Goal: Transaction & Acquisition: Book appointment/travel/reservation

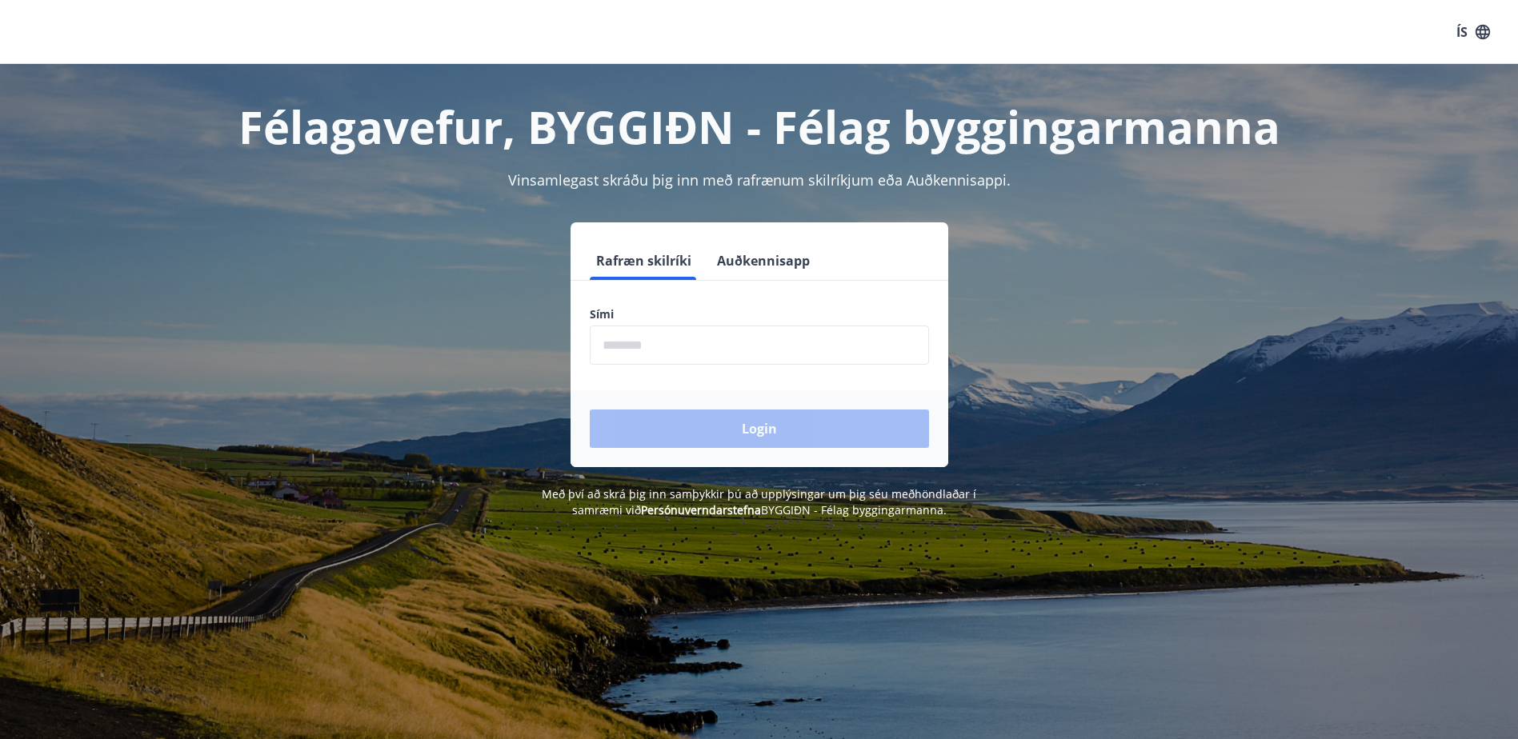
click at [671, 356] on input "phone" at bounding box center [759, 345] width 339 height 39
type input "********"
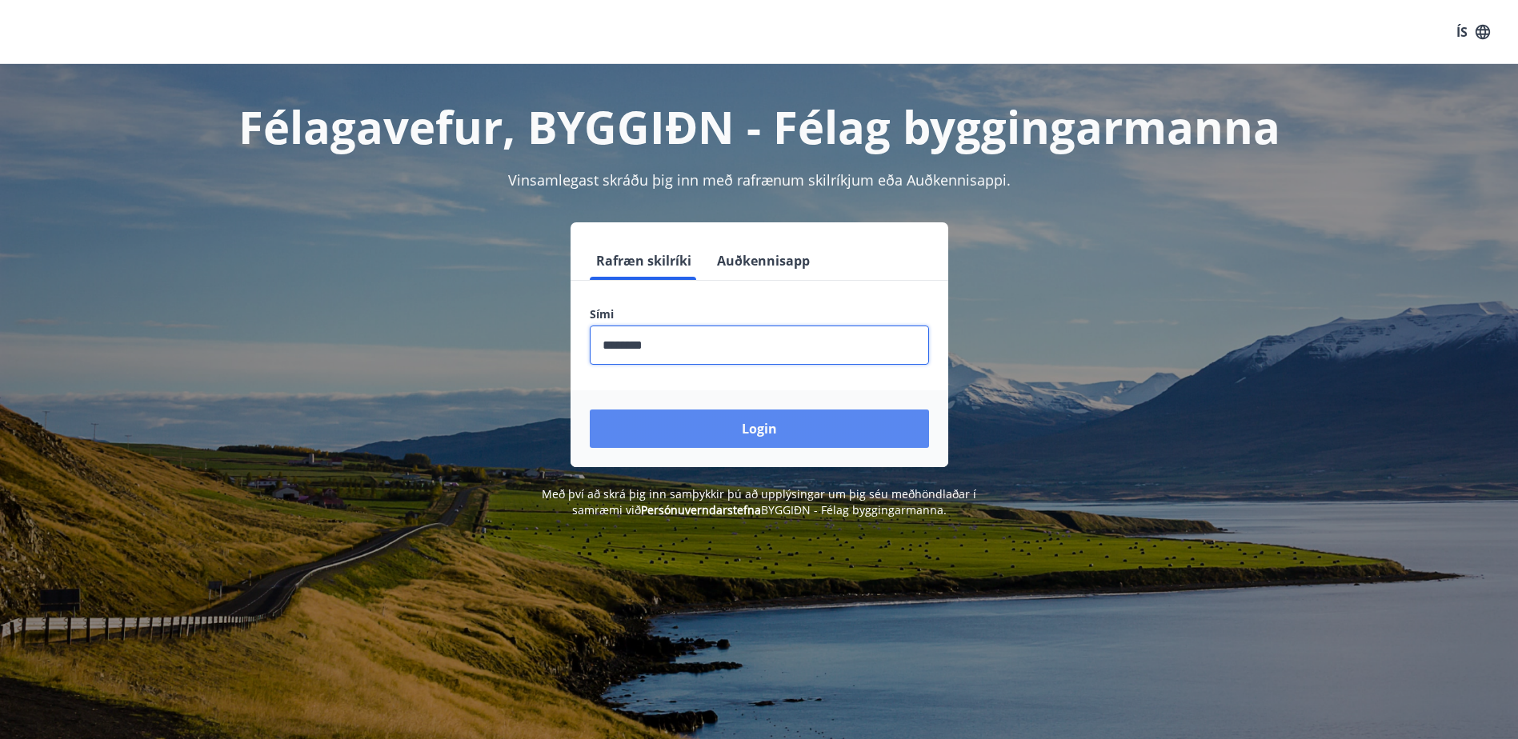
click at [699, 423] on button "Login" at bounding box center [759, 429] width 339 height 38
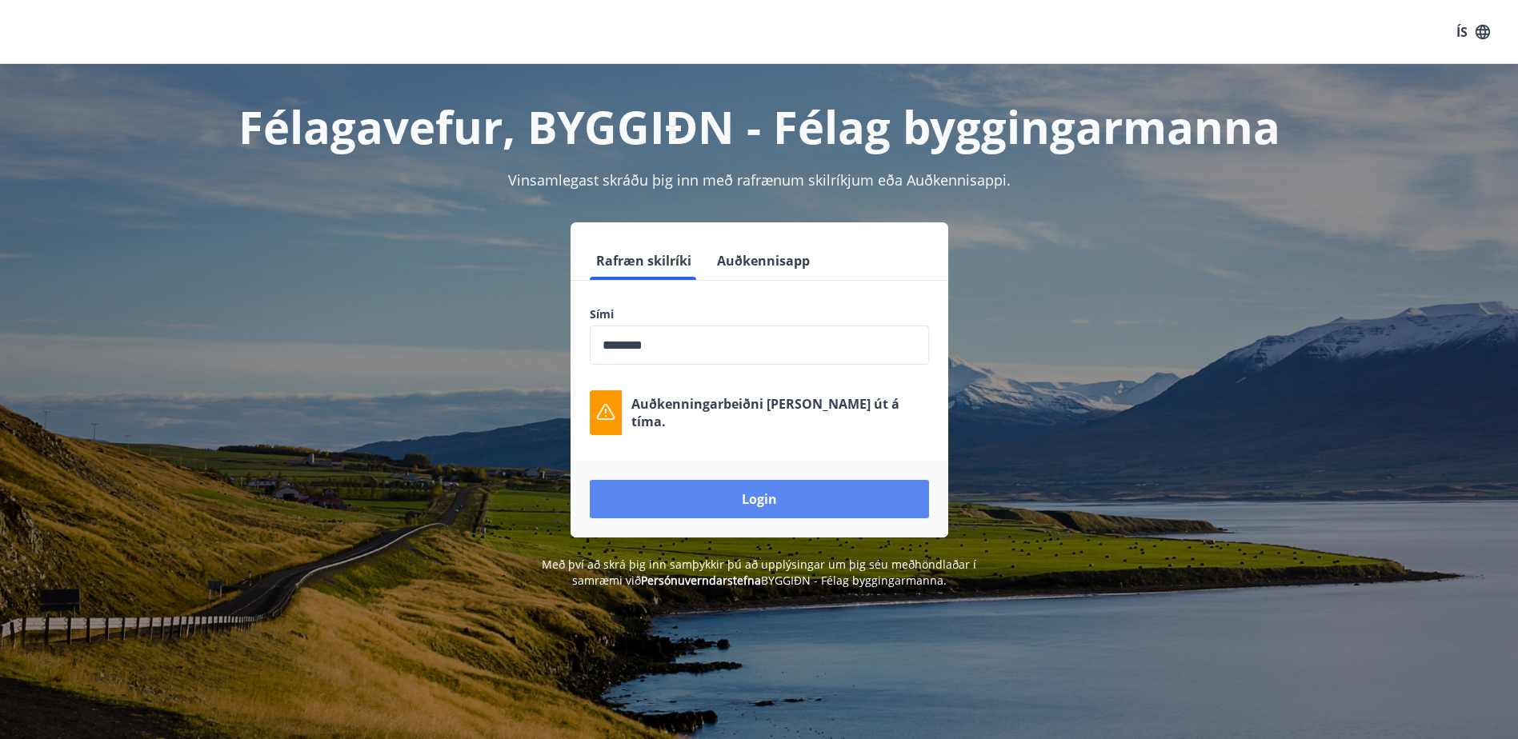
click at [694, 499] on button "Login" at bounding box center [759, 499] width 339 height 38
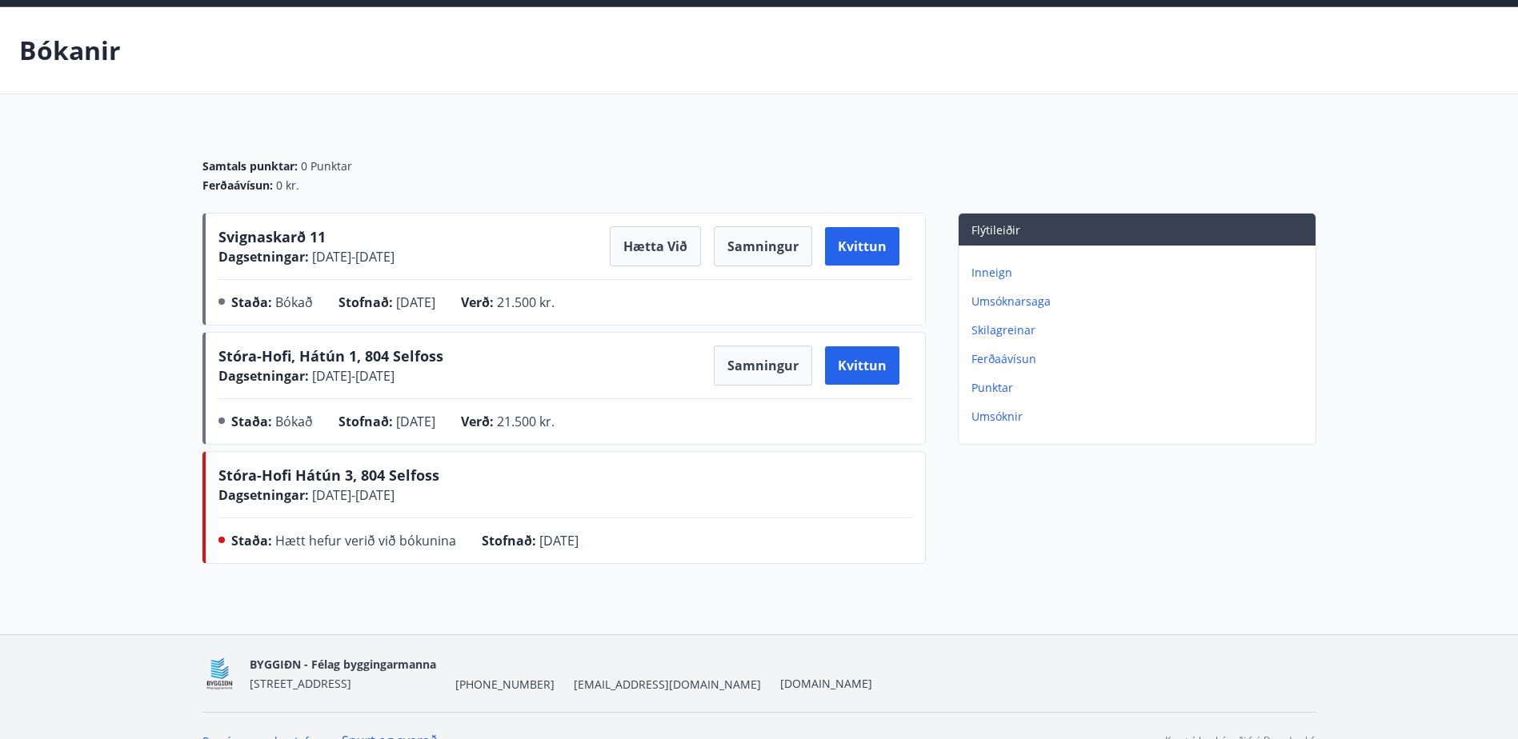
scroll to position [87, 0]
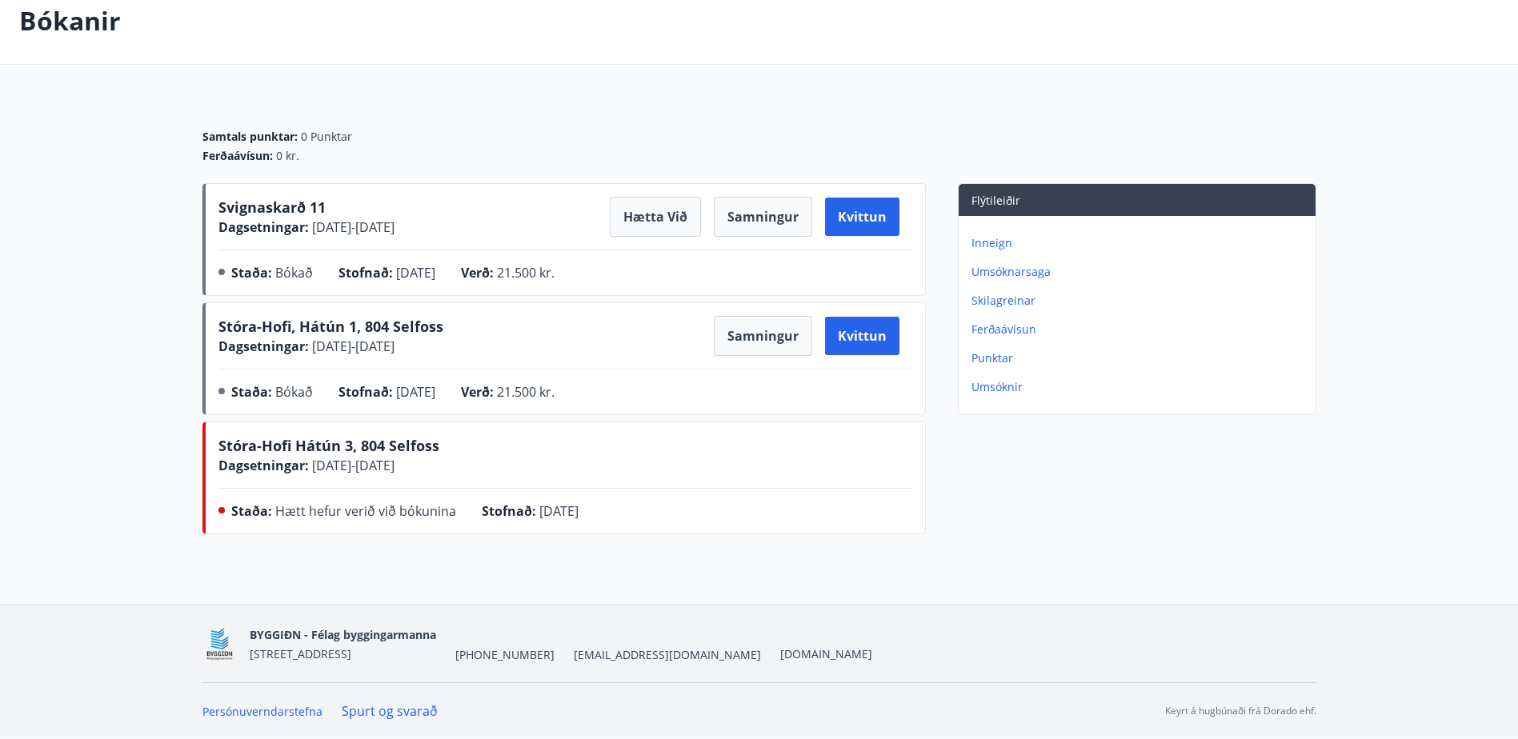
click at [382, 323] on span "Stóra-Hofi, Hátún 1, 804 Selfoss" at bounding box center [330, 326] width 225 height 19
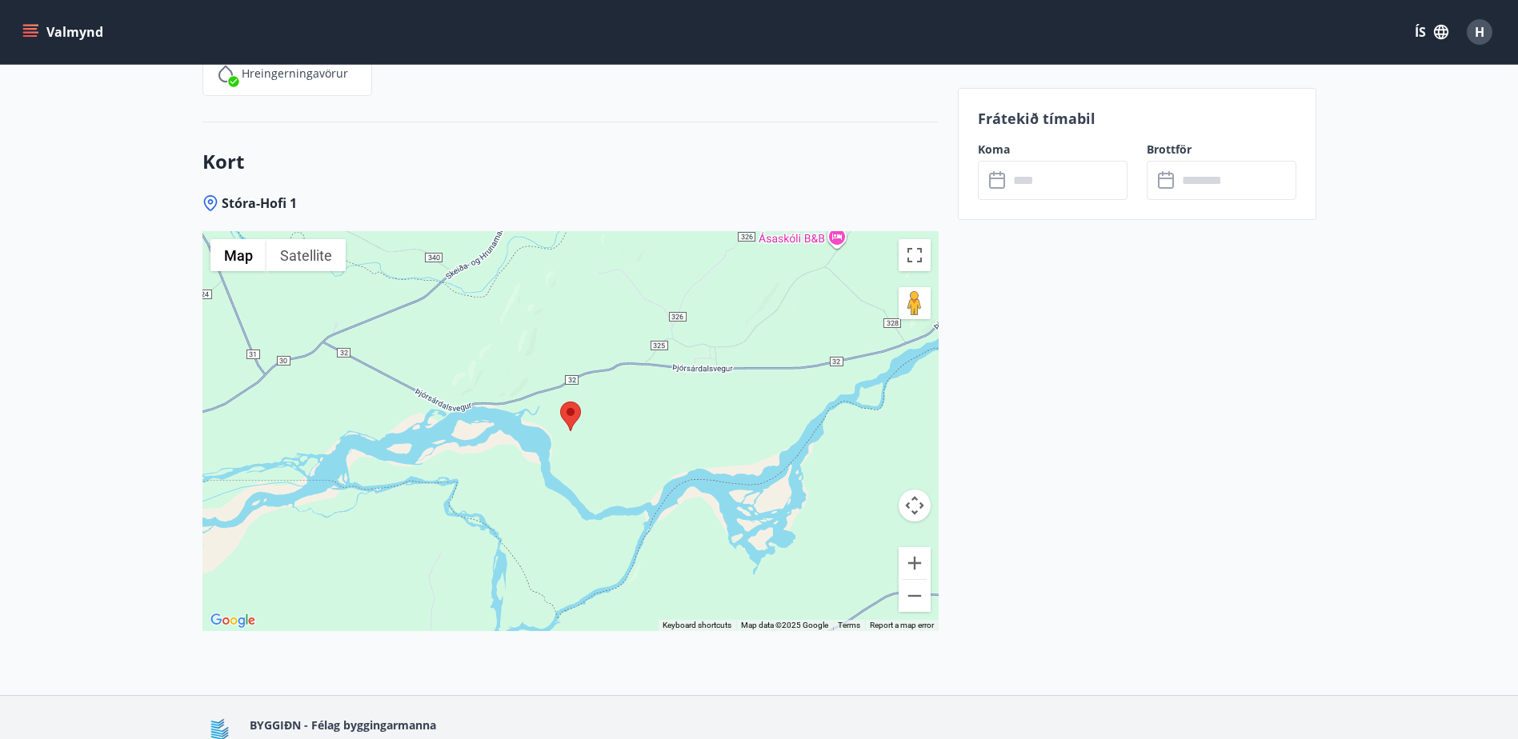
scroll to position [2211, 0]
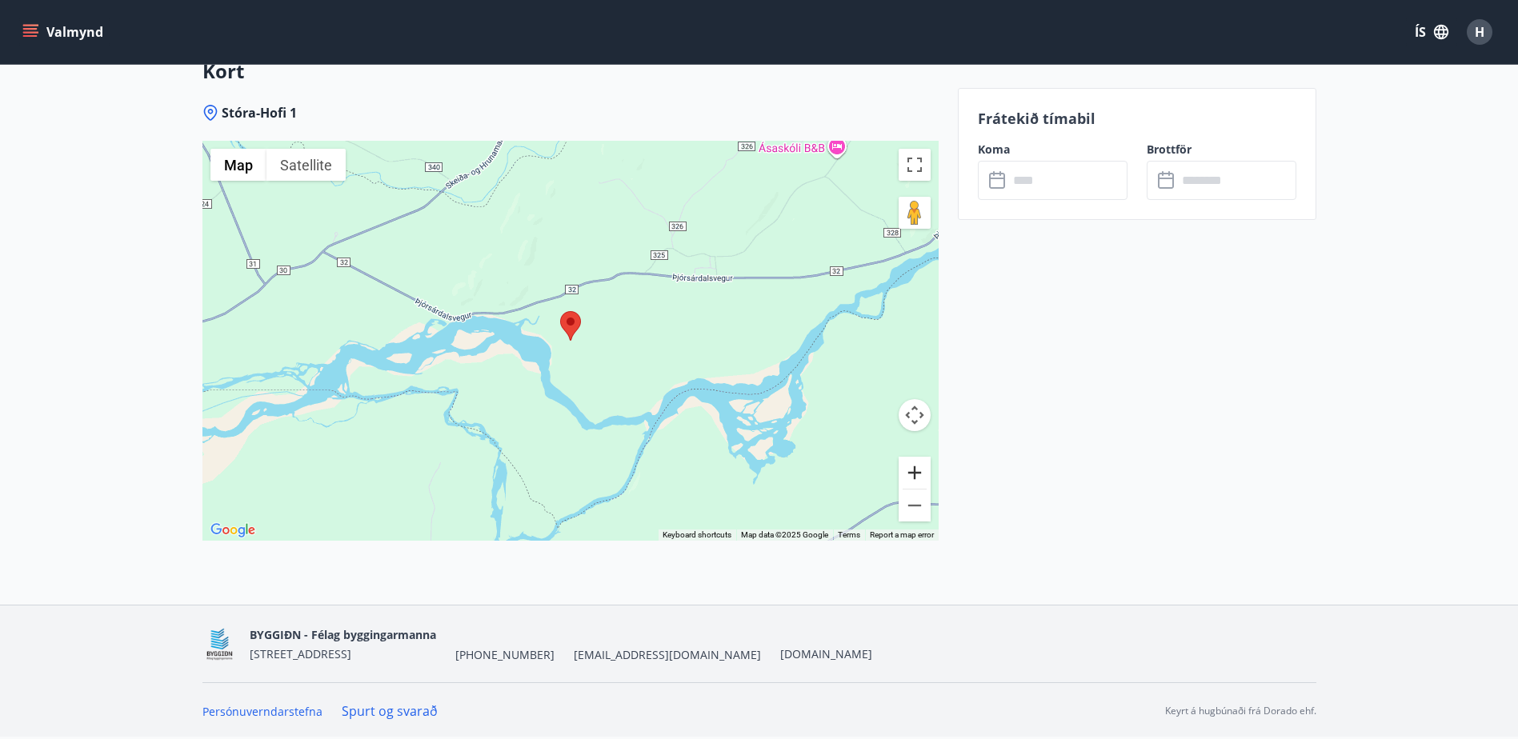
click at [914, 467] on button "Zoom in" at bounding box center [915, 473] width 32 height 32
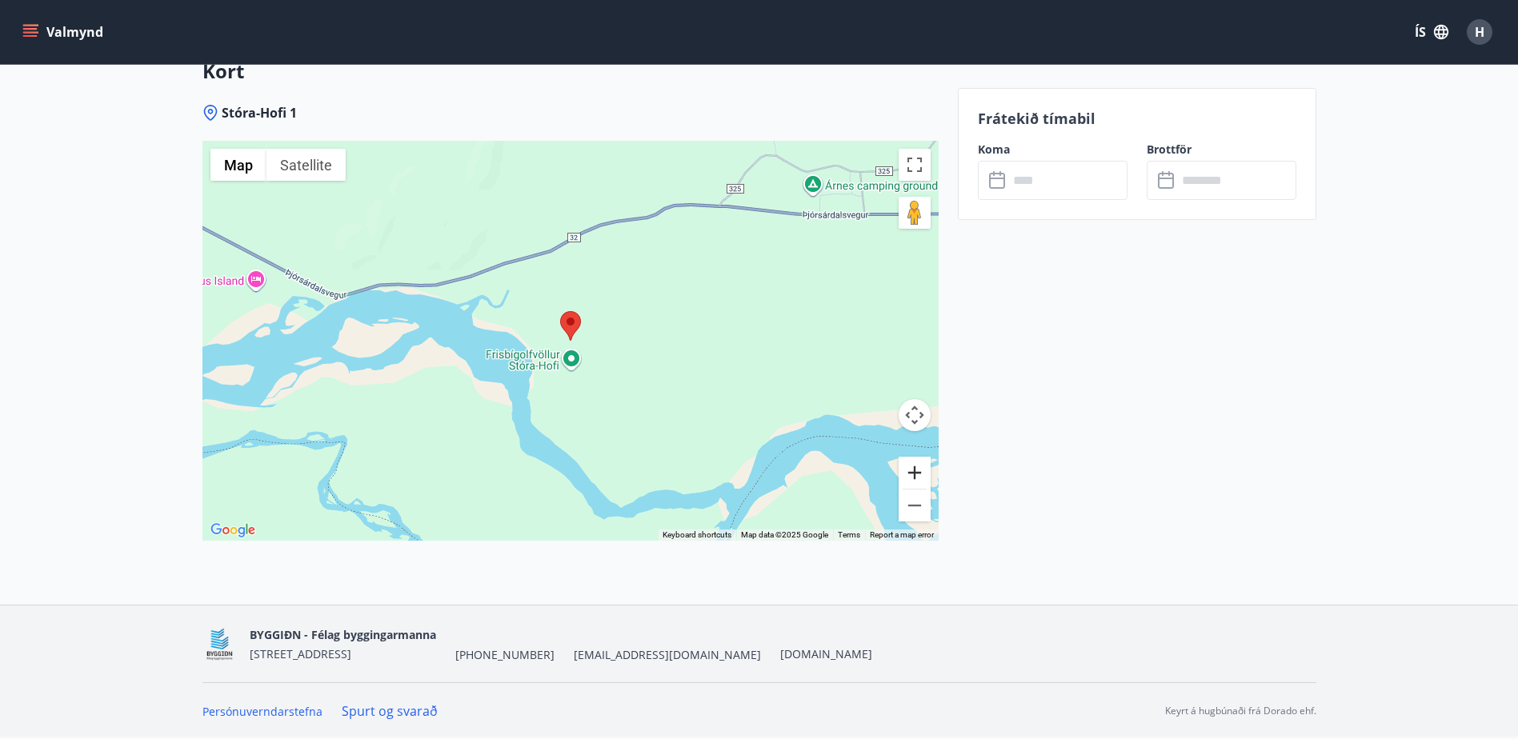
click at [914, 467] on button "Zoom in" at bounding box center [915, 473] width 32 height 32
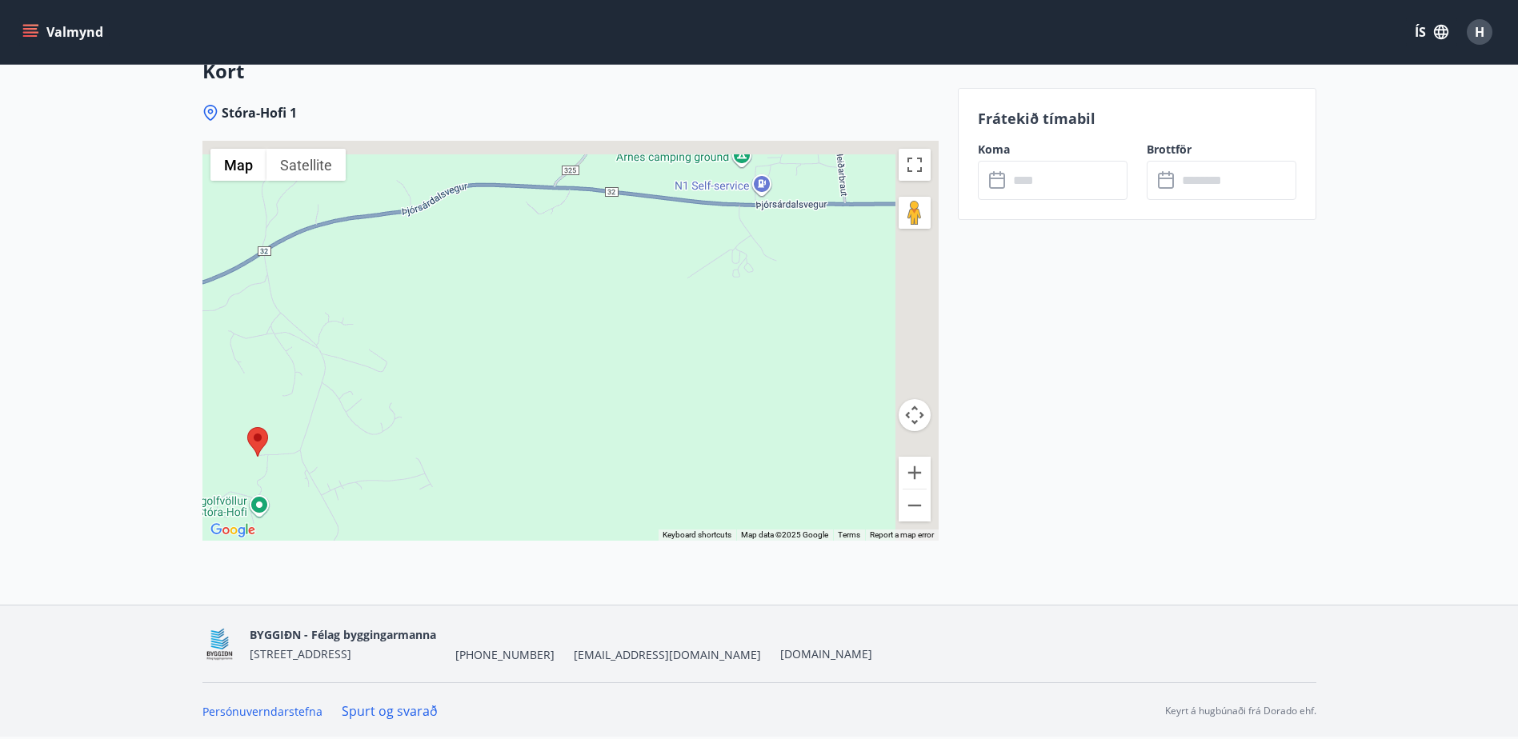
drag, startPoint x: 816, startPoint y: 275, endPoint x: 478, endPoint y: 403, distance: 361.9
click at [478, 403] on div at bounding box center [570, 341] width 736 height 400
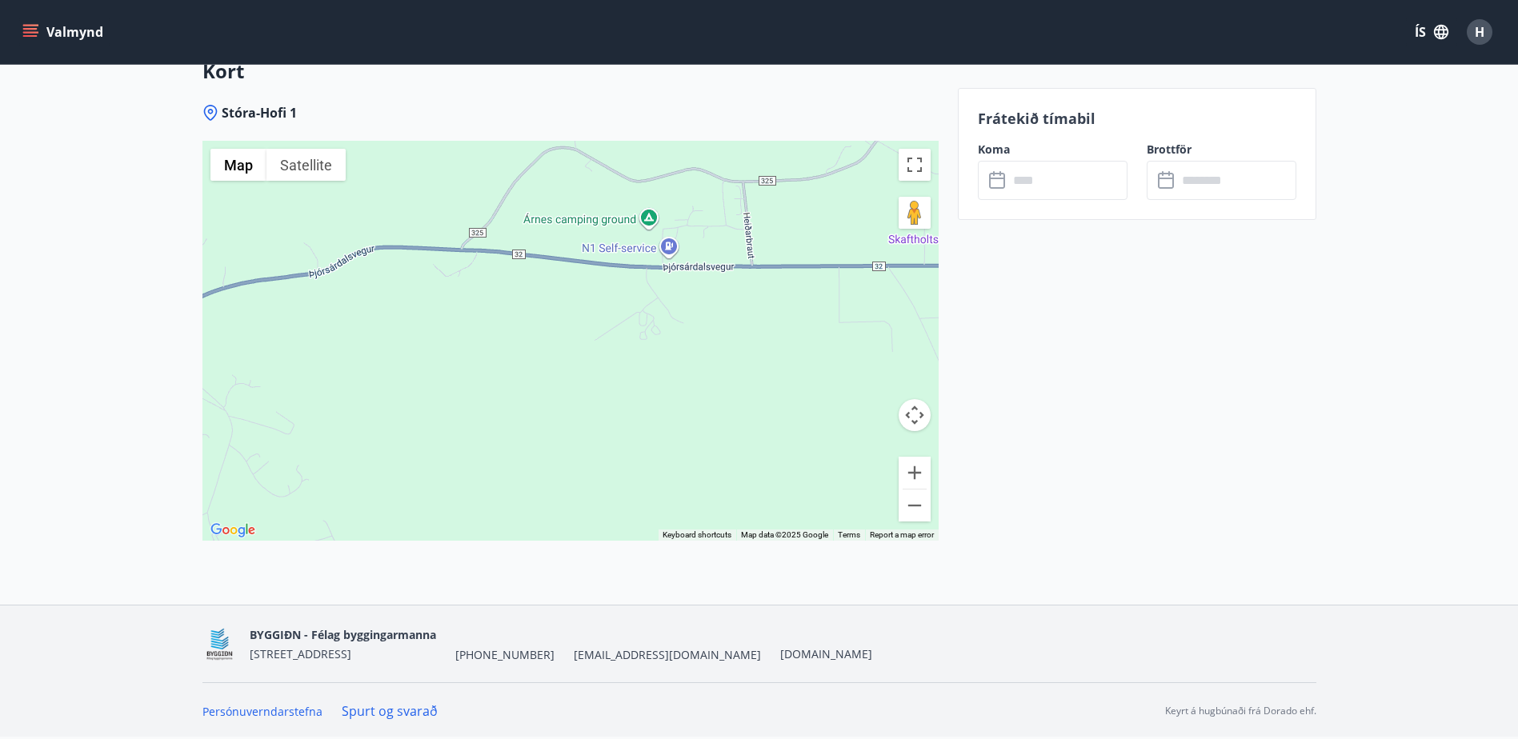
drag, startPoint x: 643, startPoint y: 298, endPoint x: 519, endPoint y: 386, distance: 152.1
click at [519, 386] on div at bounding box center [570, 341] width 736 height 400
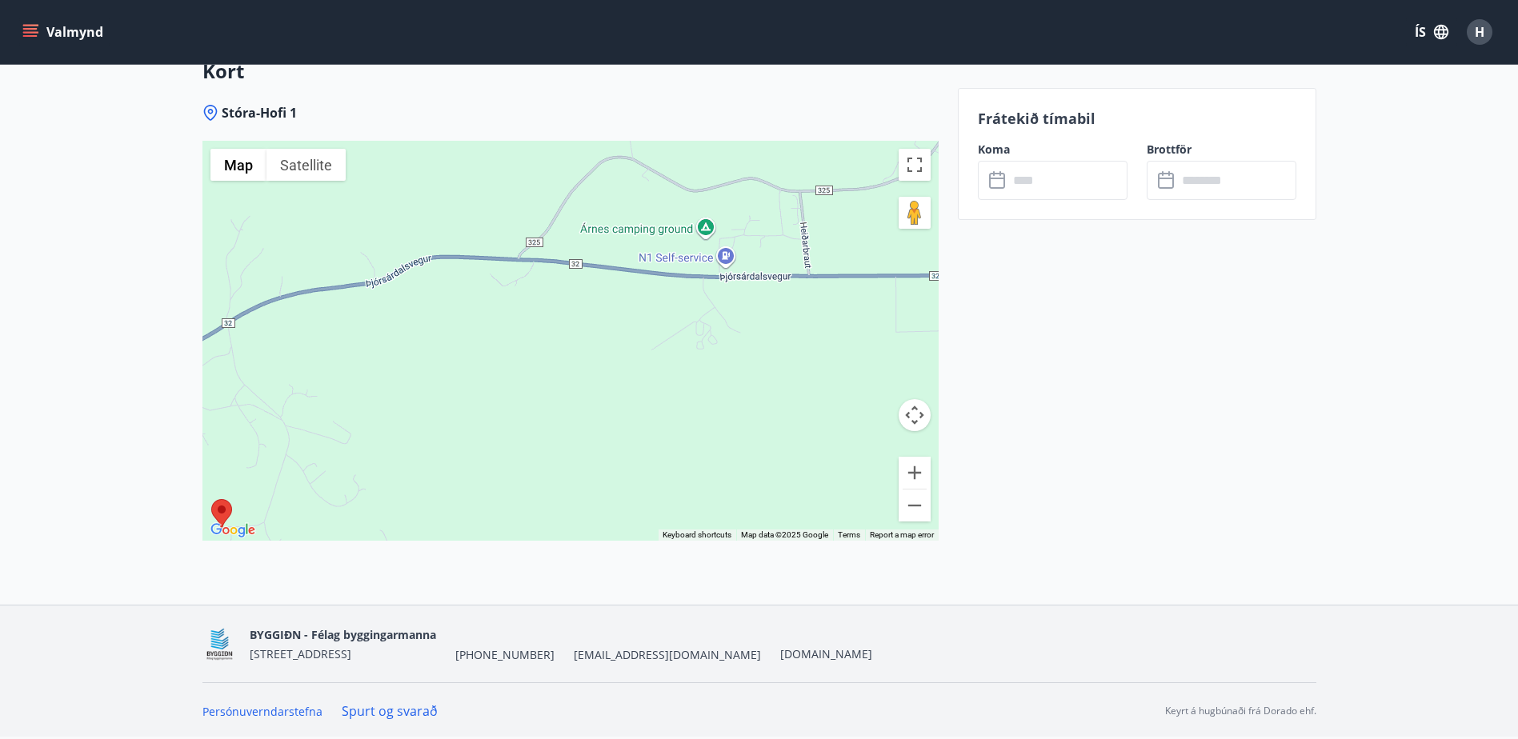
drag, startPoint x: 453, startPoint y: 379, endPoint x: 752, endPoint y: 300, distance: 309.4
click at [752, 300] on div at bounding box center [570, 341] width 736 height 400
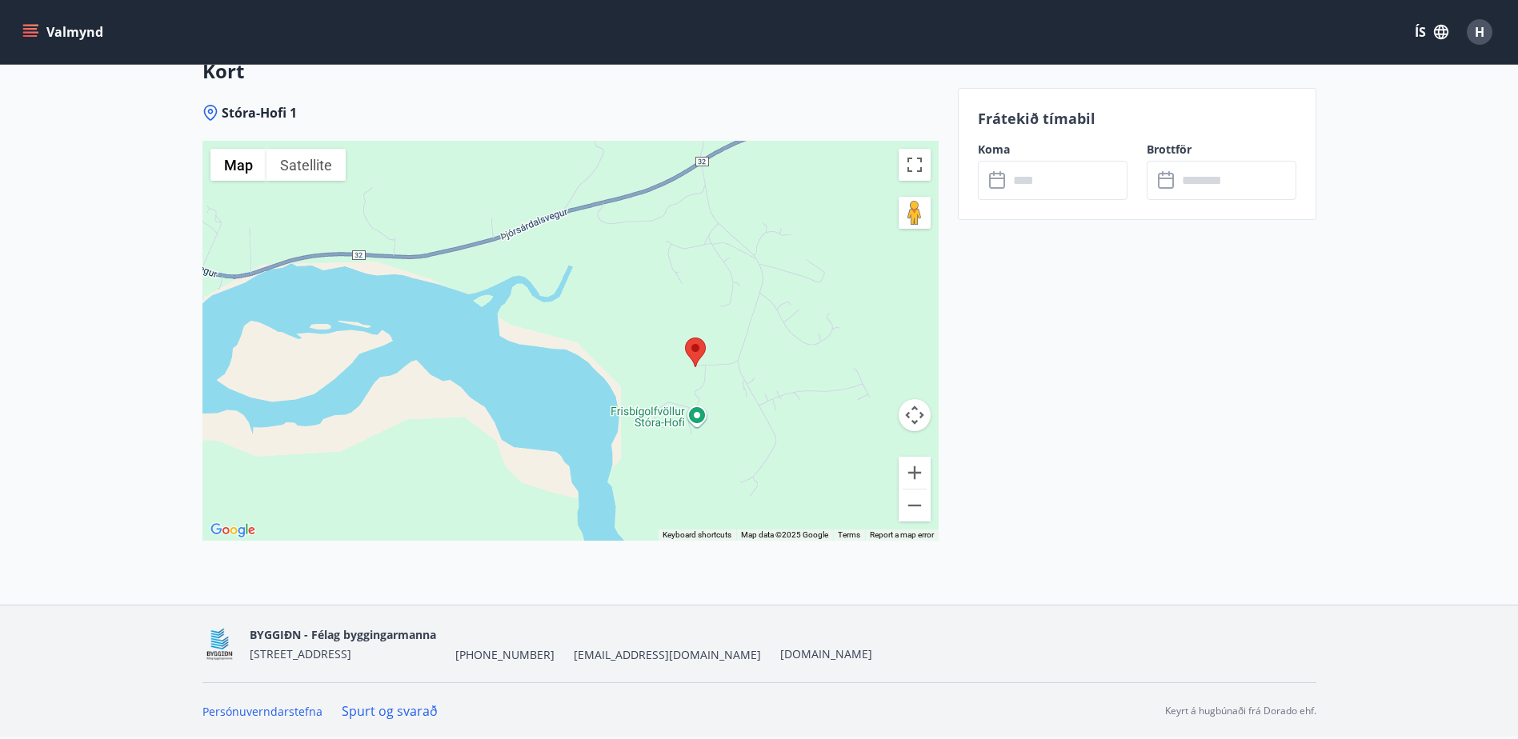
drag, startPoint x: 624, startPoint y: 374, endPoint x: 818, endPoint y: 295, distance: 208.9
click at [818, 295] on div at bounding box center [570, 341] width 736 height 400
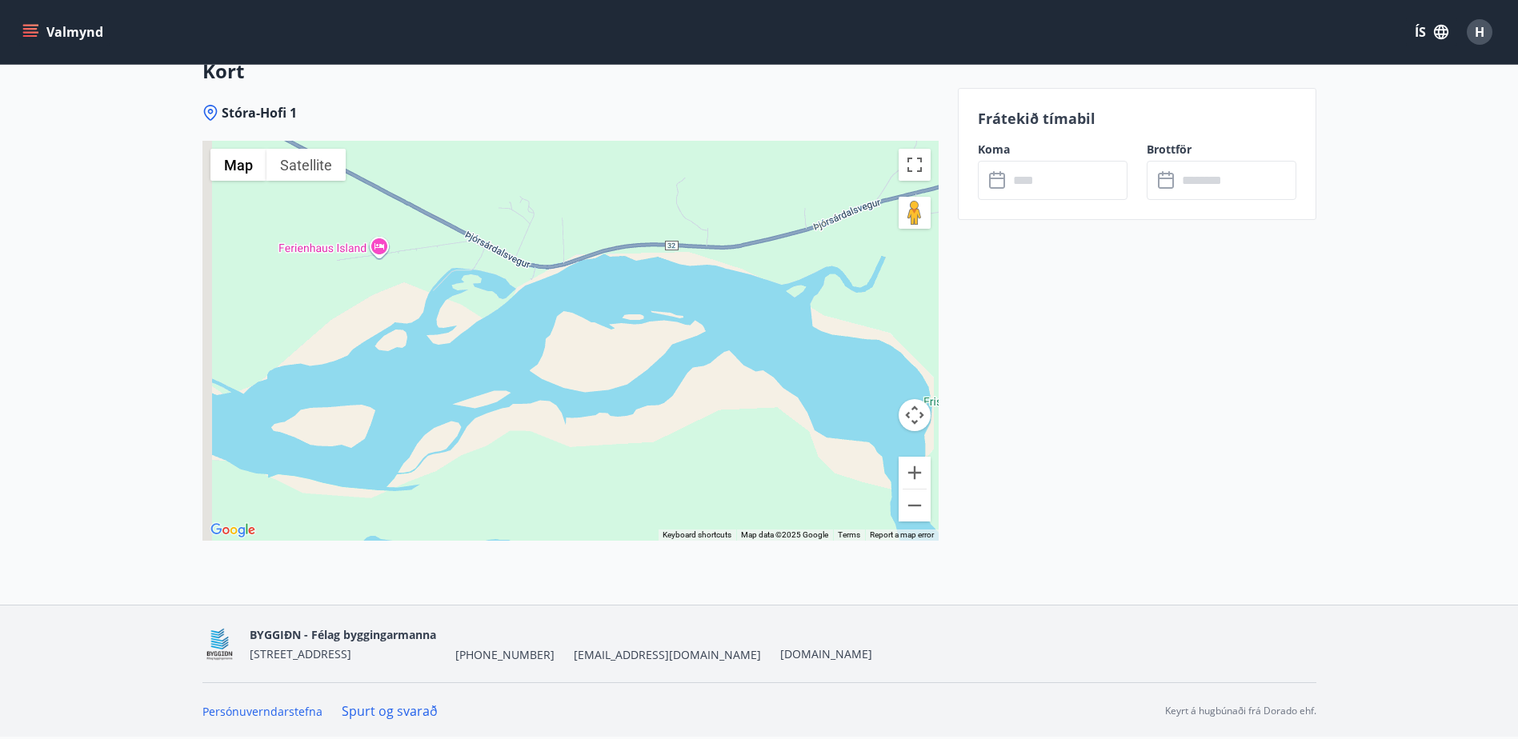
drag, startPoint x: 548, startPoint y: 311, endPoint x: 733, endPoint y: 349, distance: 188.7
click at [733, 349] on div at bounding box center [570, 341] width 736 height 400
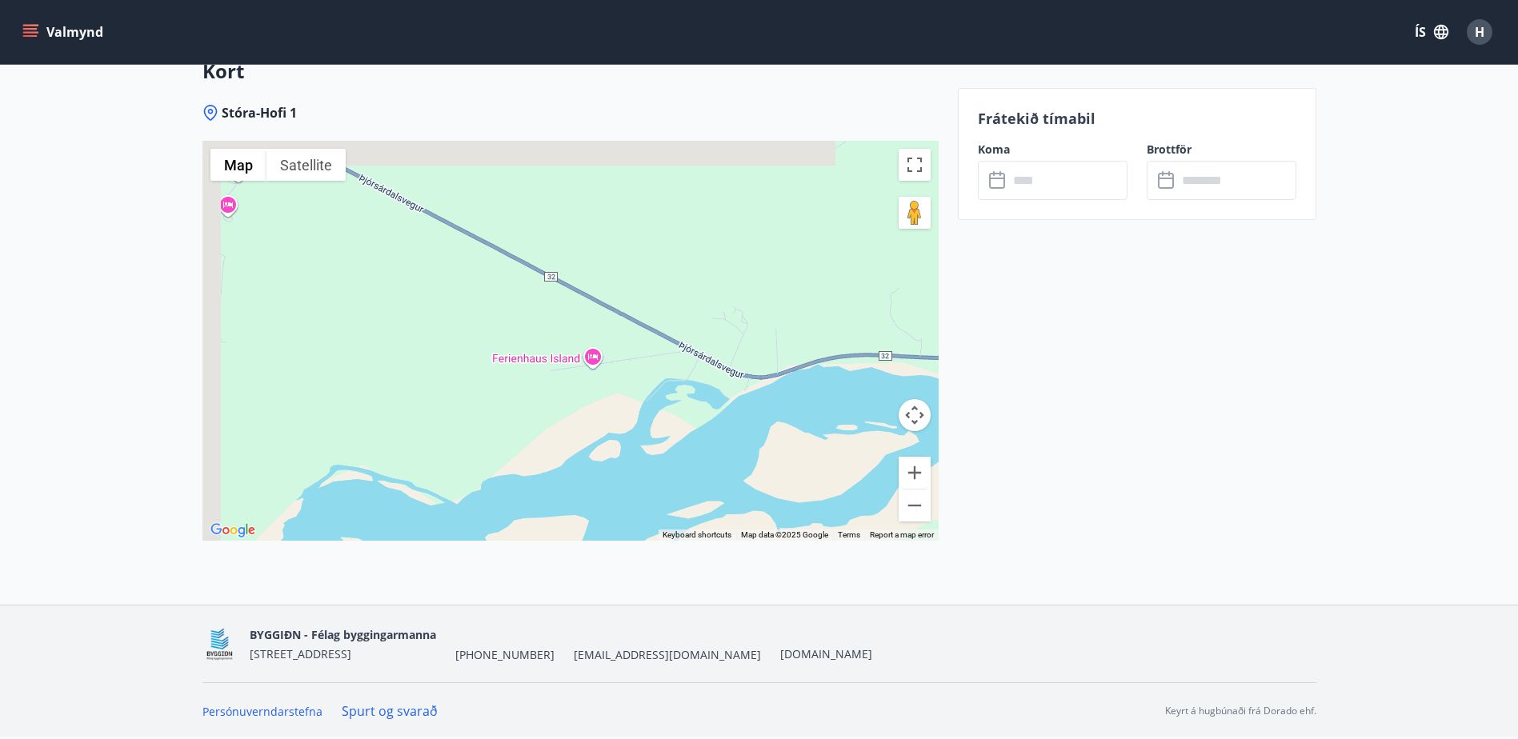
drag, startPoint x: 443, startPoint y: 287, endPoint x: 652, endPoint y: 399, distance: 237.7
click at [652, 399] on div at bounding box center [570, 341] width 736 height 400
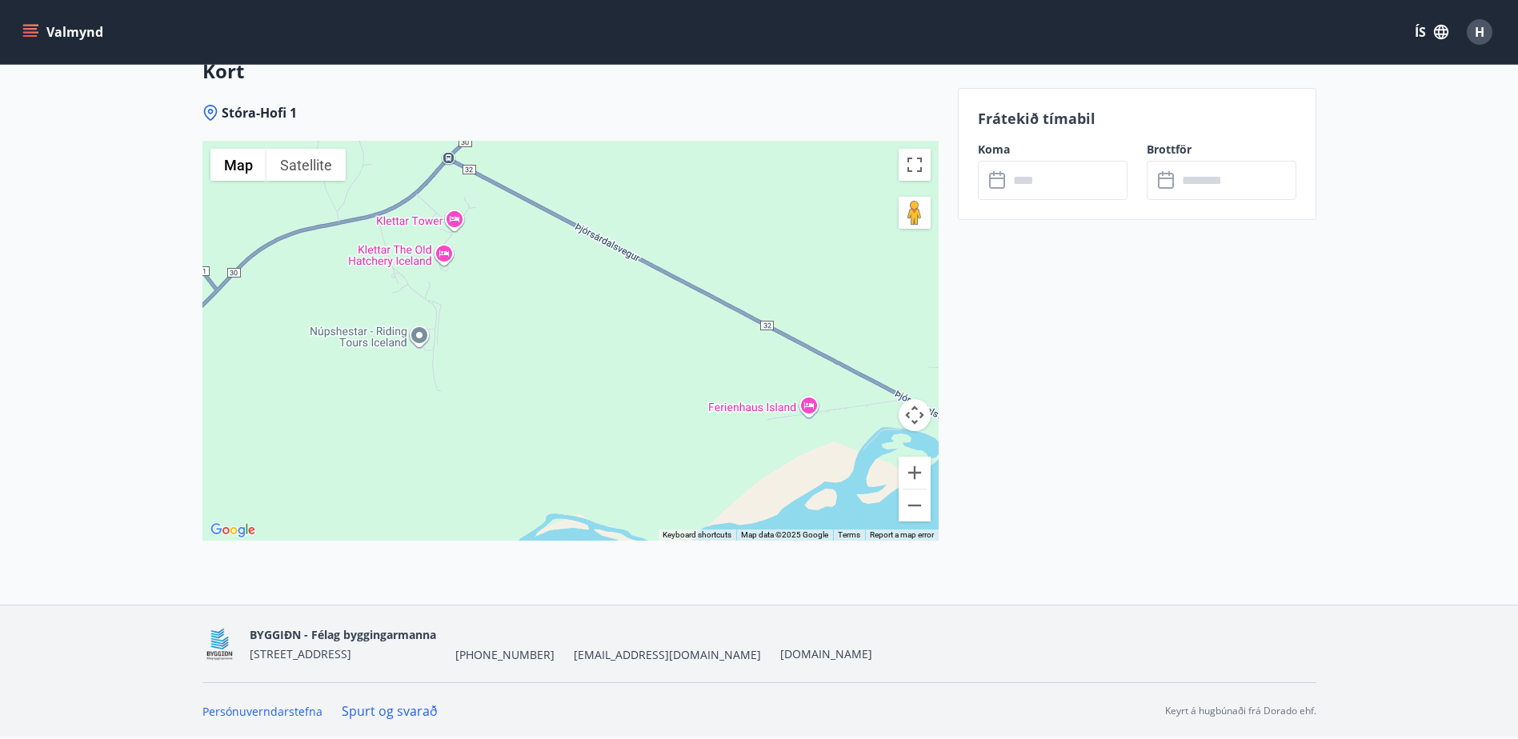
drag, startPoint x: 427, startPoint y: 311, endPoint x: 615, endPoint y: 346, distance: 191.3
click at [615, 346] on div at bounding box center [570, 341] width 736 height 400
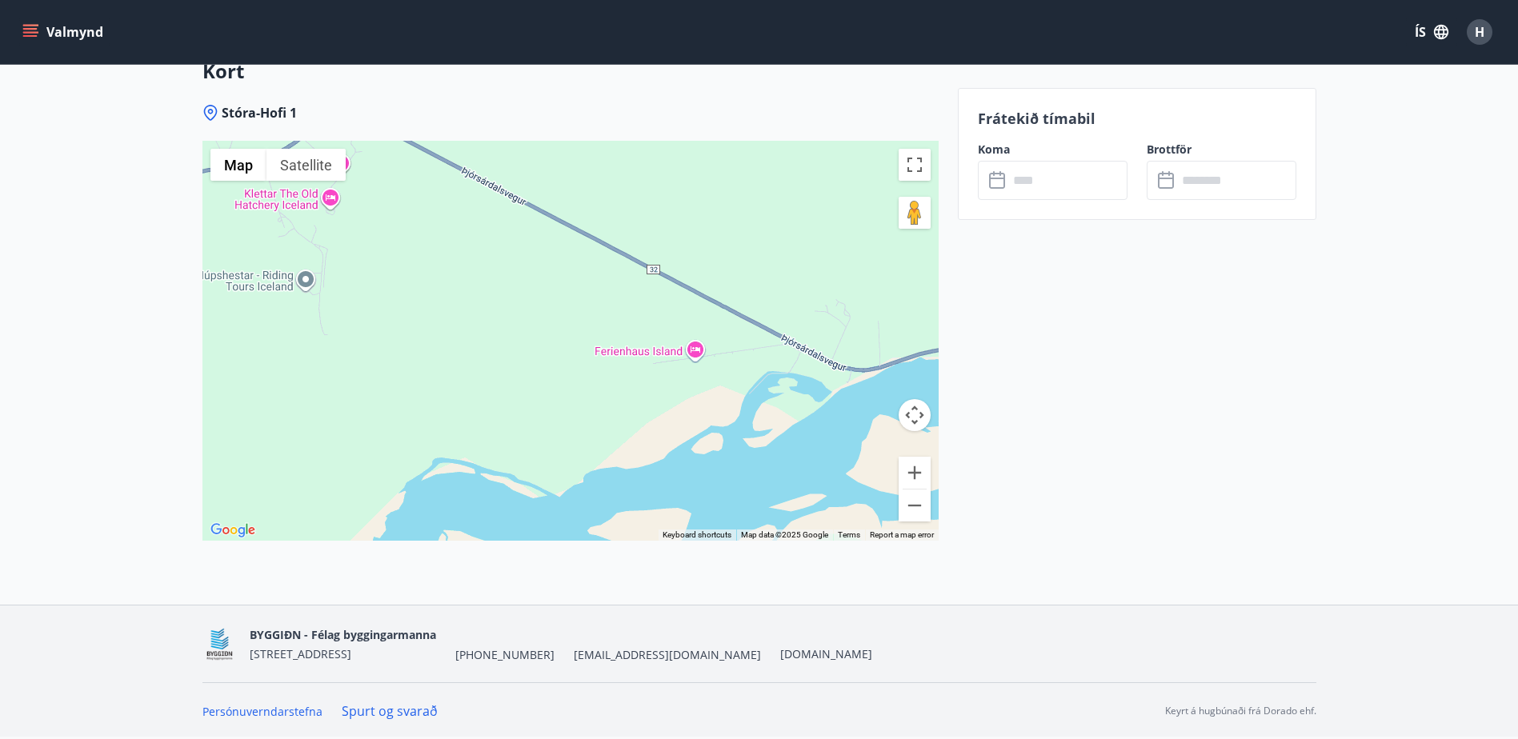
drag, startPoint x: 664, startPoint y: 383, endPoint x: 491, endPoint y: 308, distance: 189.3
click at [491, 308] on div at bounding box center [570, 341] width 736 height 400
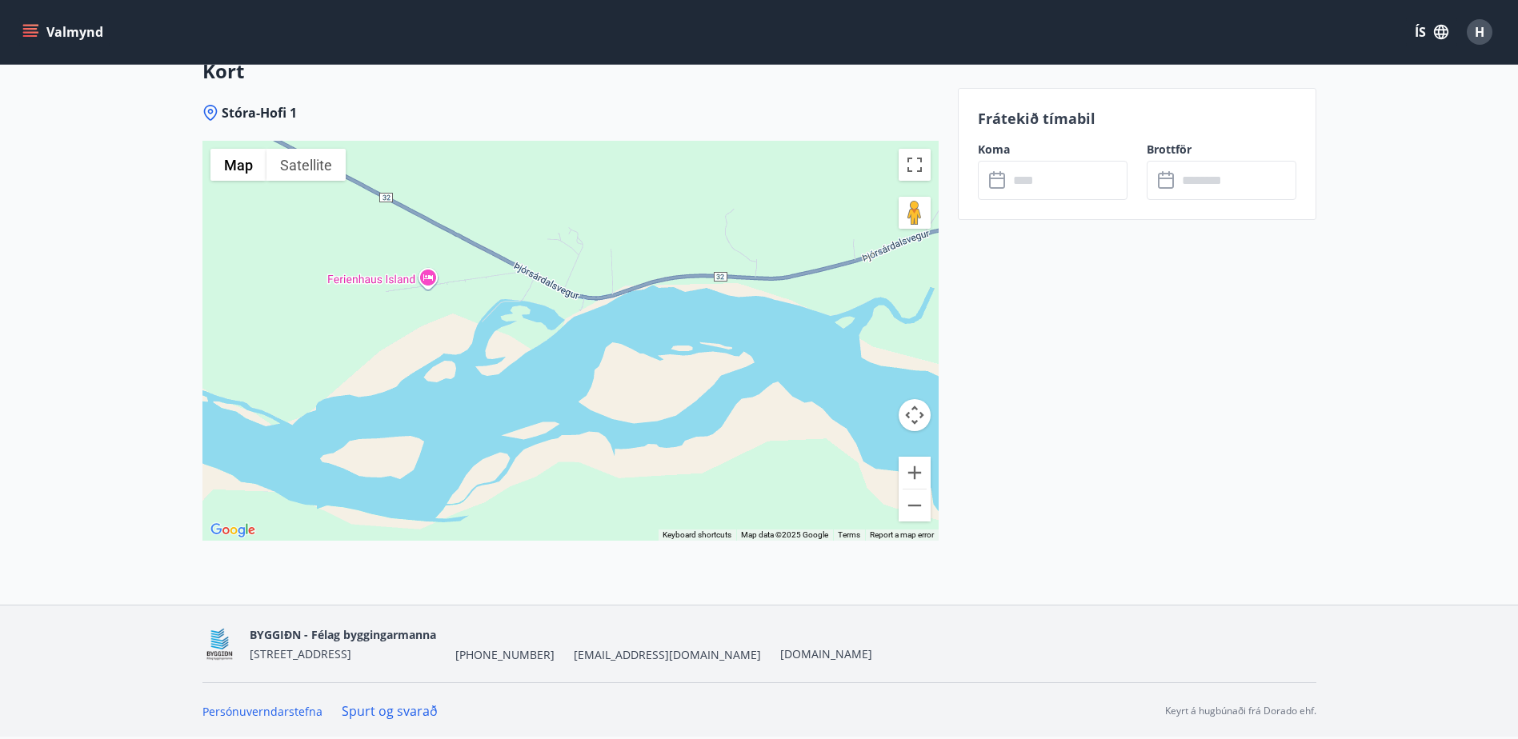
drag, startPoint x: 747, startPoint y: 376, endPoint x: 490, endPoint y: 357, distance: 258.4
click at [490, 357] on div at bounding box center [570, 341] width 736 height 400
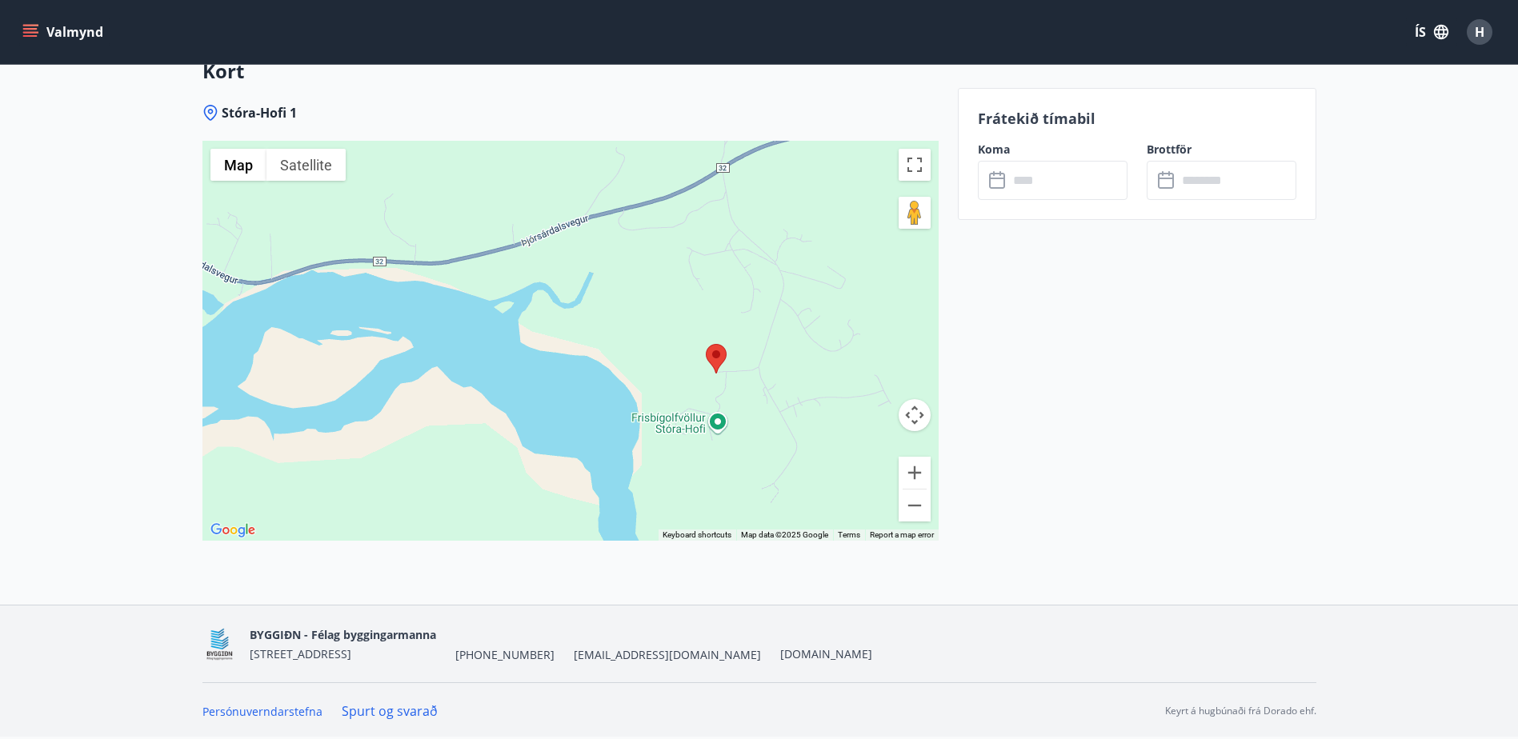
drag, startPoint x: 680, startPoint y: 339, endPoint x: 499, endPoint y: 357, distance: 181.8
click at [483, 363] on div at bounding box center [570, 341] width 736 height 400
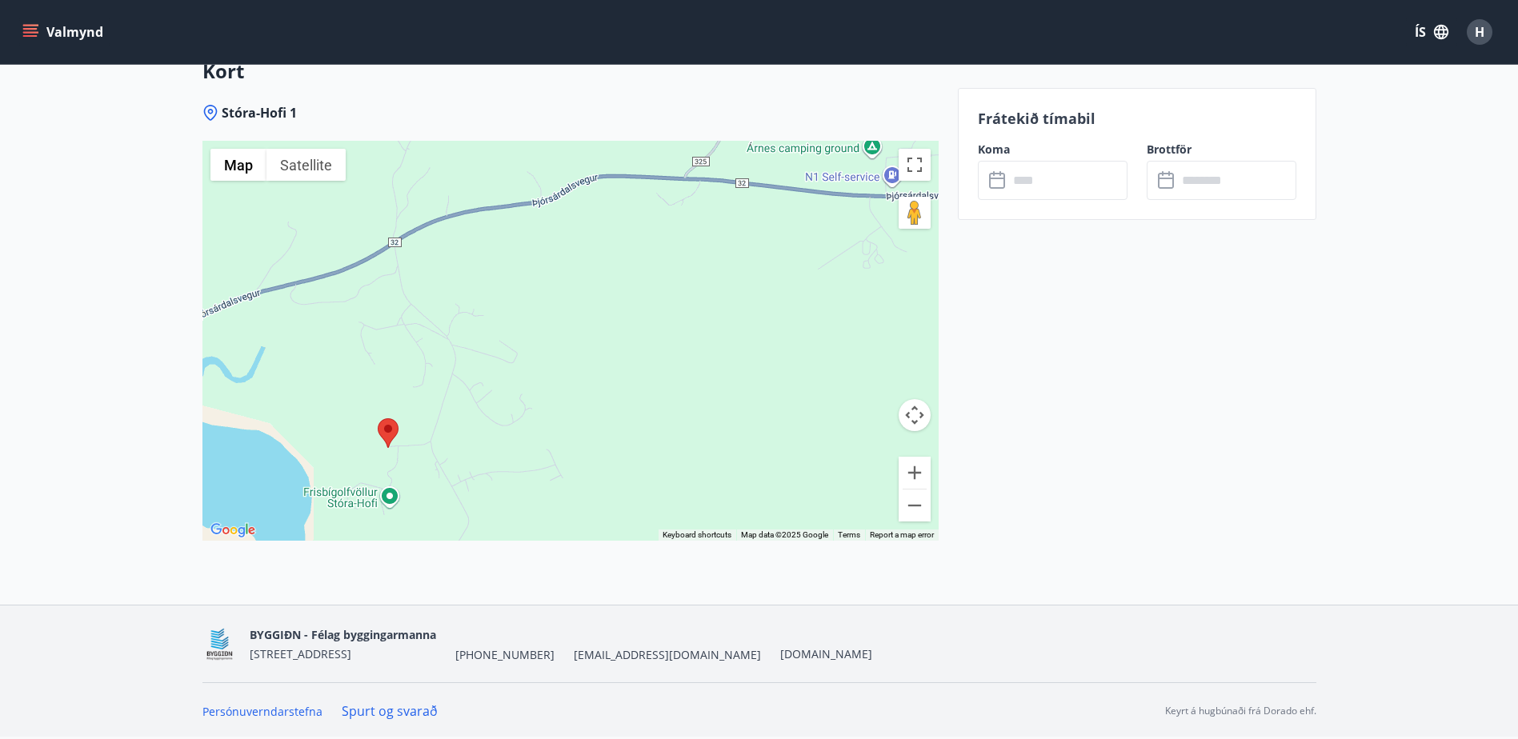
drag, startPoint x: 845, startPoint y: 308, endPoint x: 719, endPoint y: 364, distance: 138.3
click at [719, 364] on div at bounding box center [570, 341] width 736 height 400
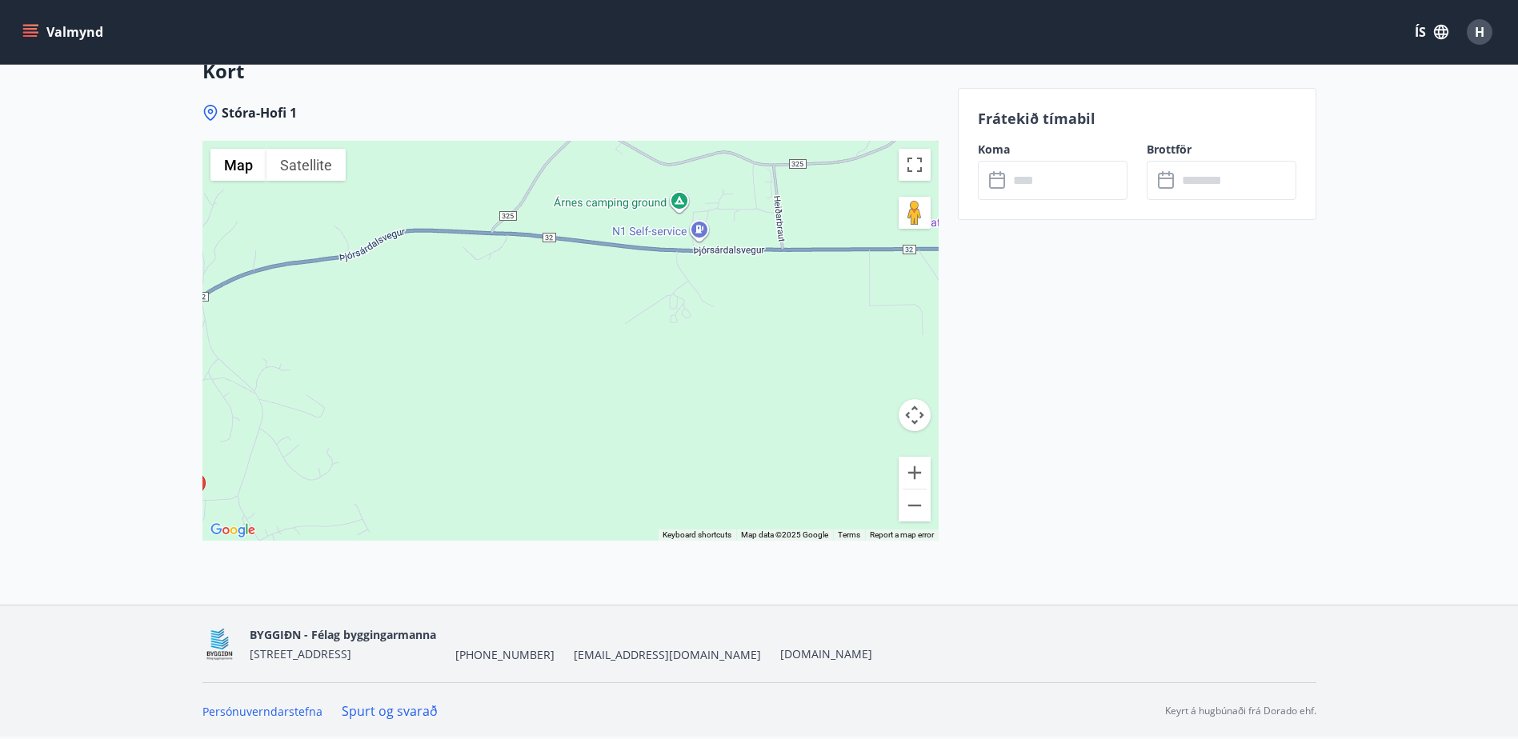
drag, startPoint x: 814, startPoint y: 322, endPoint x: 609, endPoint y: 372, distance: 211.0
click at [609, 372] on div at bounding box center [570, 341] width 736 height 400
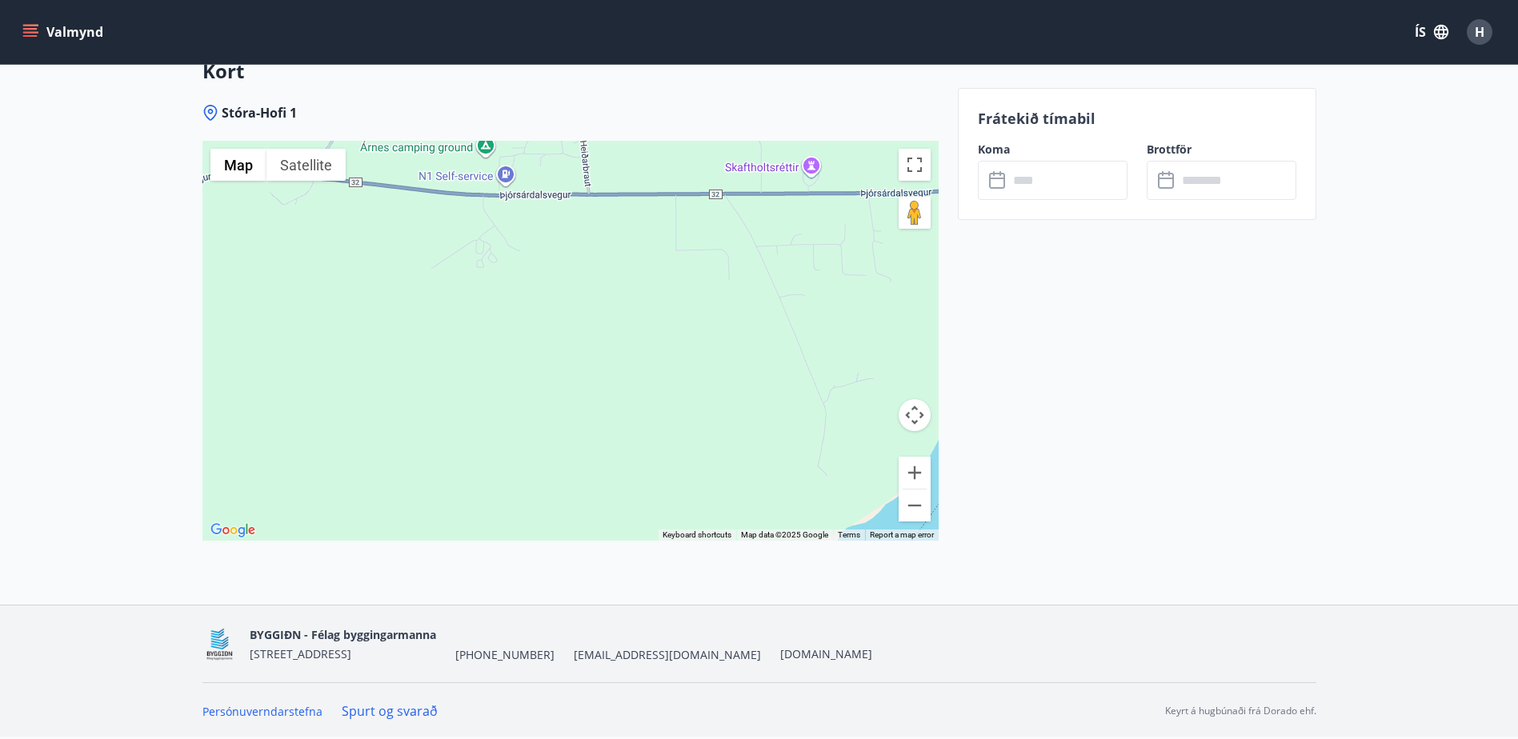
drag, startPoint x: 755, startPoint y: 313, endPoint x: 608, endPoint y: 247, distance: 160.5
click at [608, 247] on div at bounding box center [570, 341] width 736 height 400
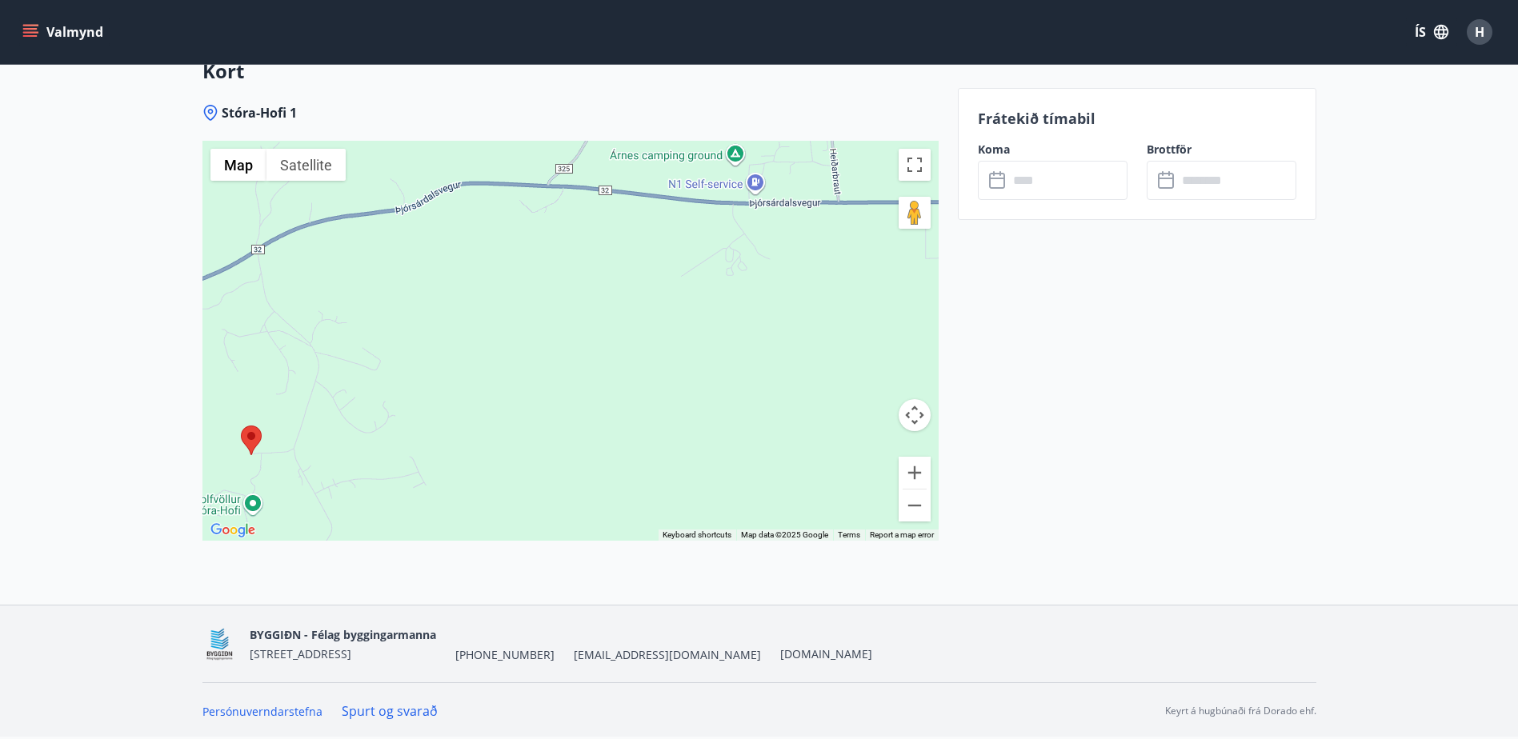
drag, startPoint x: 439, startPoint y: 274, endPoint x: 692, endPoint y: 282, distance: 253.8
click at [692, 282] on div at bounding box center [570, 341] width 736 height 400
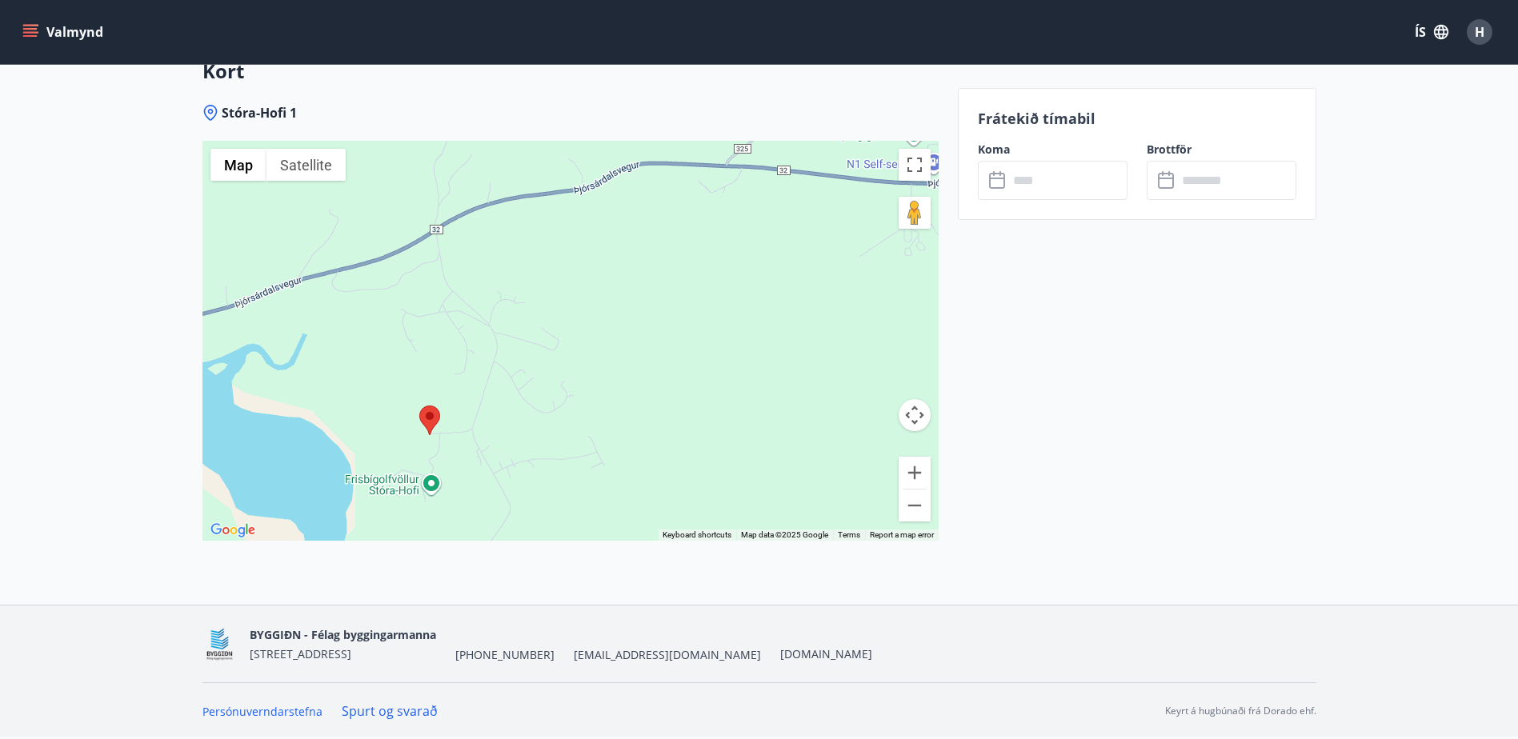
drag, startPoint x: 495, startPoint y: 300, endPoint x: 691, endPoint y: 275, distance: 198.4
click at [691, 275] on div at bounding box center [570, 341] width 736 height 400
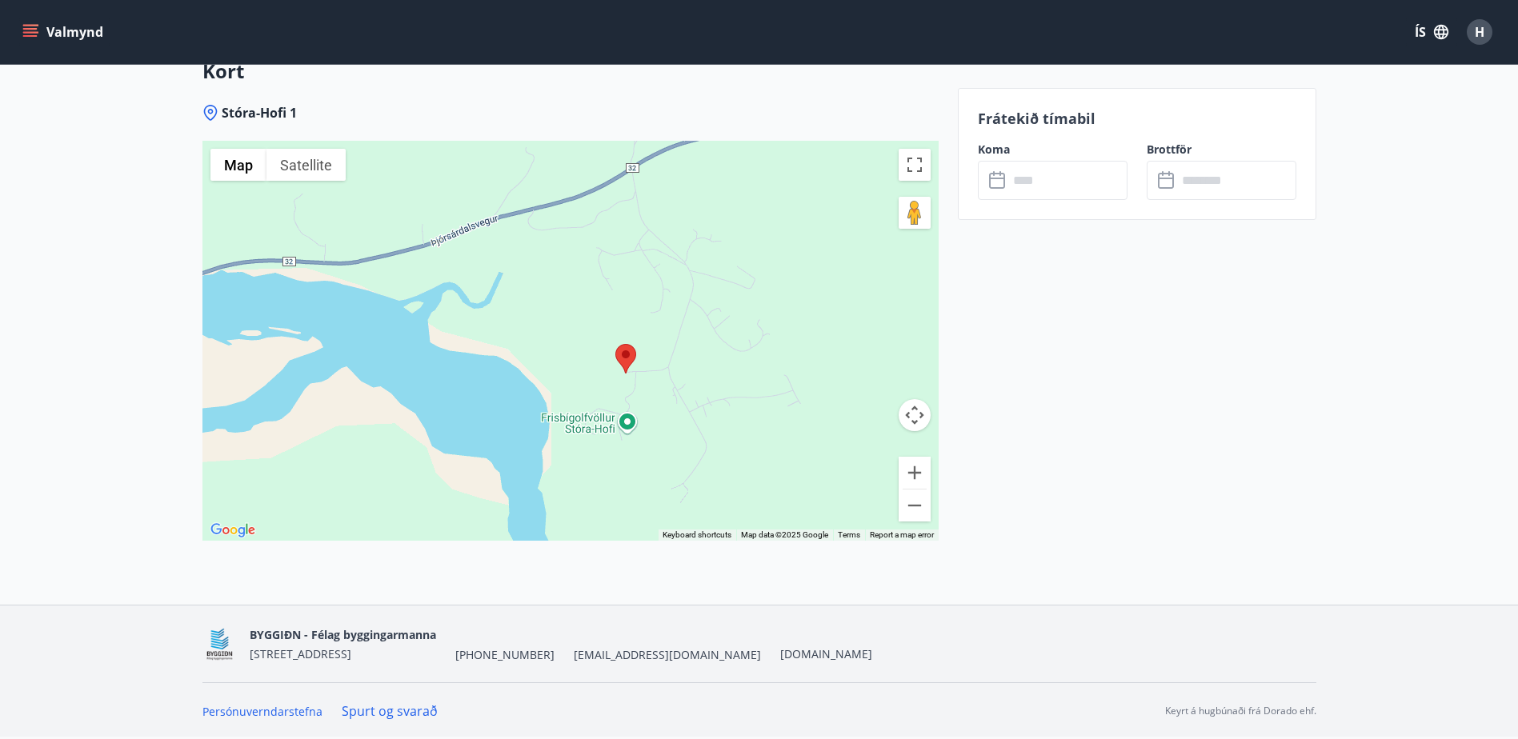
drag, startPoint x: 567, startPoint y: 280, endPoint x: 726, endPoint y: 228, distance: 167.5
click at [726, 228] on div at bounding box center [570, 341] width 736 height 400
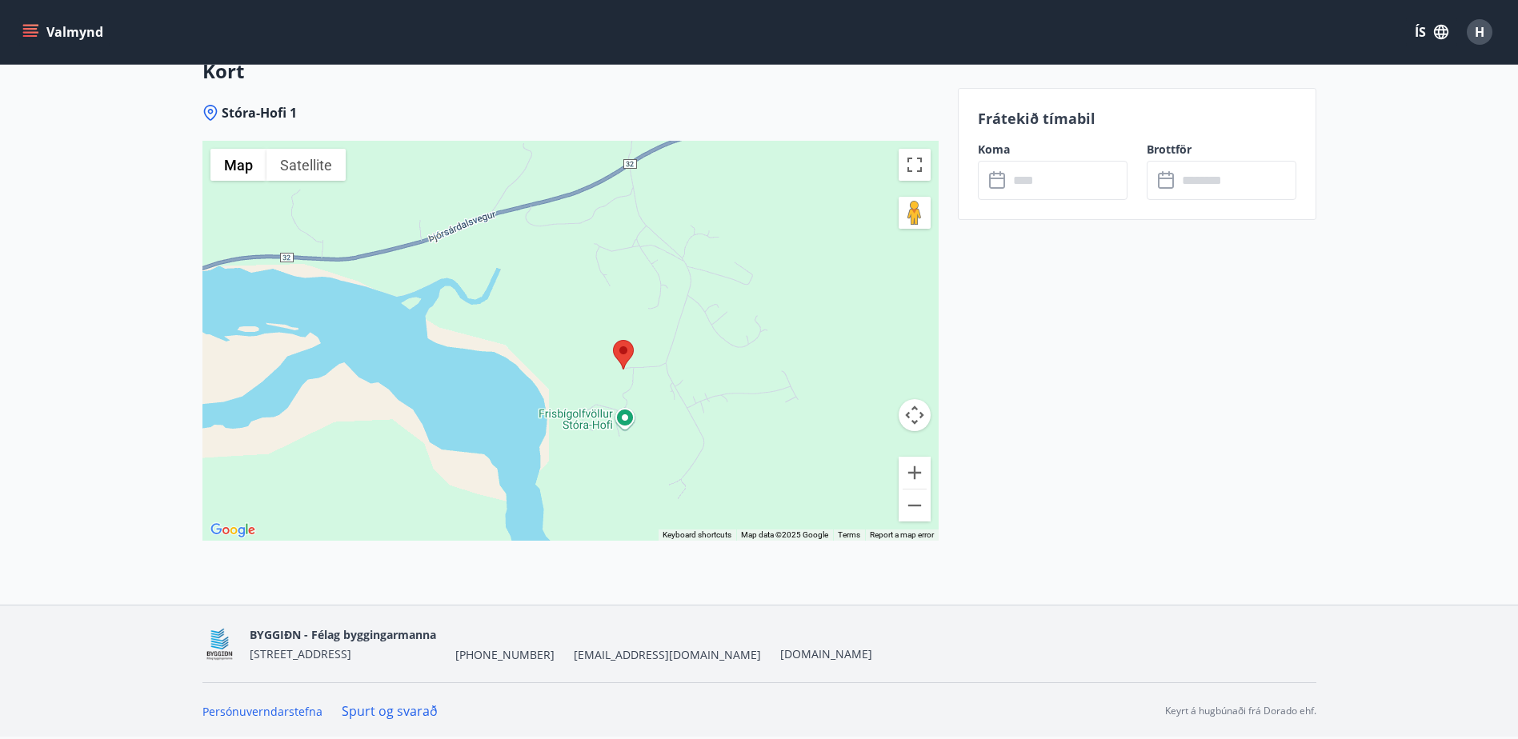
click at [647, 227] on div at bounding box center [570, 341] width 736 height 400
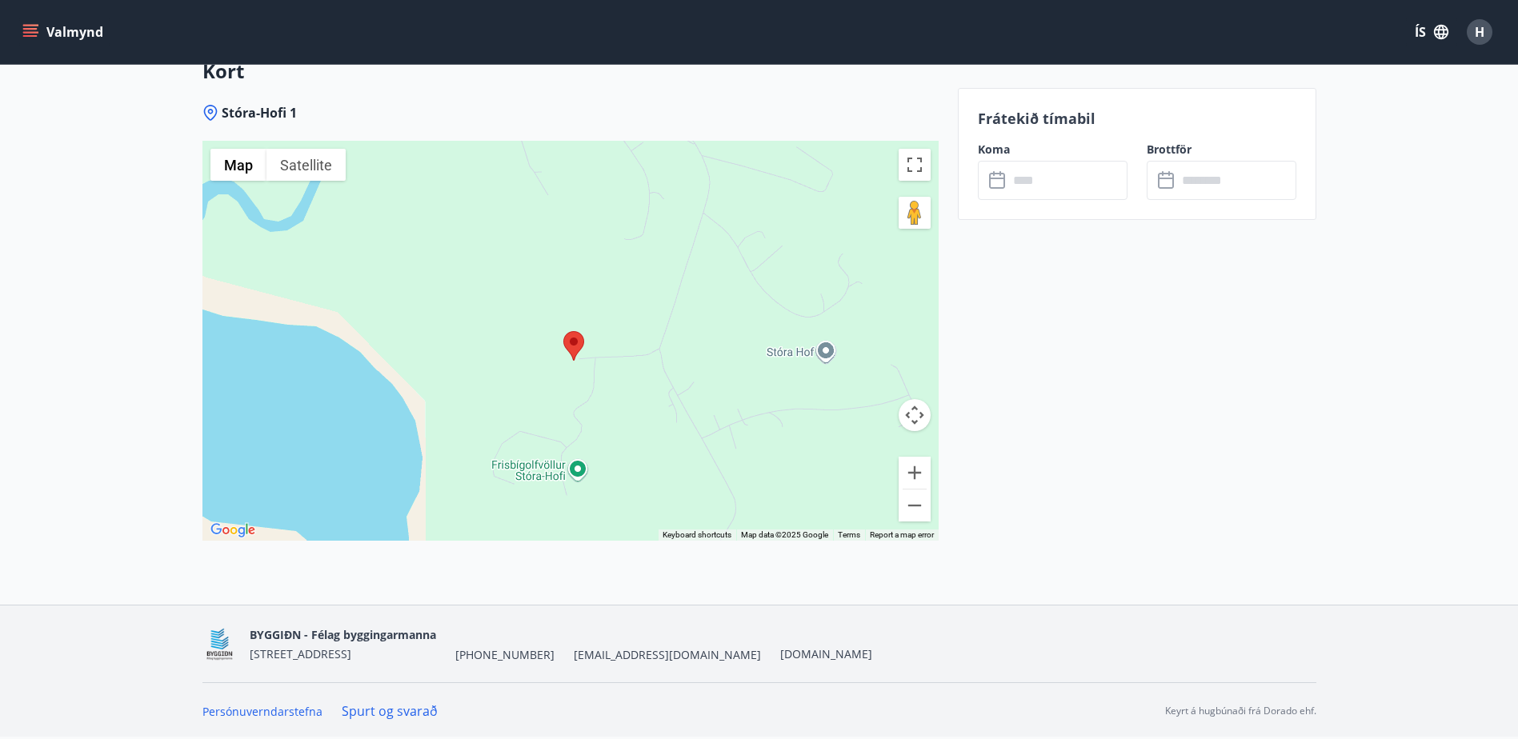
drag, startPoint x: 718, startPoint y: 345, endPoint x: 693, endPoint y: 193, distance: 154.1
click at [693, 193] on div at bounding box center [570, 341] width 736 height 400
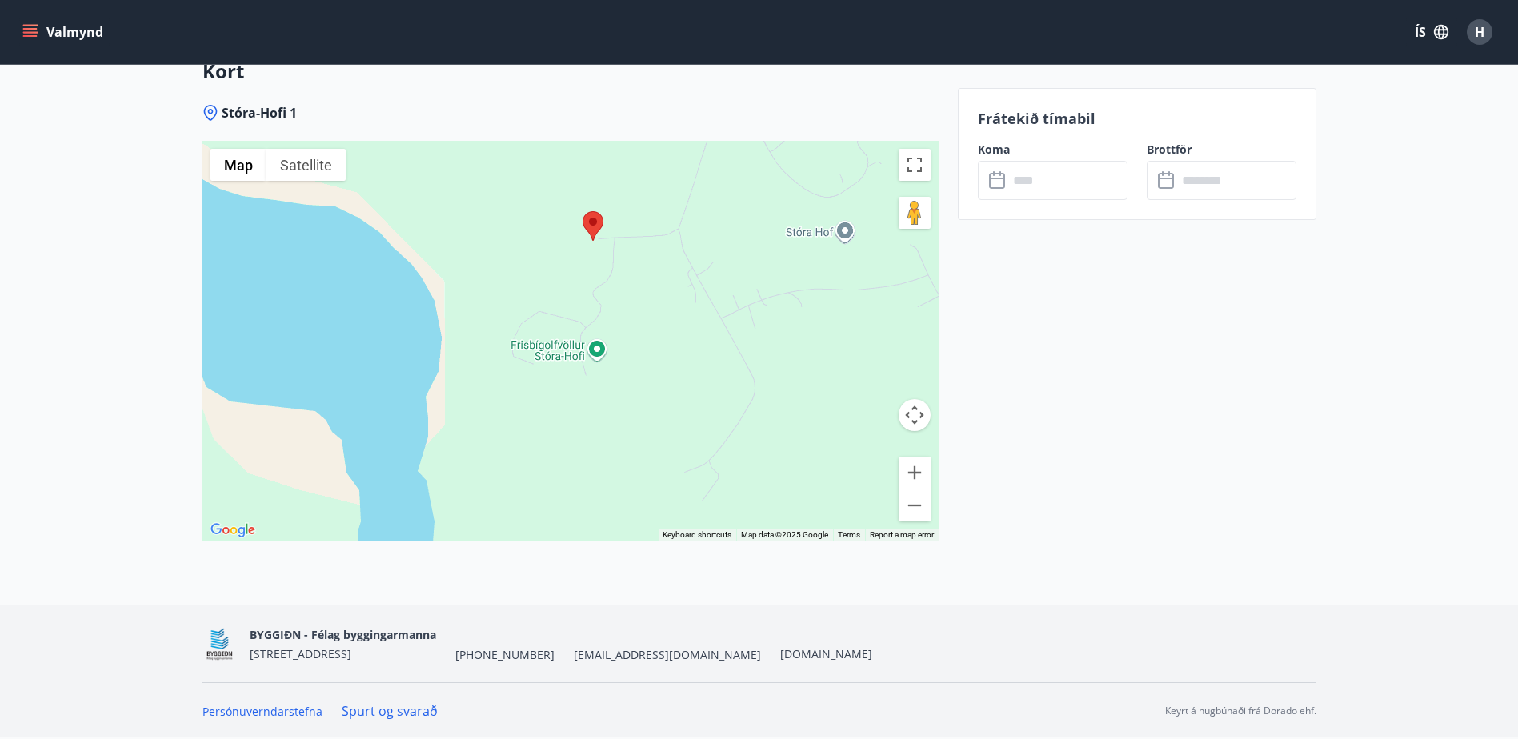
drag, startPoint x: 710, startPoint y: 387, endPoint x: 732, endPoint y: 275, distance: 114.3
click at [732, 275] on div at bounding box center [570, 341] width 736 height 400
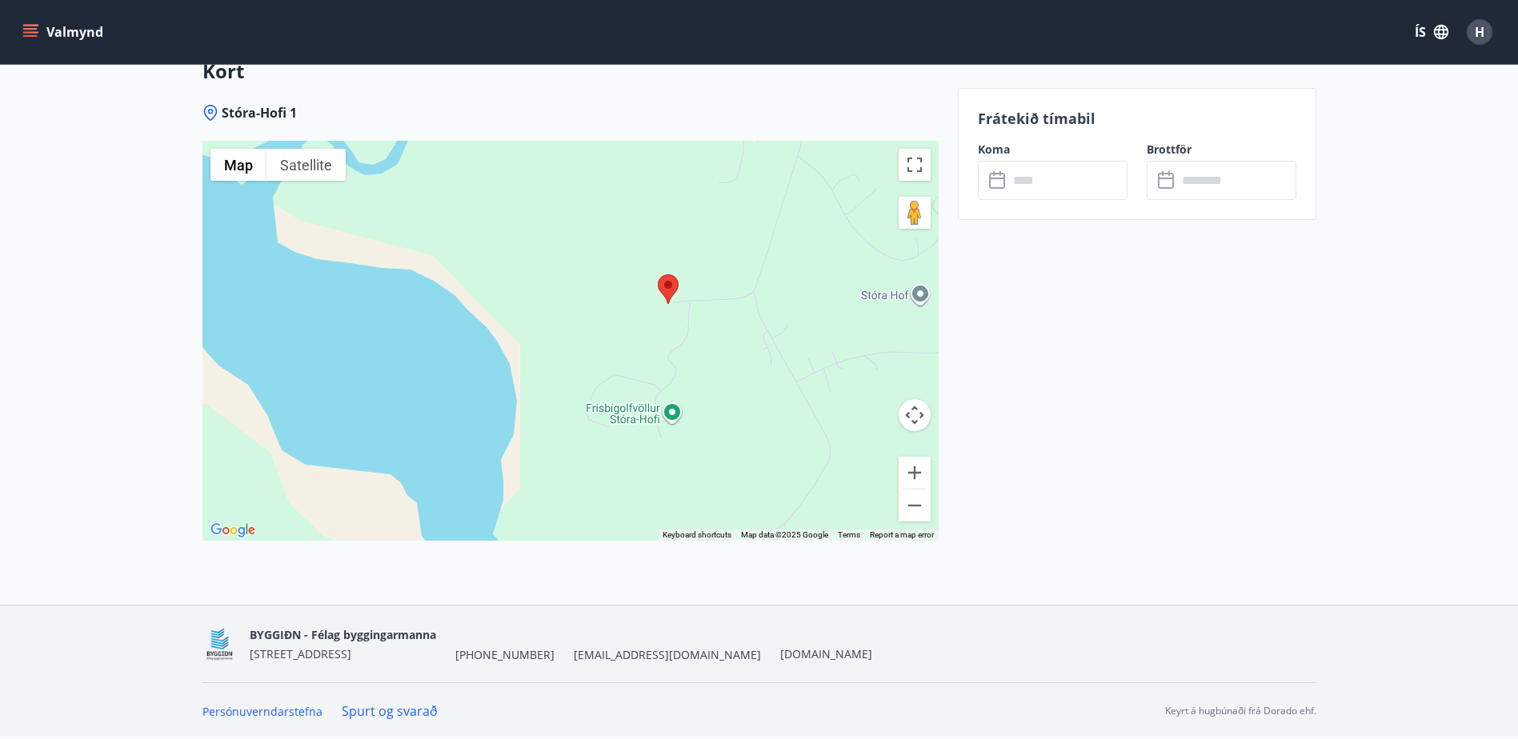
drag, startPoint x: 661, startPoint y: 266, endPoint x: 738, endPoint y: 330, distance: 99.5
click at [738, 330] on div at bounding box center [570, 341] width 736 height 400
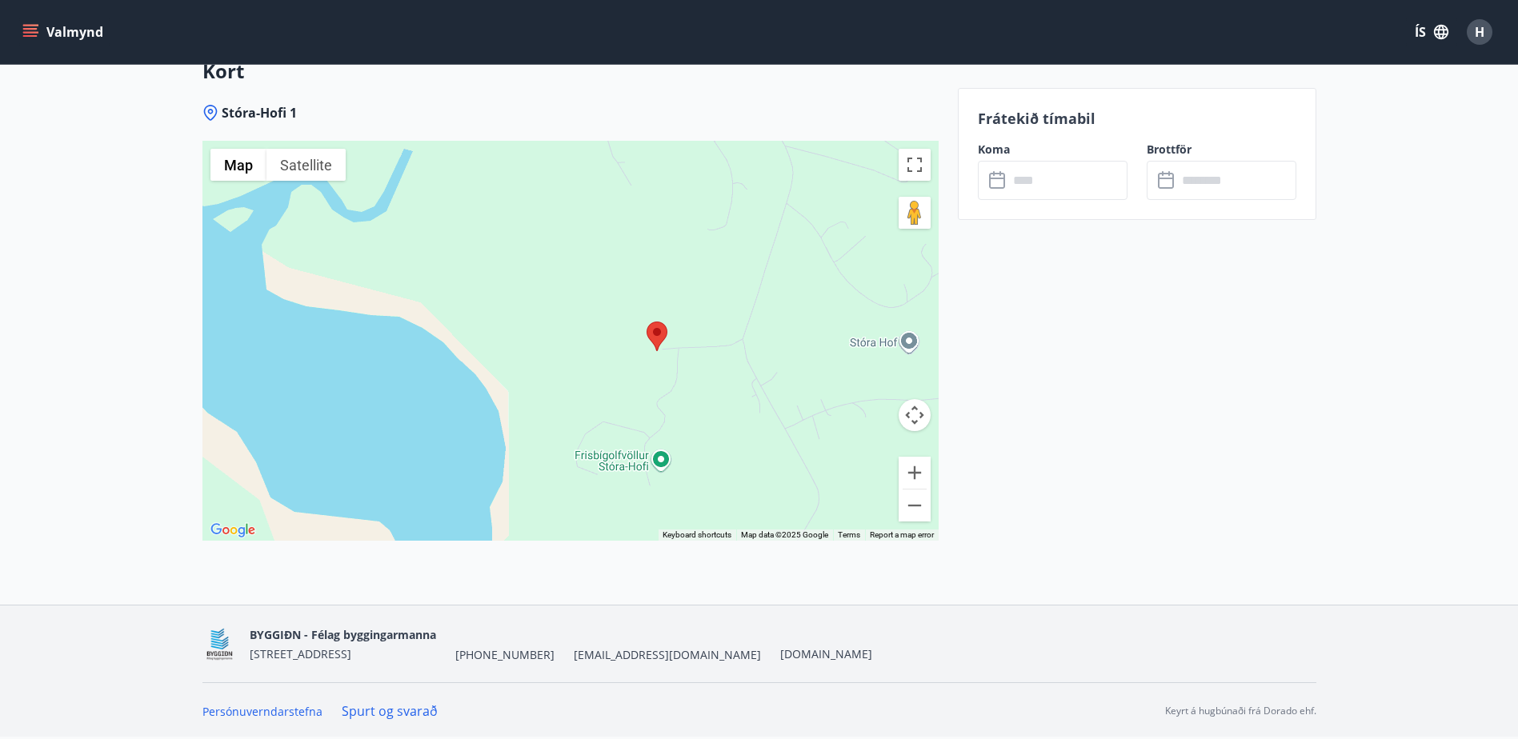
drag, startPoint x: 732, startPoint y: 232, endPoint x: 705, endPoint y: 353, distance: 123.9
click at [705, 353] on div at bounding box center [570, 341] width 736 height 400
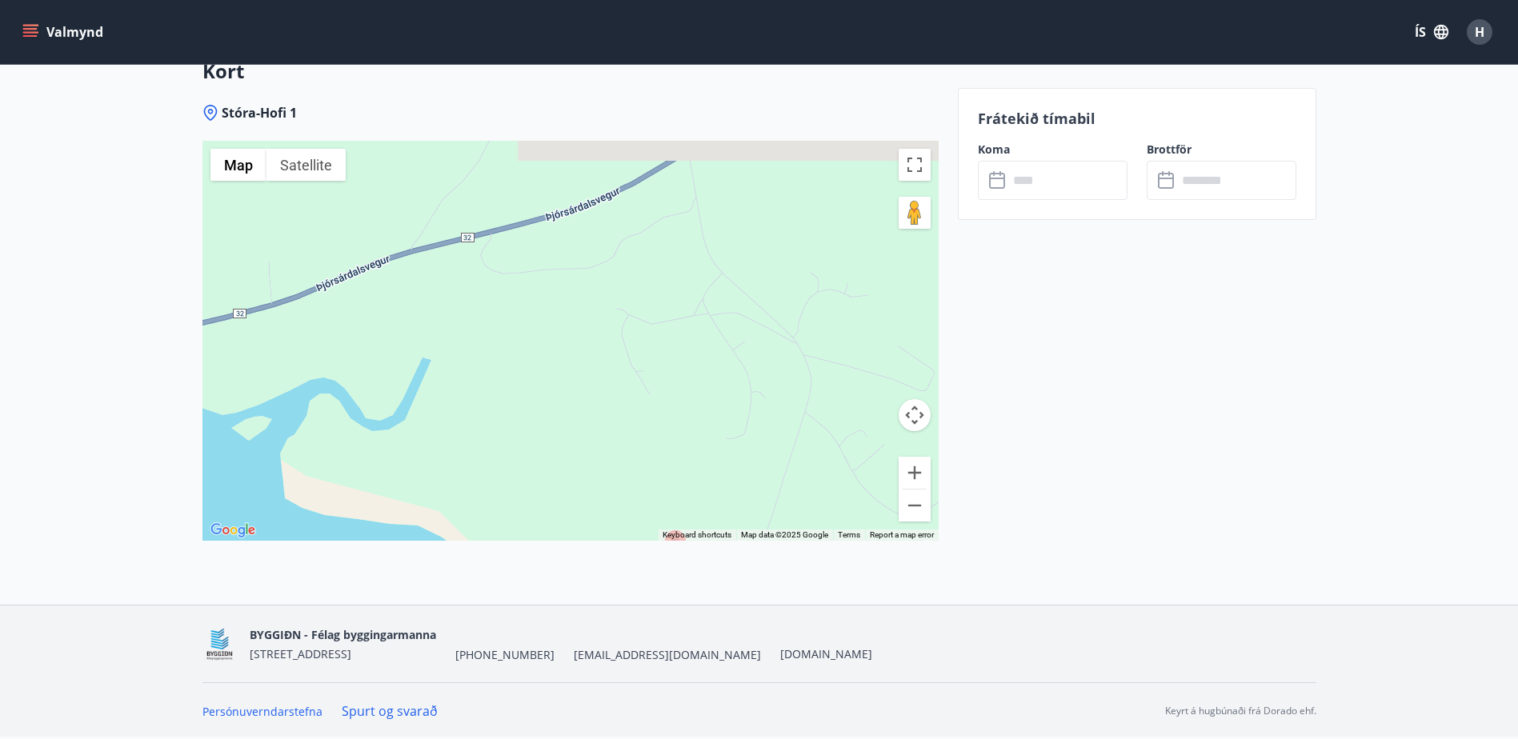
drag, startPoint x: 644, startPoint y: 257, endPoint x: 684, endPoint y: 399, distance: 147.2
click at [684, 399] on div at bounding box center [570, 341] width 736 height 400
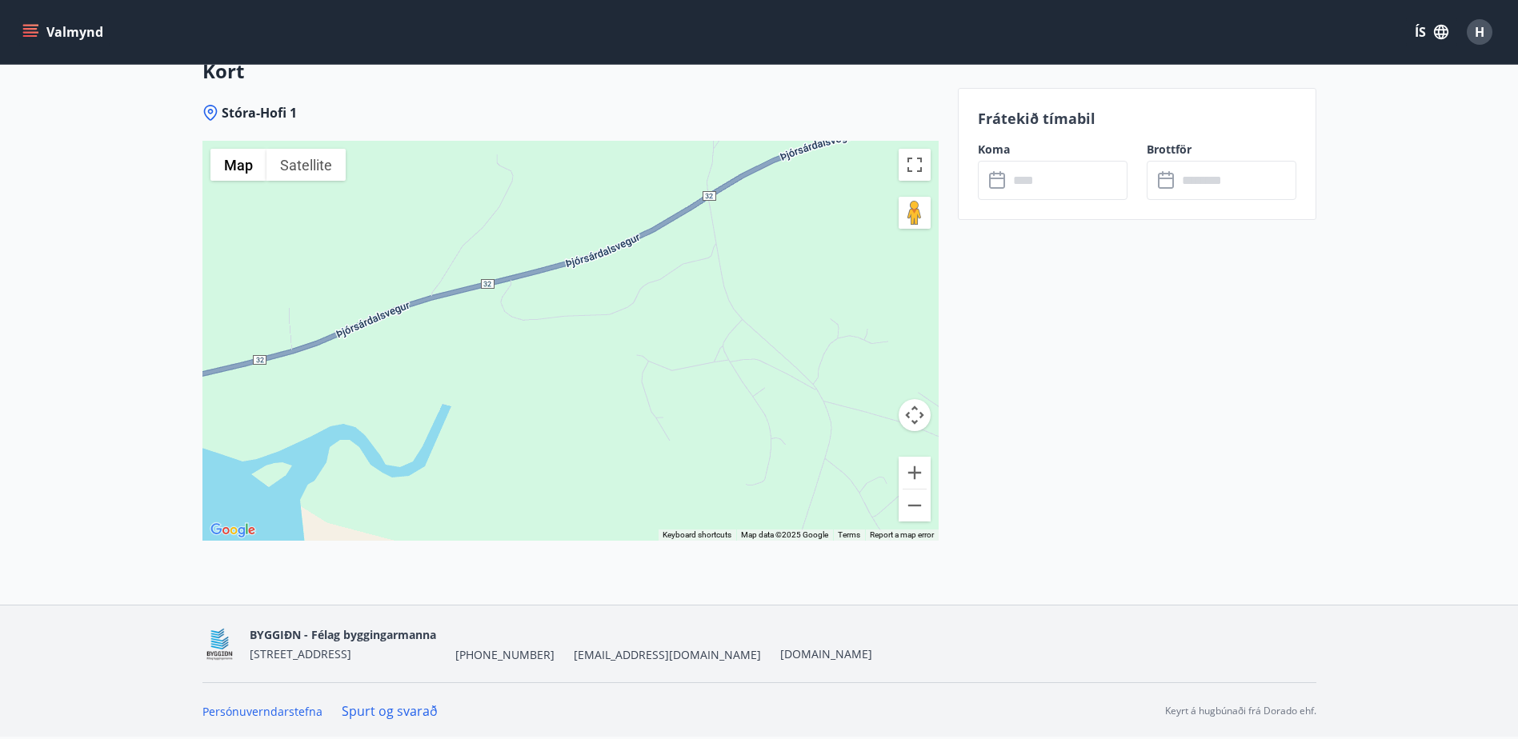
drag, startPoint x: 509, startPoint y: 345, endPoint x: 798, endPoint y: 263, distance: 300.2
click at [797, 263] on div at bounding box center [570, 341] width 736 height 400
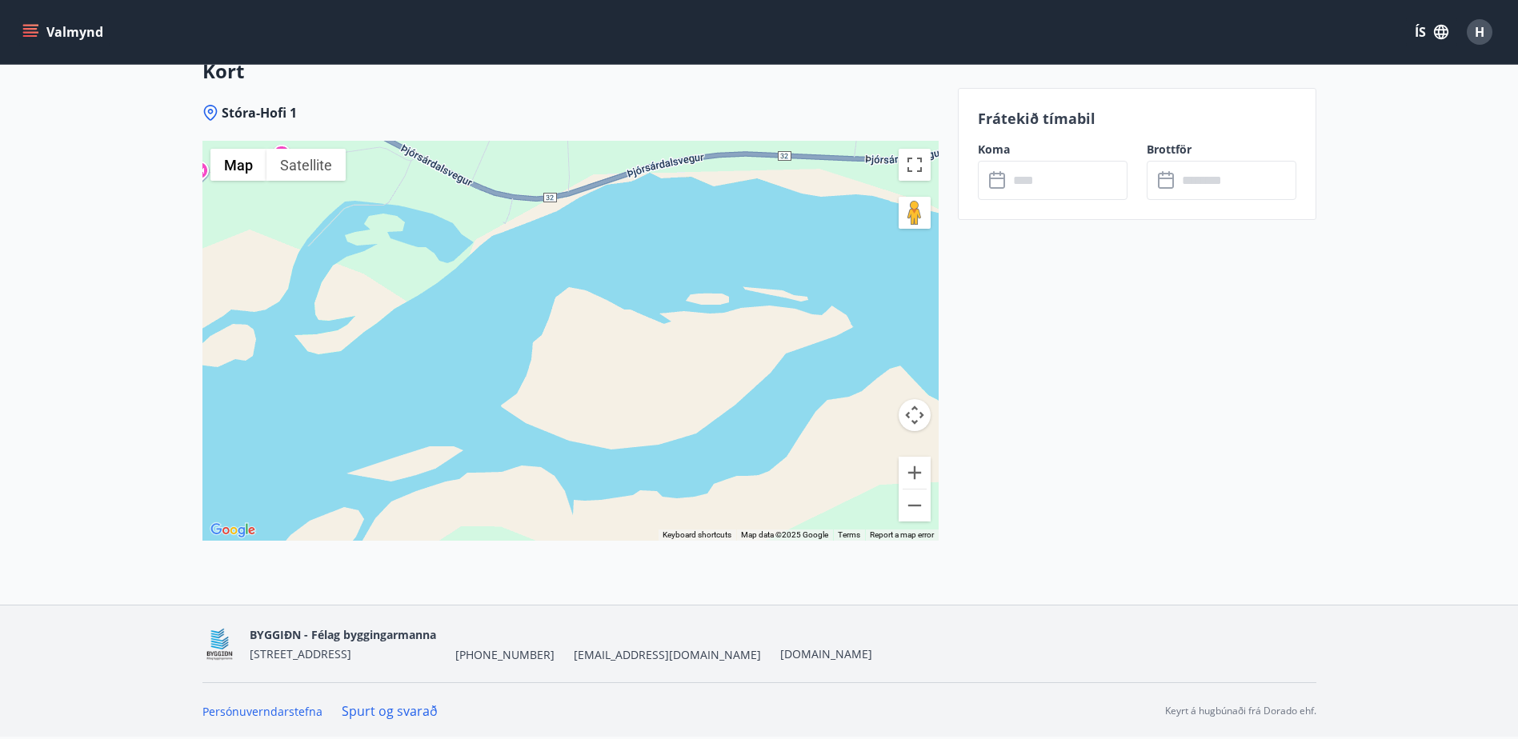
drag, startPoint x: 512, startPoint y: 323, endPoint x: 678, endPoint y: 283, distance: 170.6
click at [678, 281] on div at bounding box center [570, 341] width 736 height 400
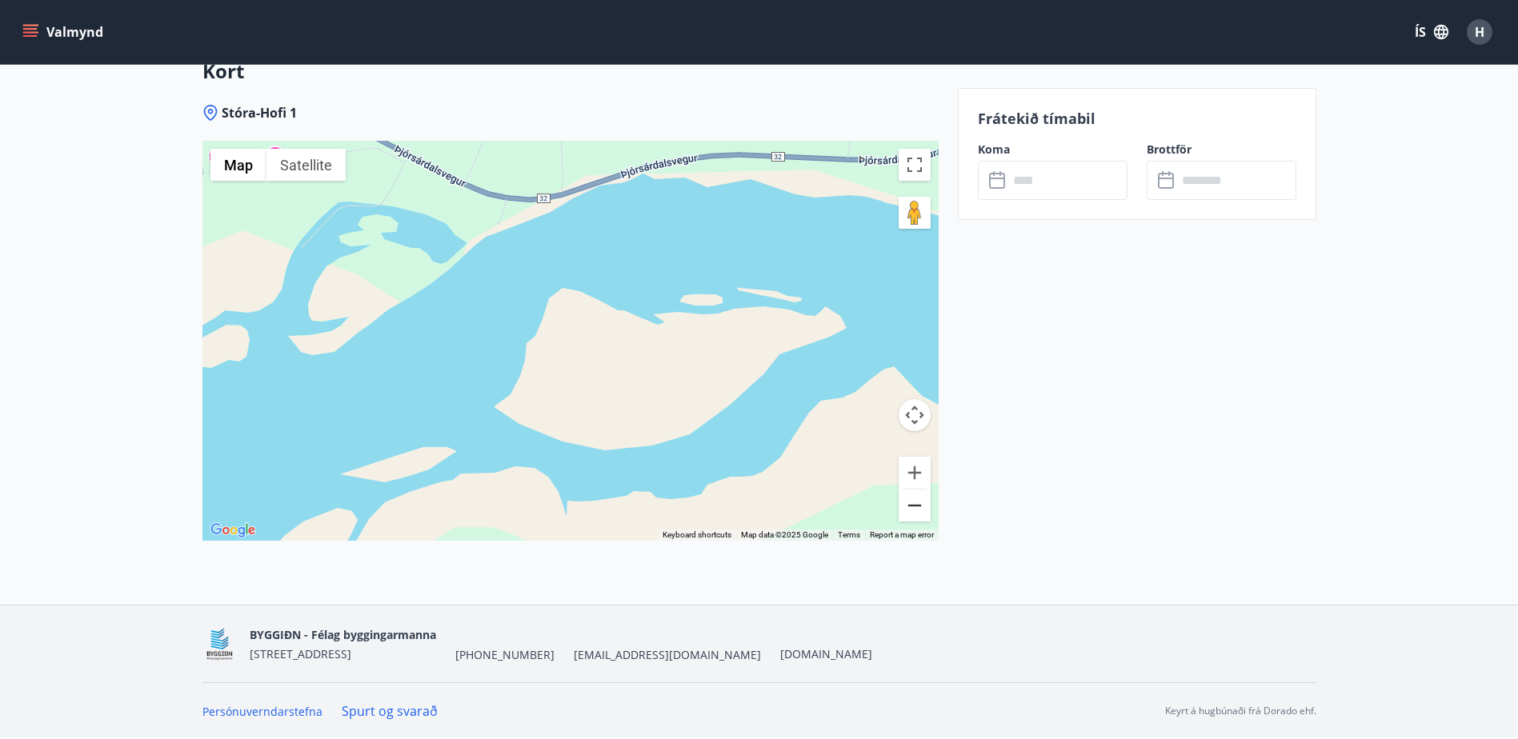
click at [924, 508] on button "Zoom out" at bounding box center [915, 506] width 32 height 32
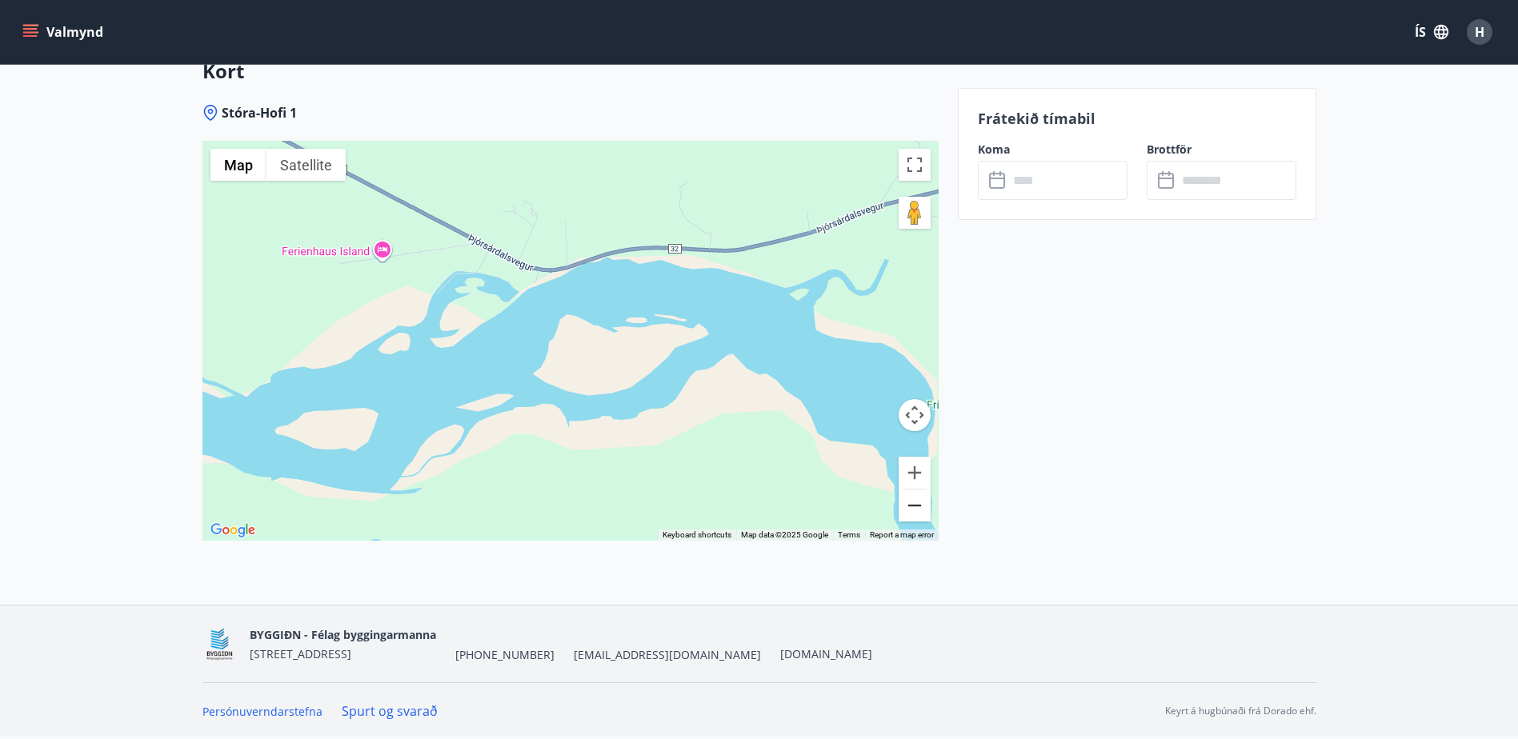
click at [924, 508] on button "Zoom out" at bounding box center [915, 506] width 32 height 32
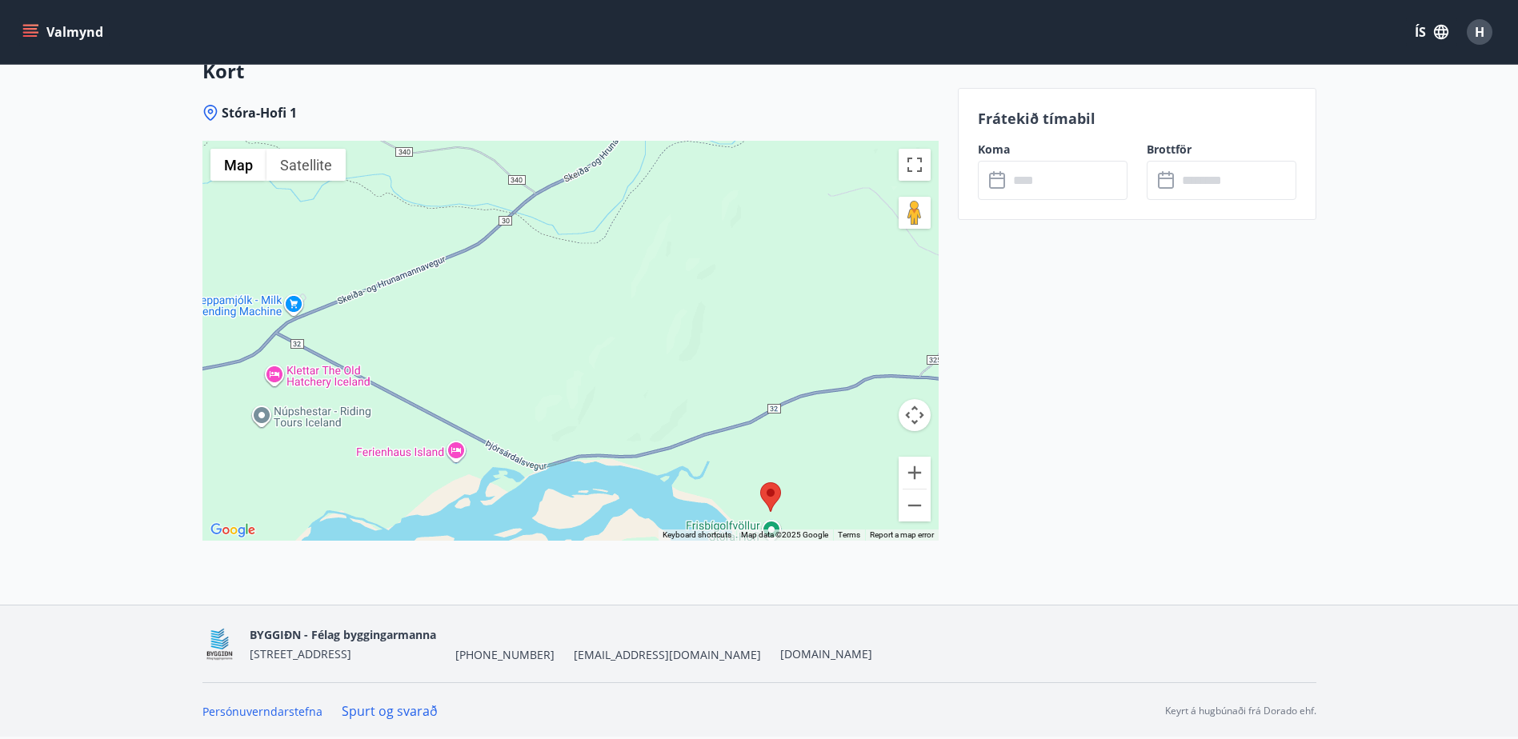
drag, startPoint x: 548, startPoint y: 210, endPoint x: 522, endPoint y: 385, distance: 176.5
click at [522, 385] on div at bounding box center [570, 341] width 736 height 400
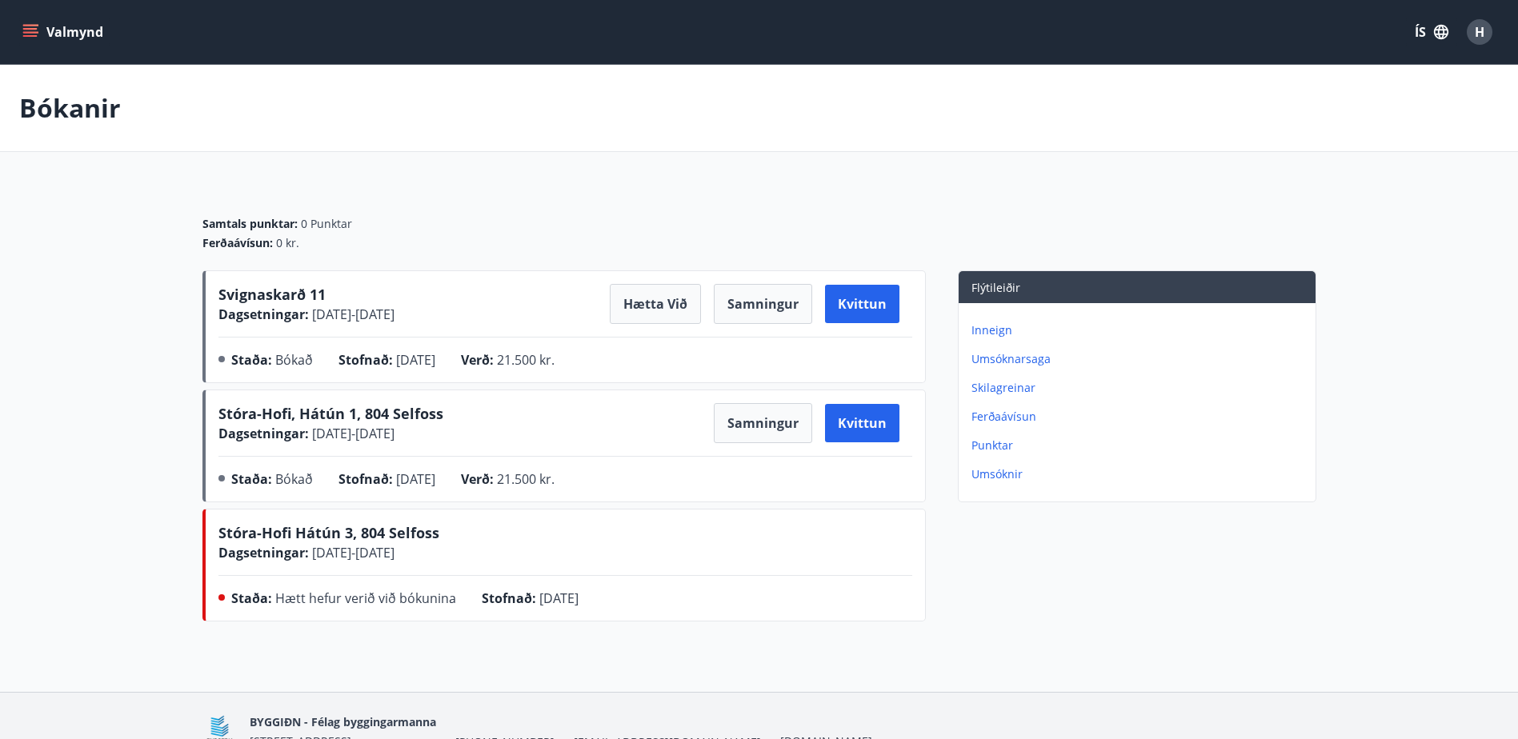
click at [271, 295] on span "Svignaskarð 11" at bounding box center [271, 294] width 107 height 19
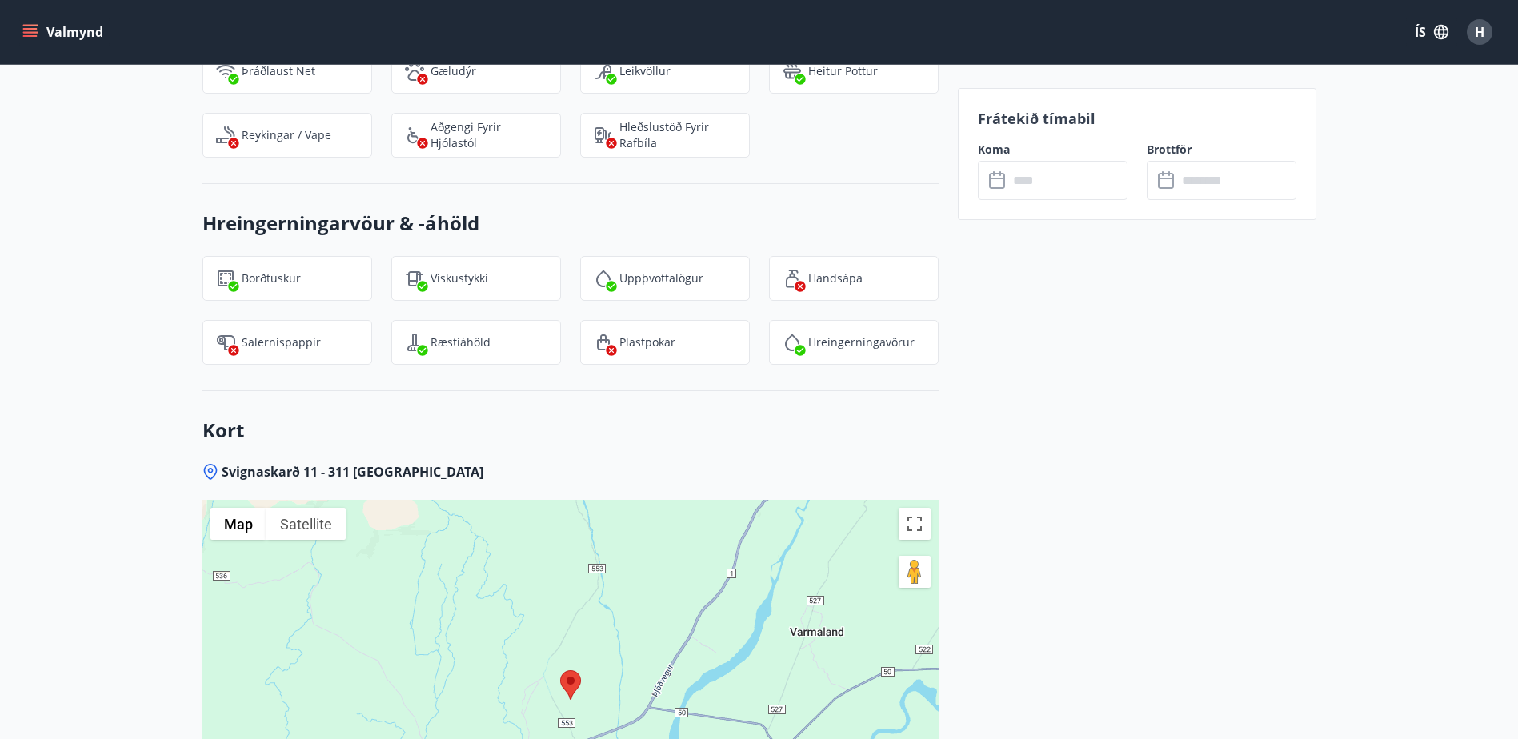
scroll to position [2001, 0]
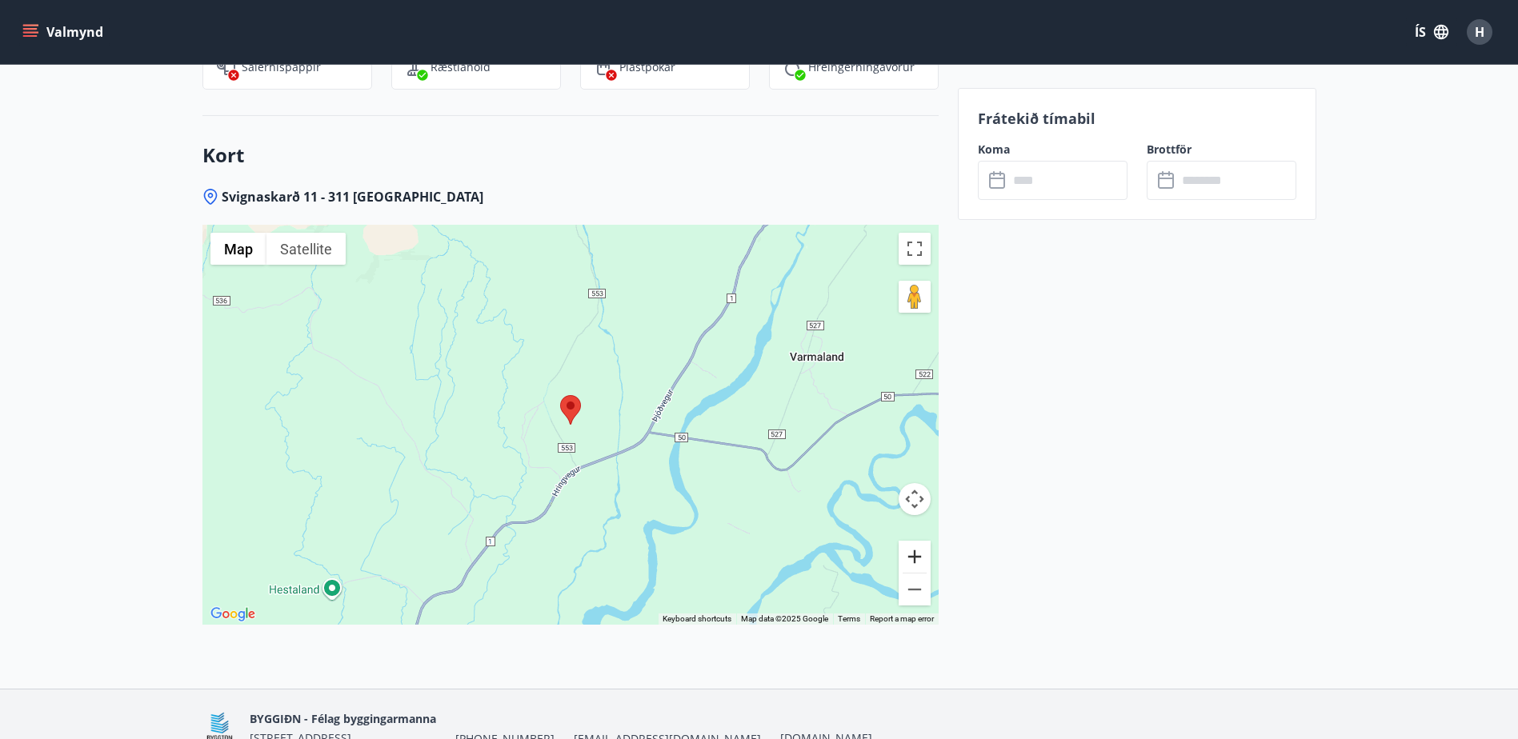
click at [904, 558] on button "Zoom in" at bounding box center [915, 557] width 32 height 32
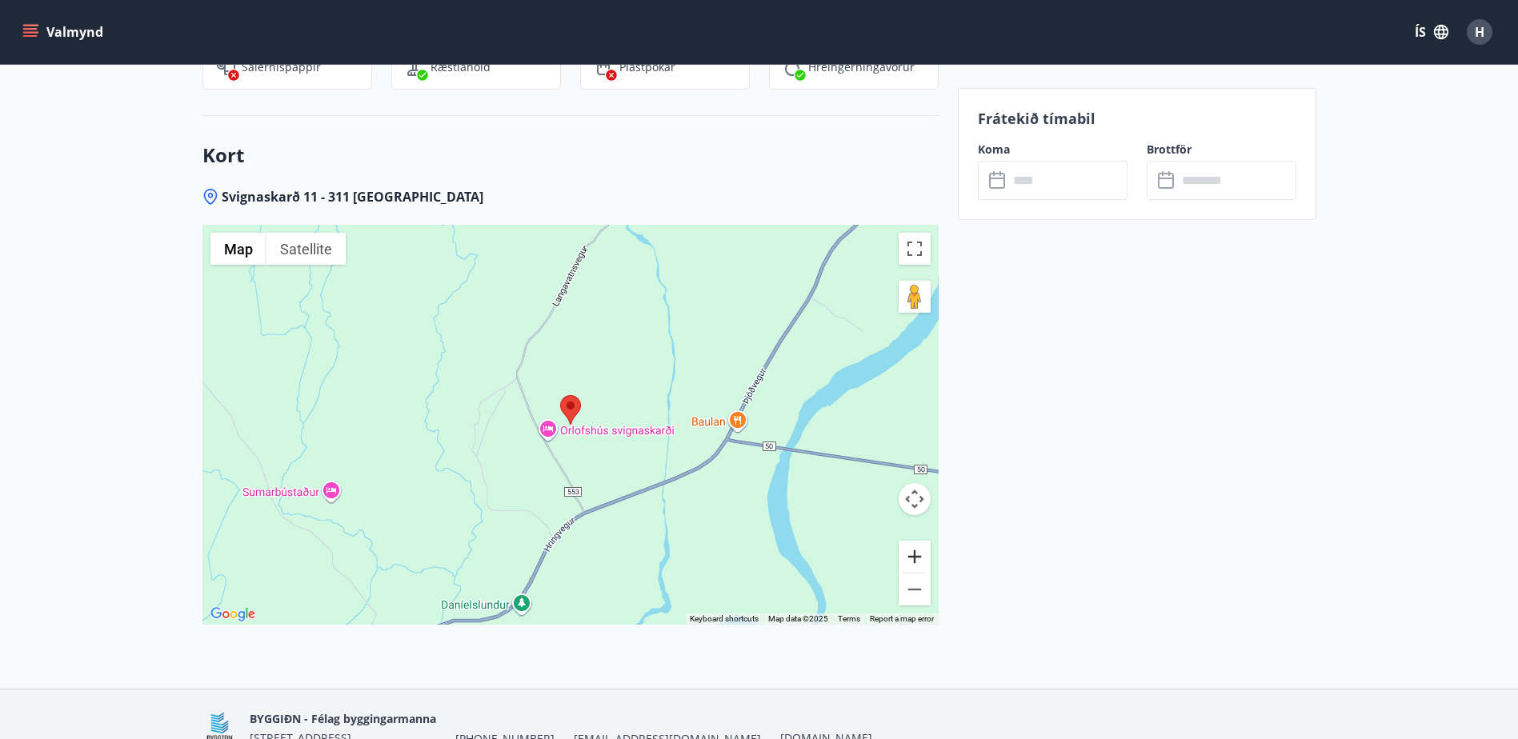
click at [904, 558] on button "Zoom in" at bounding box center [915, 557] width 32 height 32
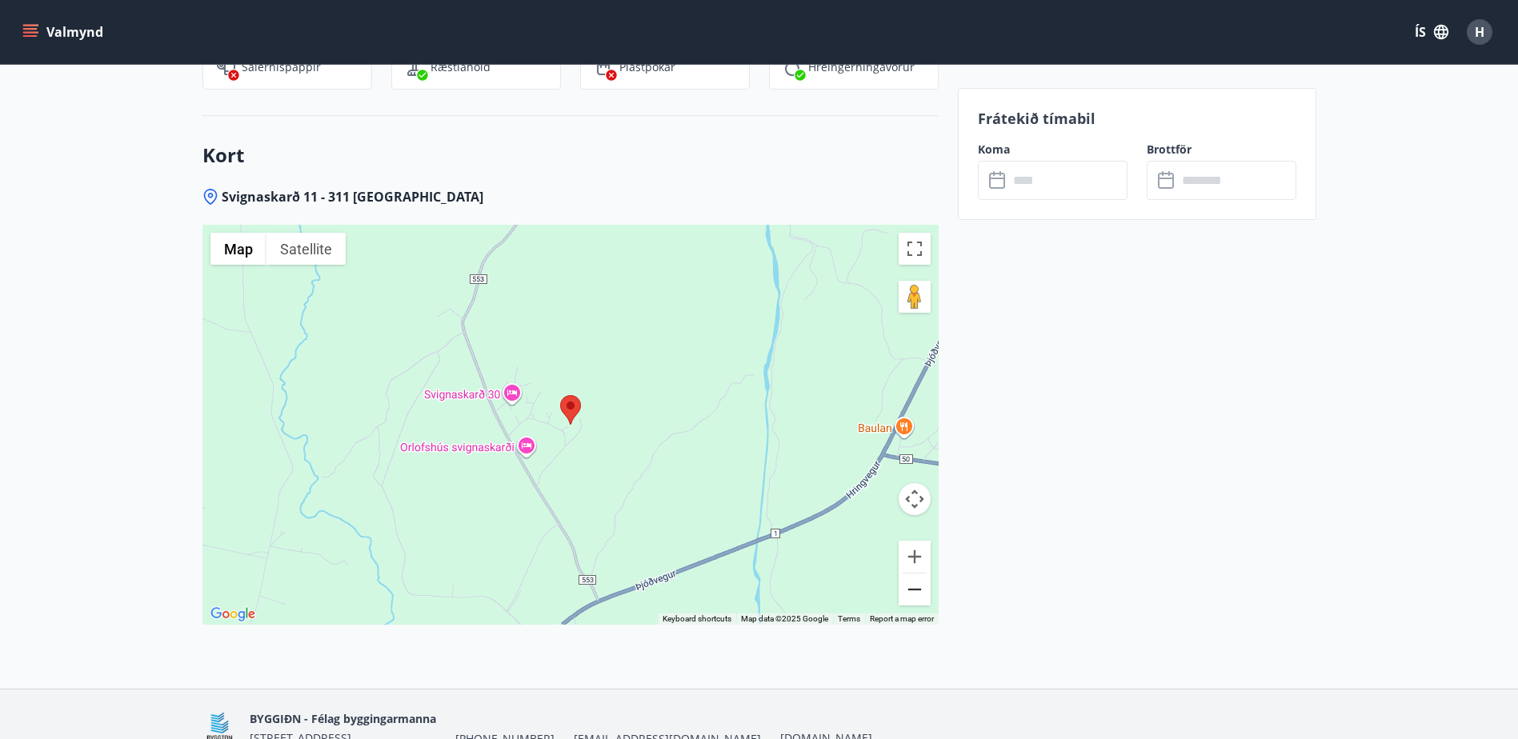
click at [912, 591] on button "Zoom out" at bounding box center [915, 590] width 32 height 32
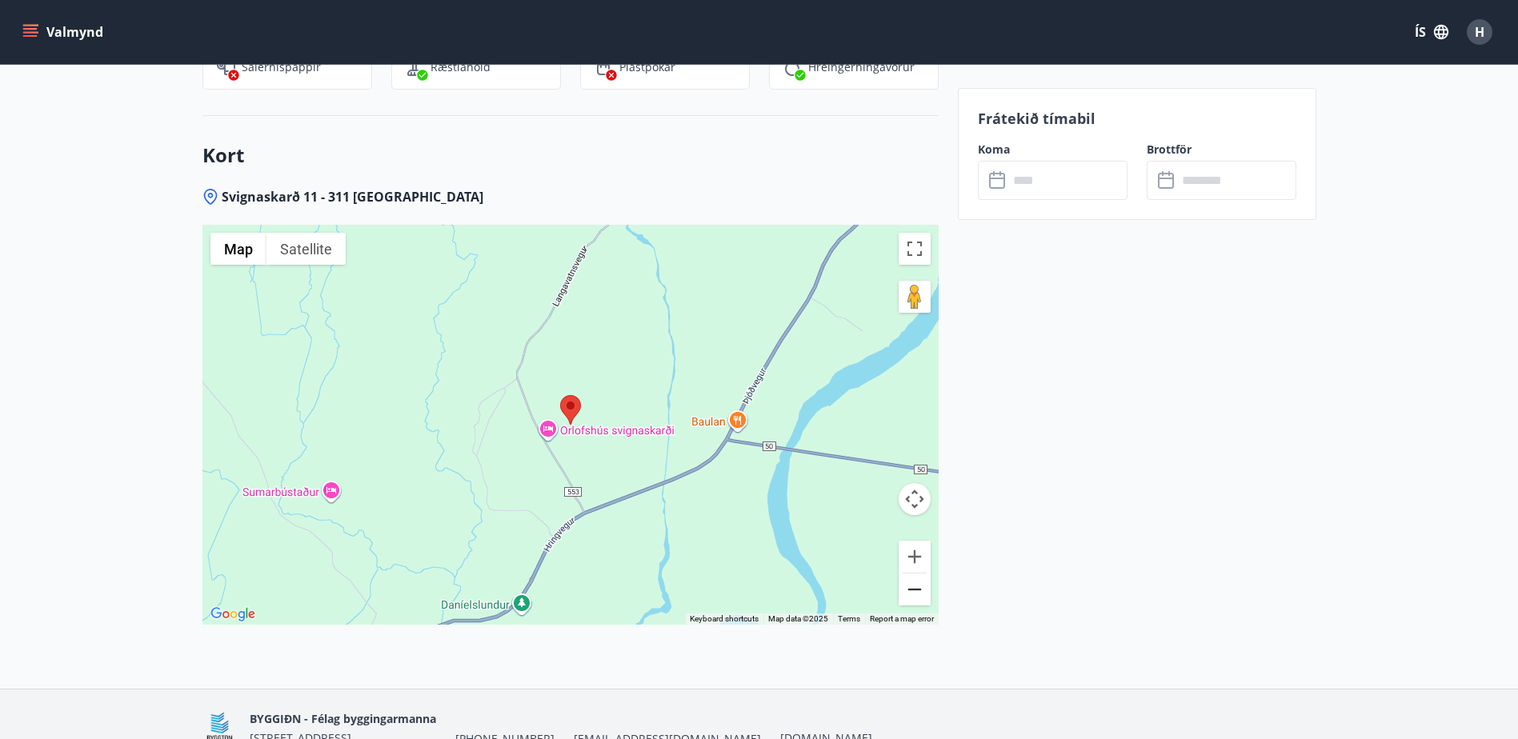
click at [912, 591] on button "Zoom out" at bounding box center [915, 590] width 32 height 32
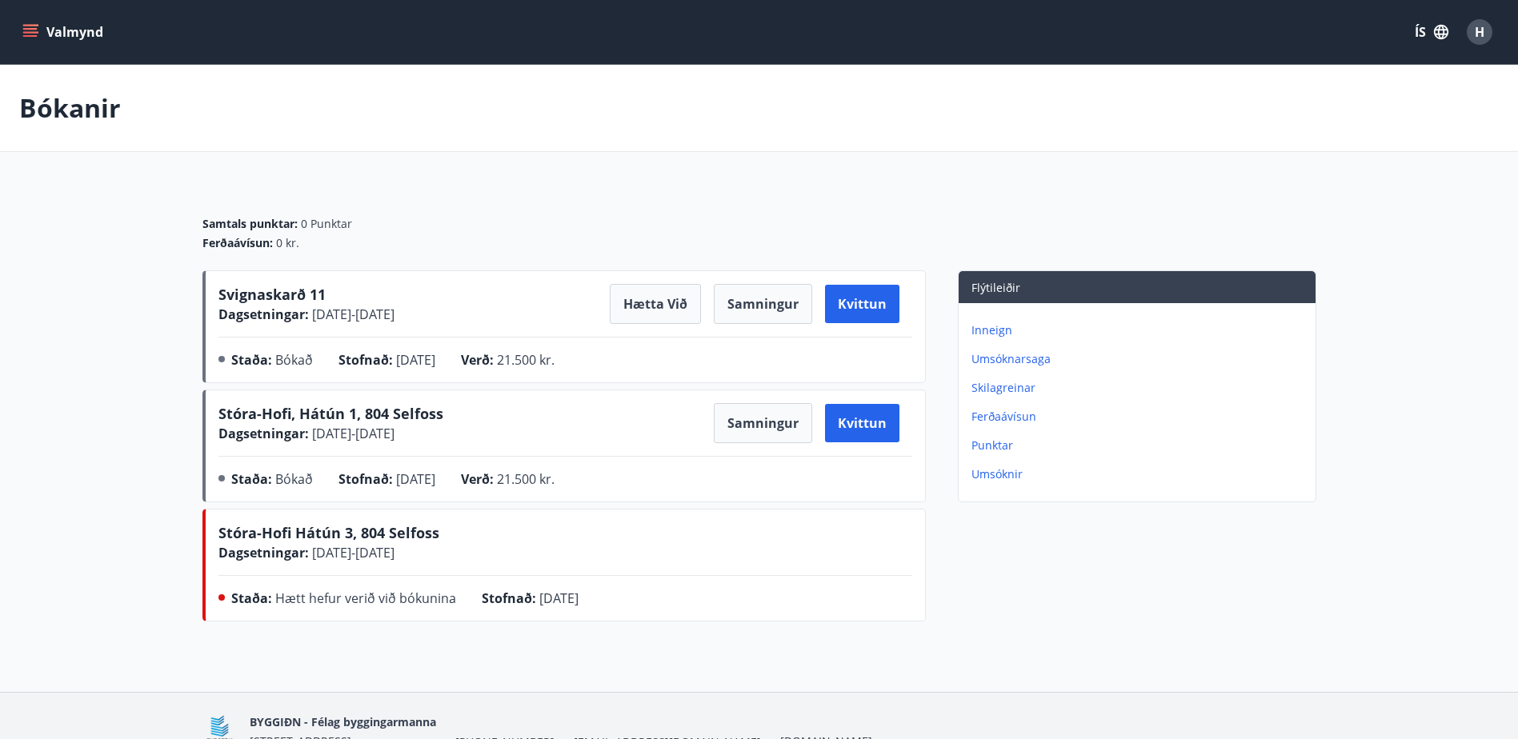
click at [92, 31] on button "Valmynd" at bounding box center [64, 32] width 90 height 29
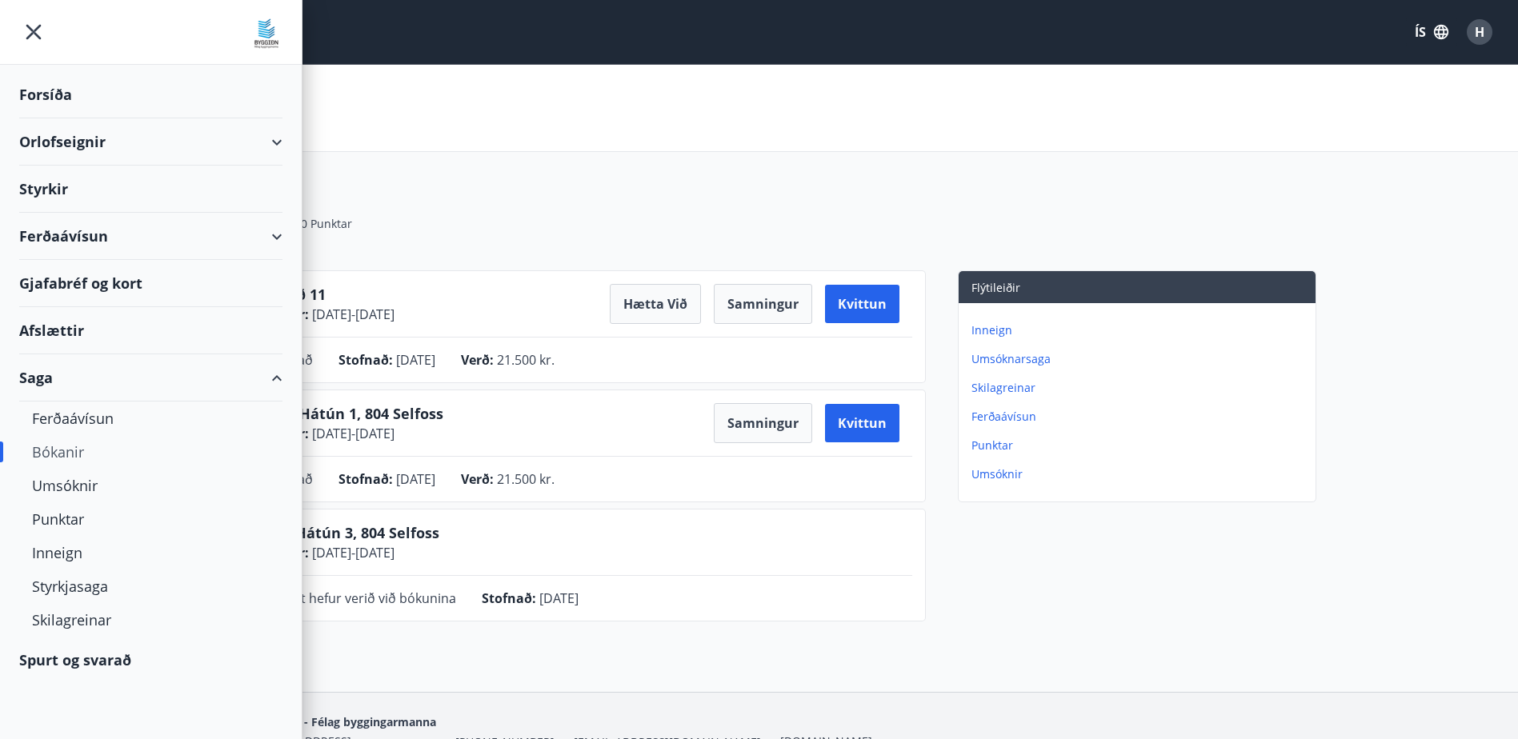
click at [141, 144] on div "Orlofseignir" at bounding box center [150, 141] width 263 height 47
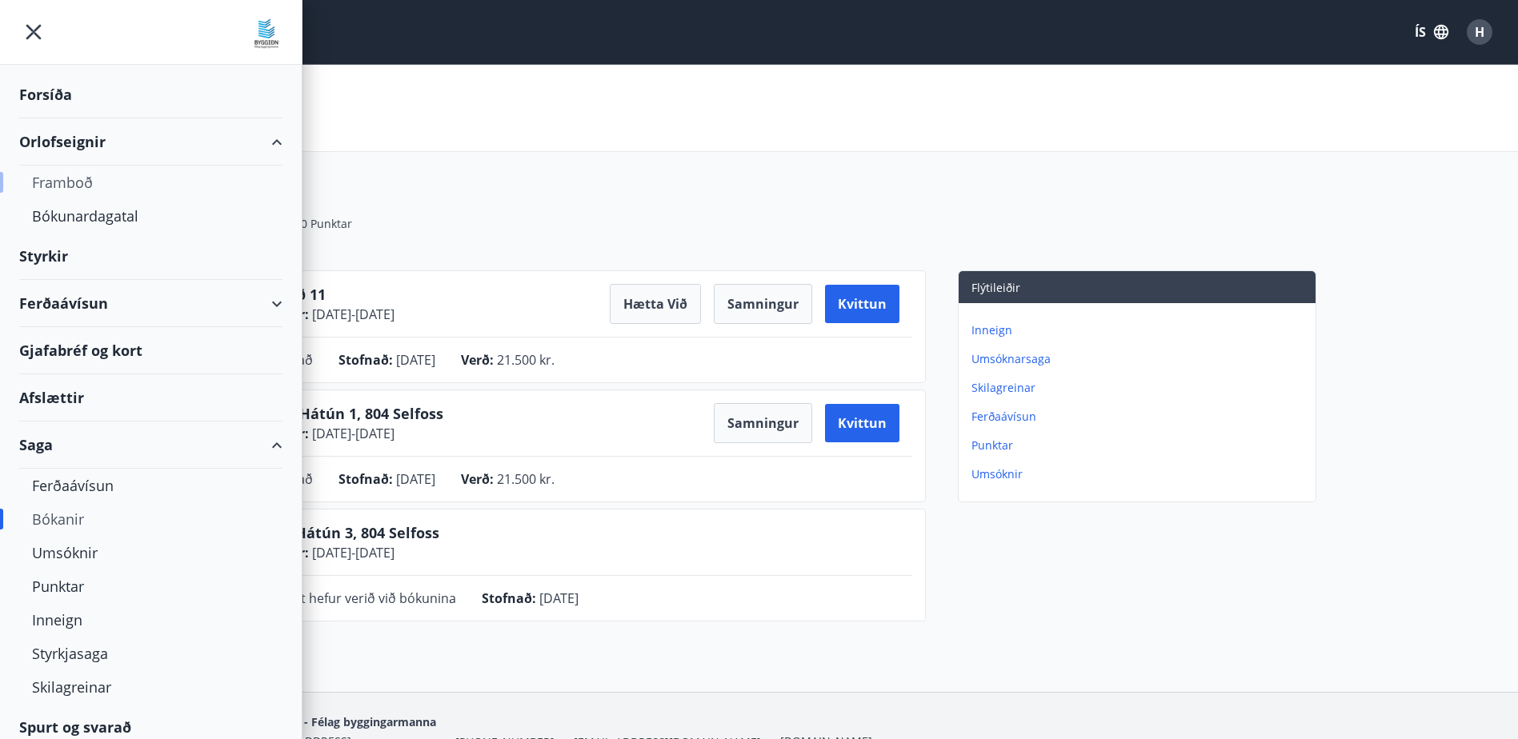
click at [90, 182] on div "Framboð" at bounding box center [151, 183] width 238 height 34
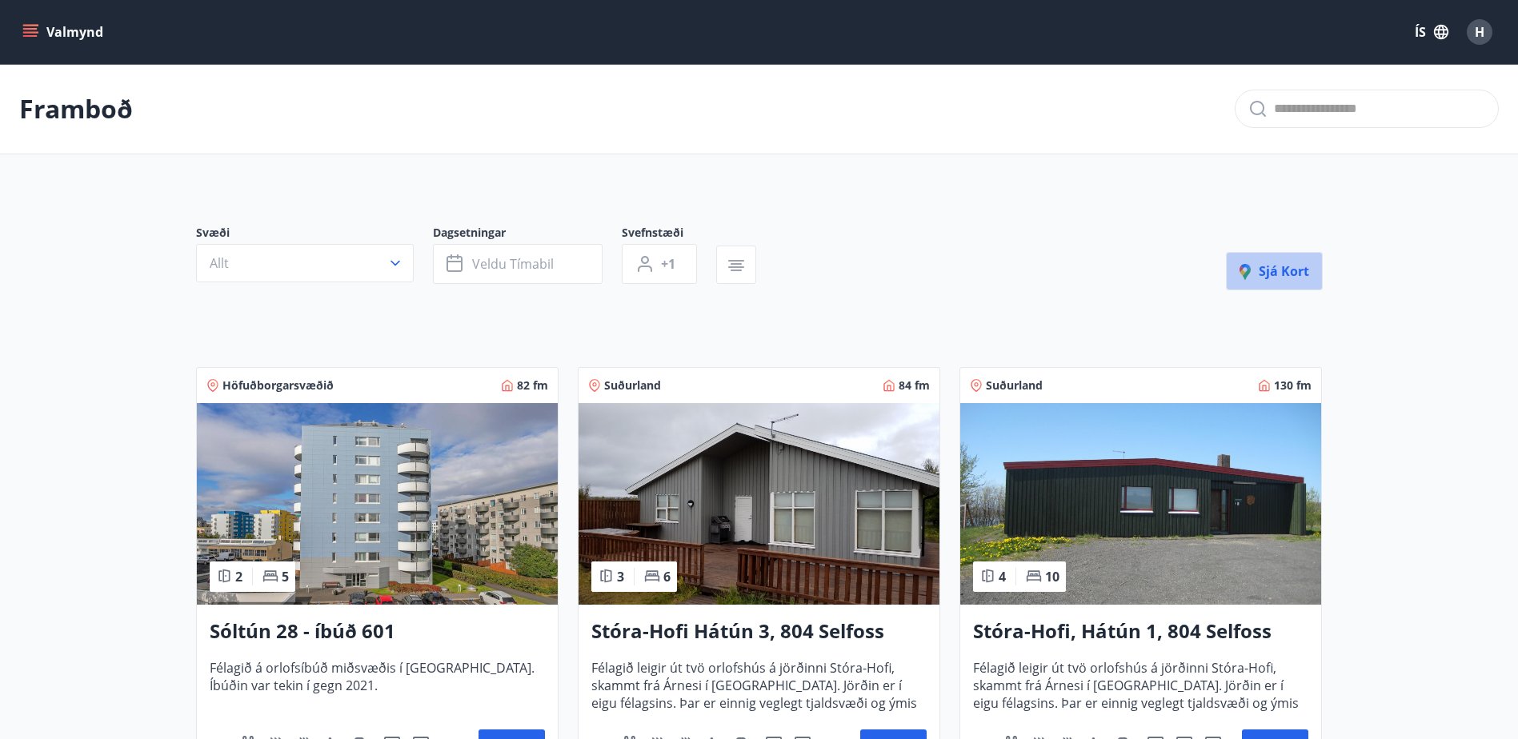
click at [1271, 275] on span "Sjá kort" at bounding box center [1275, 271] width 70 height 18
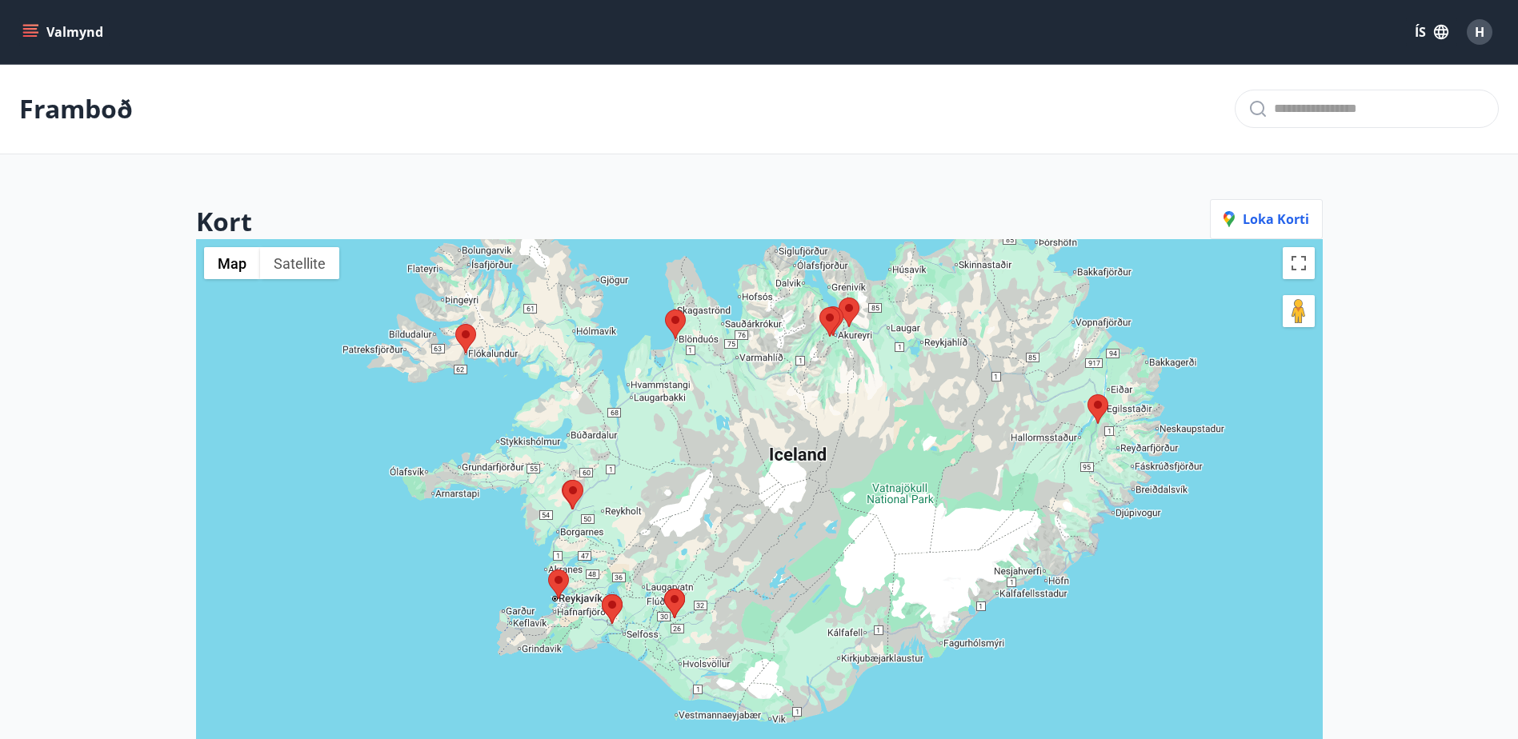
drag, startPoint x: 876, startPoint y: 568, endPoint x: 896, endPoint y: 435, distance: 134.5
click at [896, 435] on div at bounding box center [759, 608] width 1127 height 739
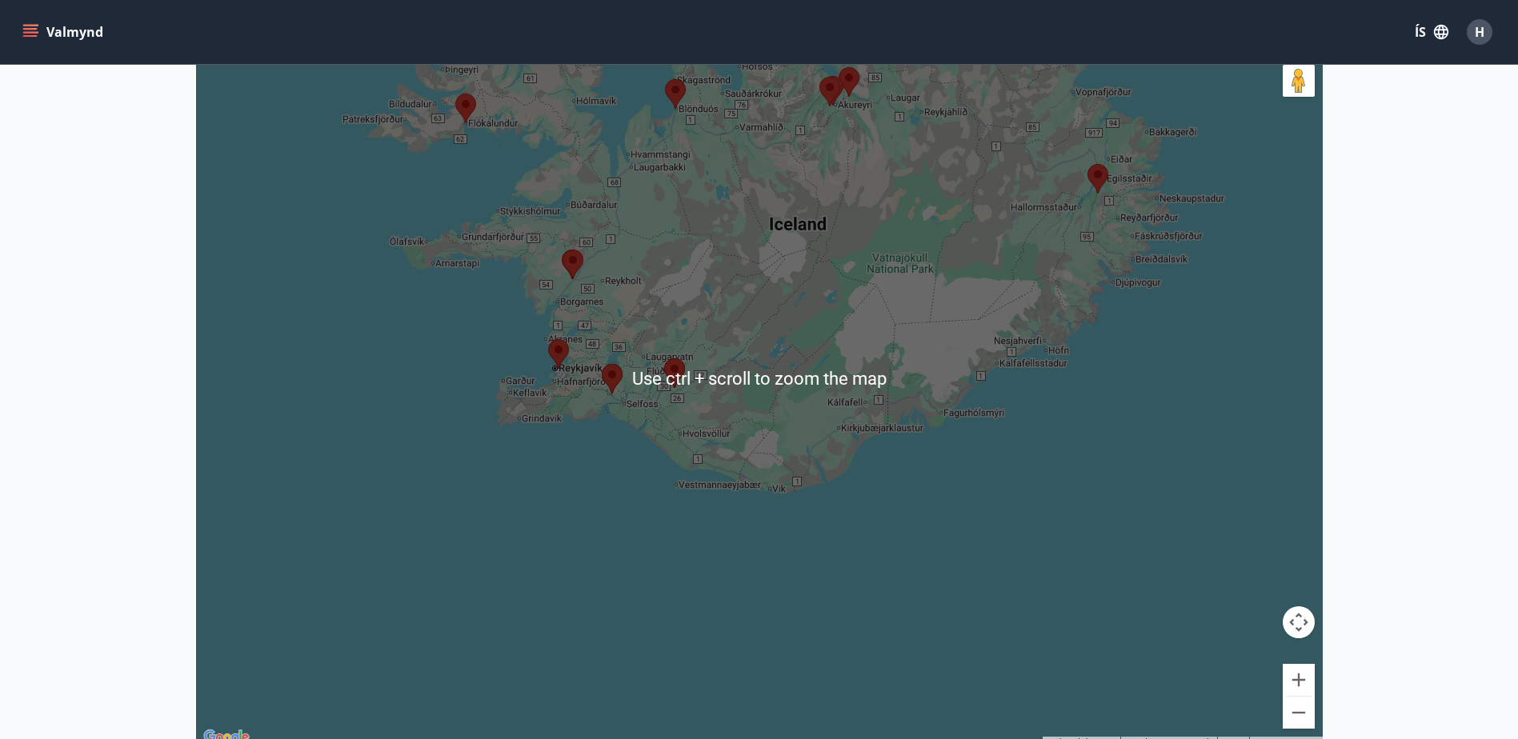
scroll to position [266, 0]
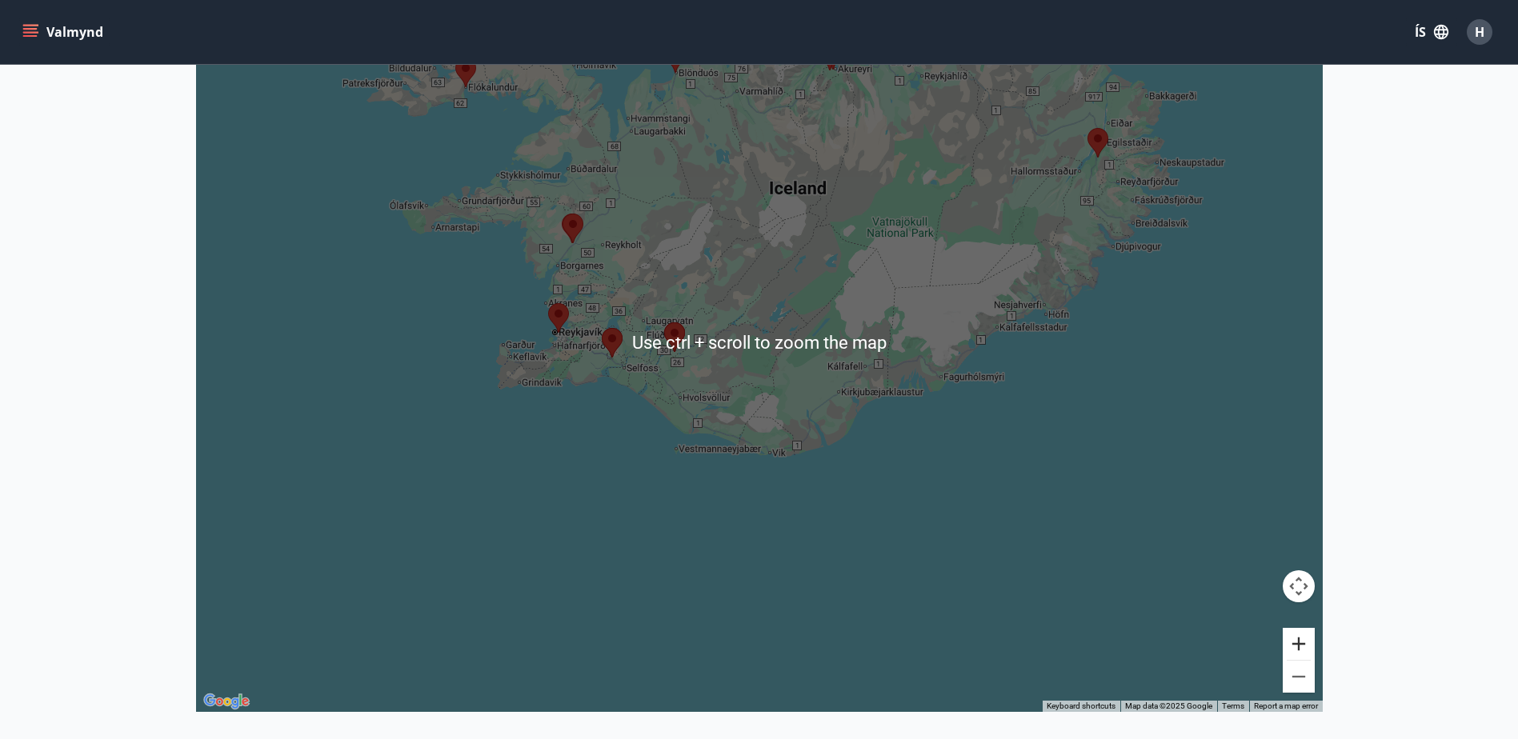
click at [1290, 644] on button "Zoom in" at bounding box center [1299, 644] width 32 height 32
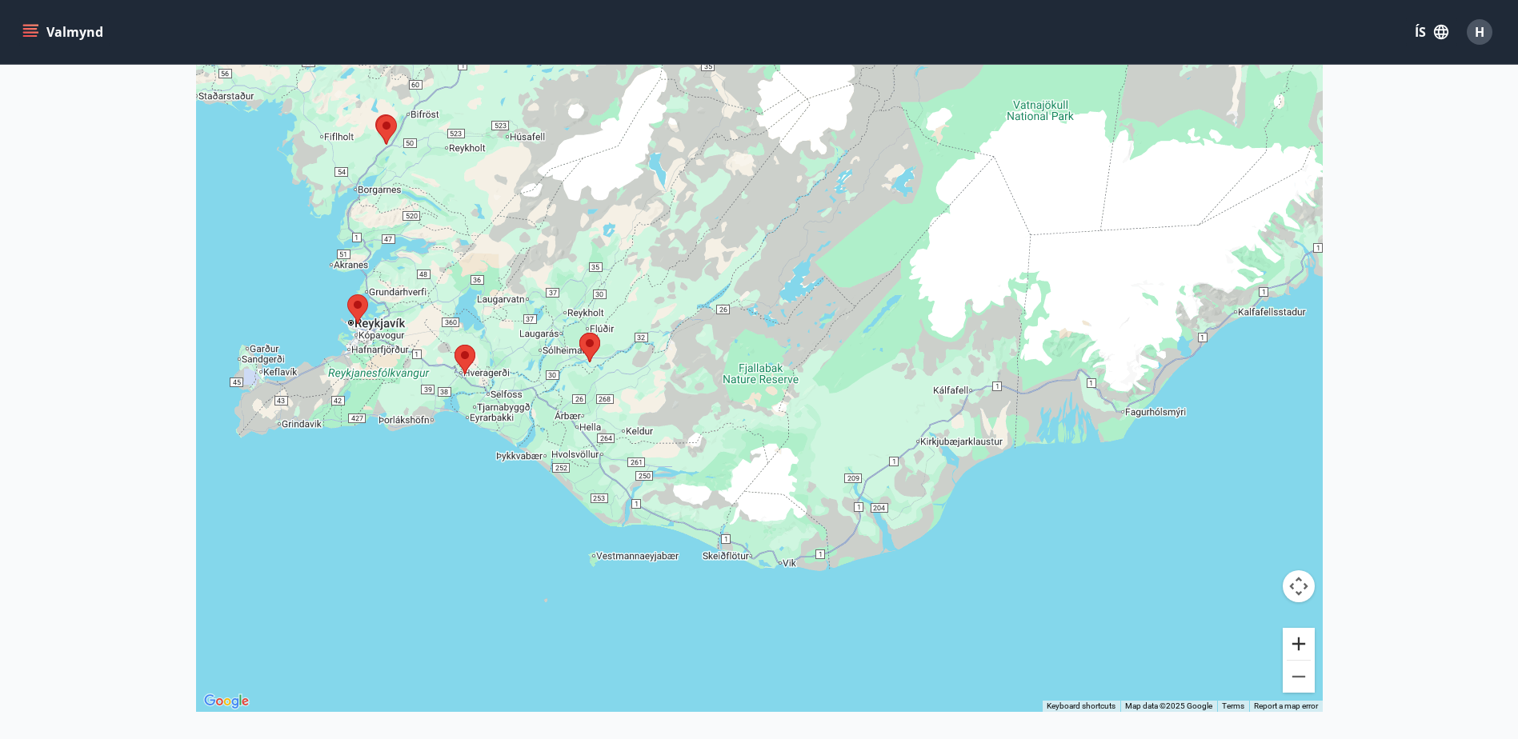
click at [1290, 644] on button "Zoom in" at bounding box center [1299, 644] width 32 height 32
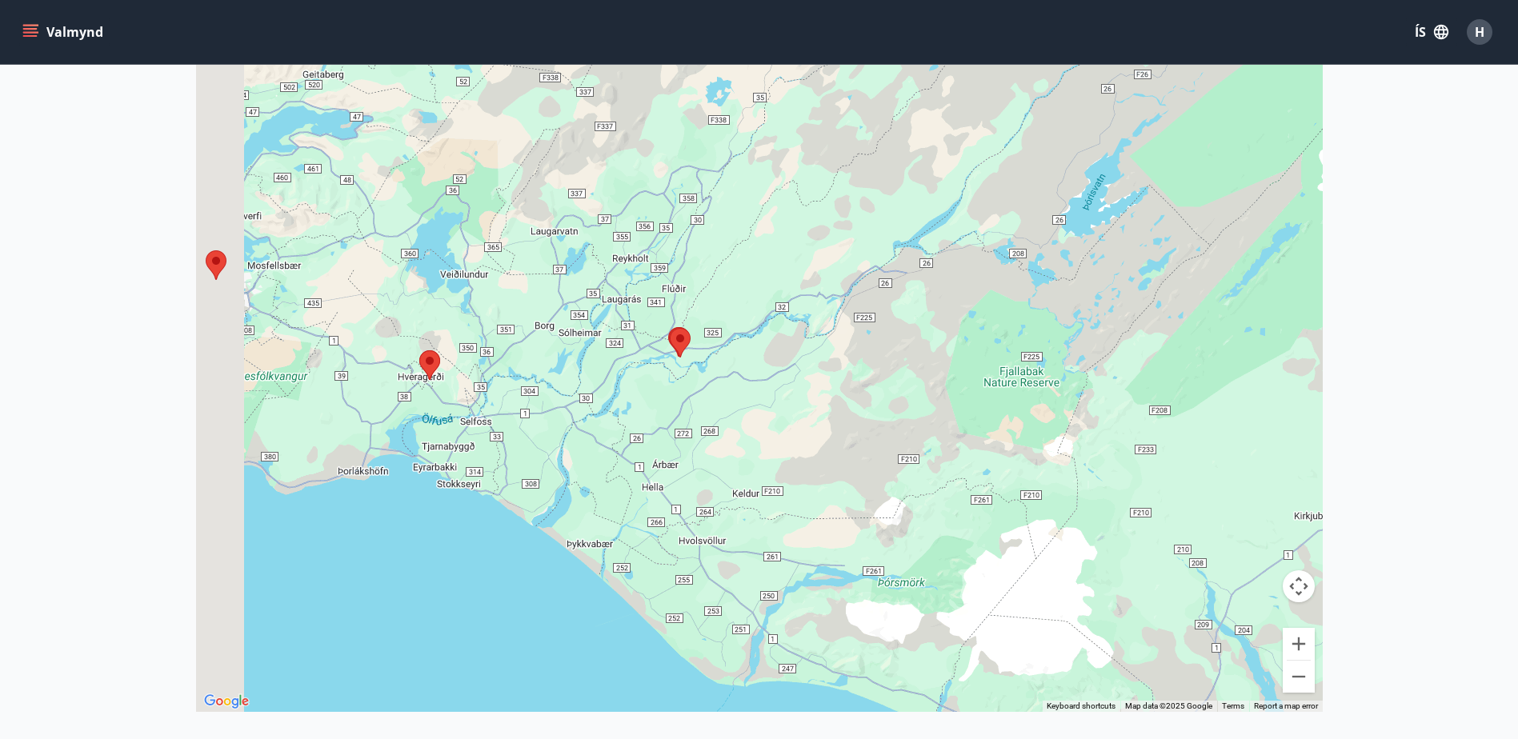
drag, startPoint x: 618, startPoint y: 442, endPoint x: 914, endPoint y: 412, distance: 297.6
click at [914, 412] on div at bounding box center [759, 342] width 1127 height 739
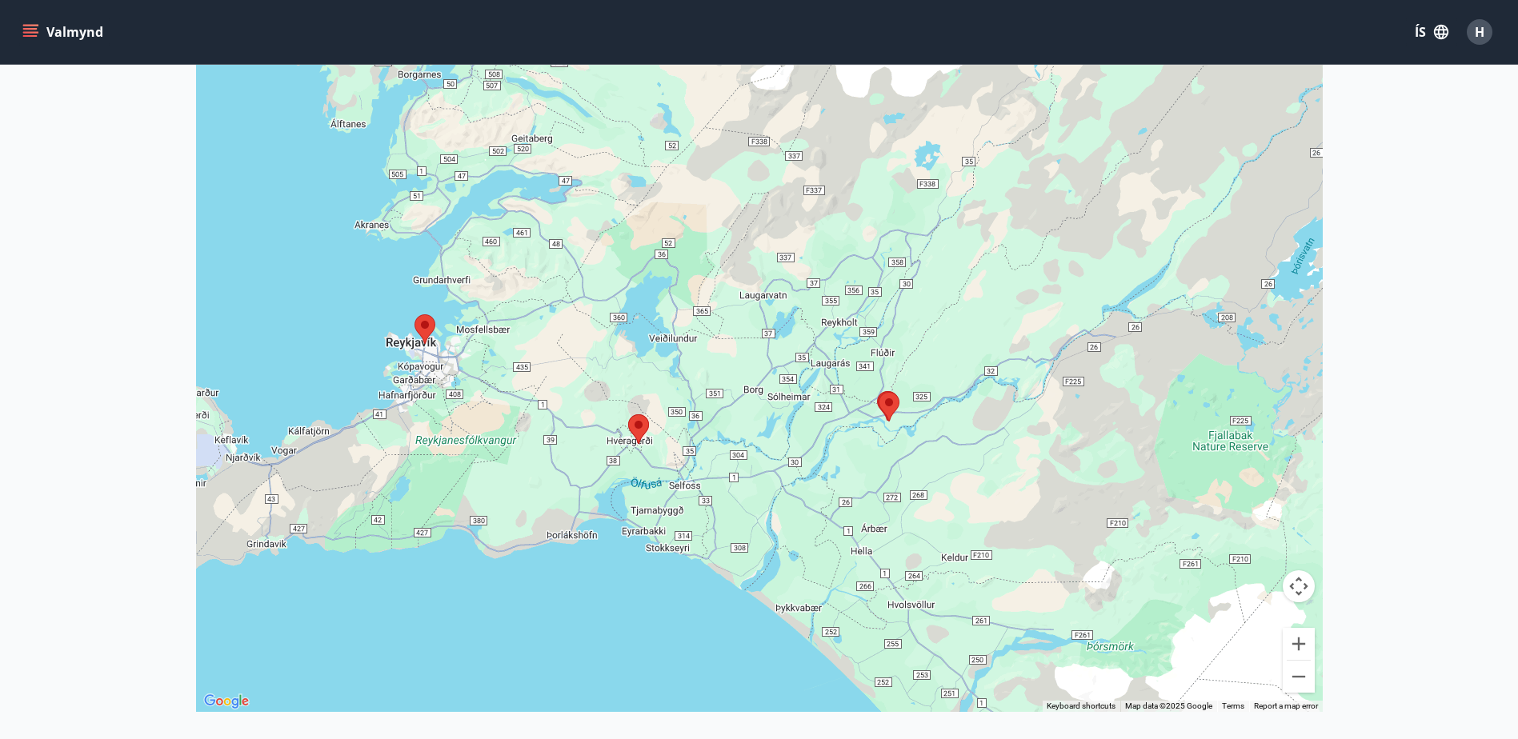
drag, startPoint x: 577, startPoint y: 381, endPoint x: 660, endPoint y: 468, distance: 120.6
click at [660, 468] on div at bounding box center [759, 342] width 1127 height 739
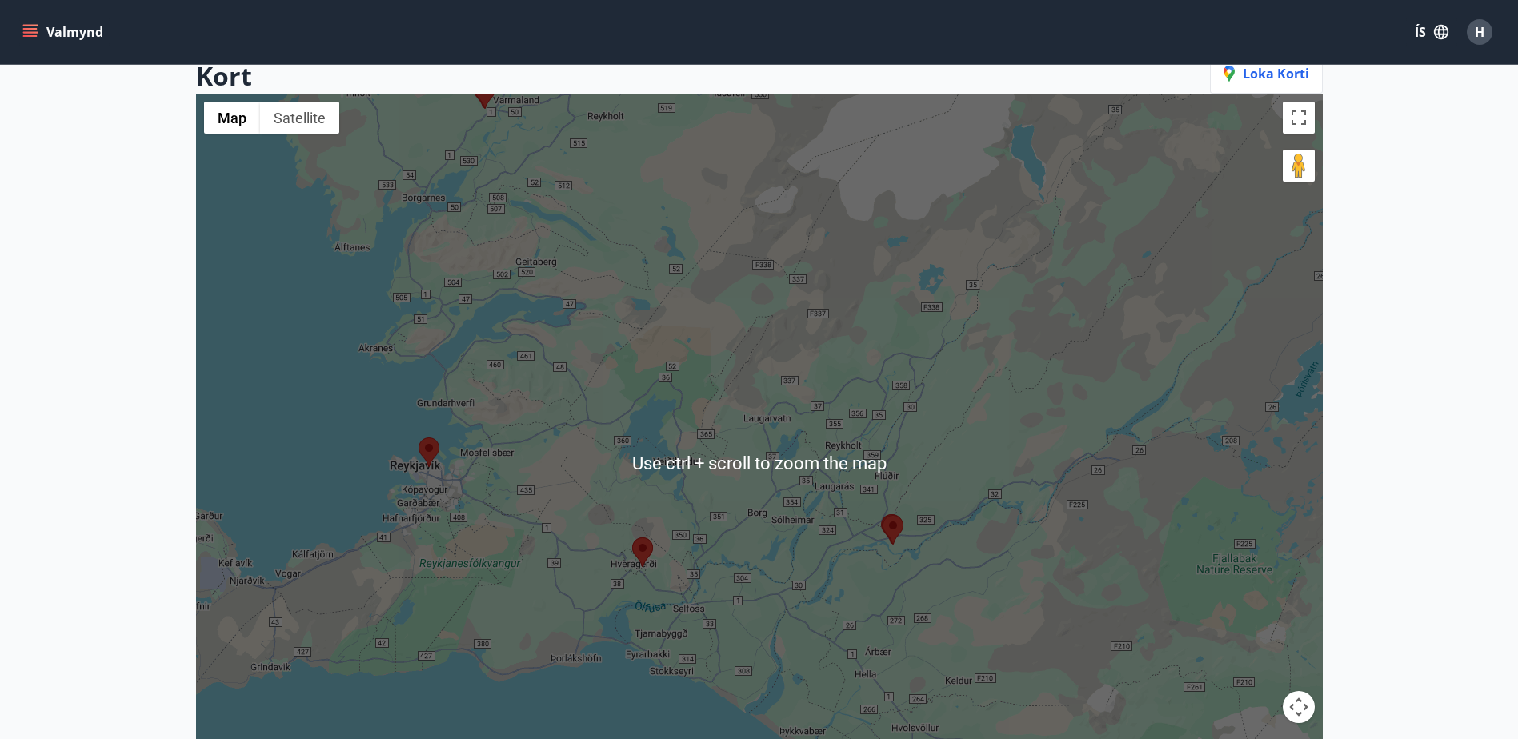
scroll to position [134, 0]
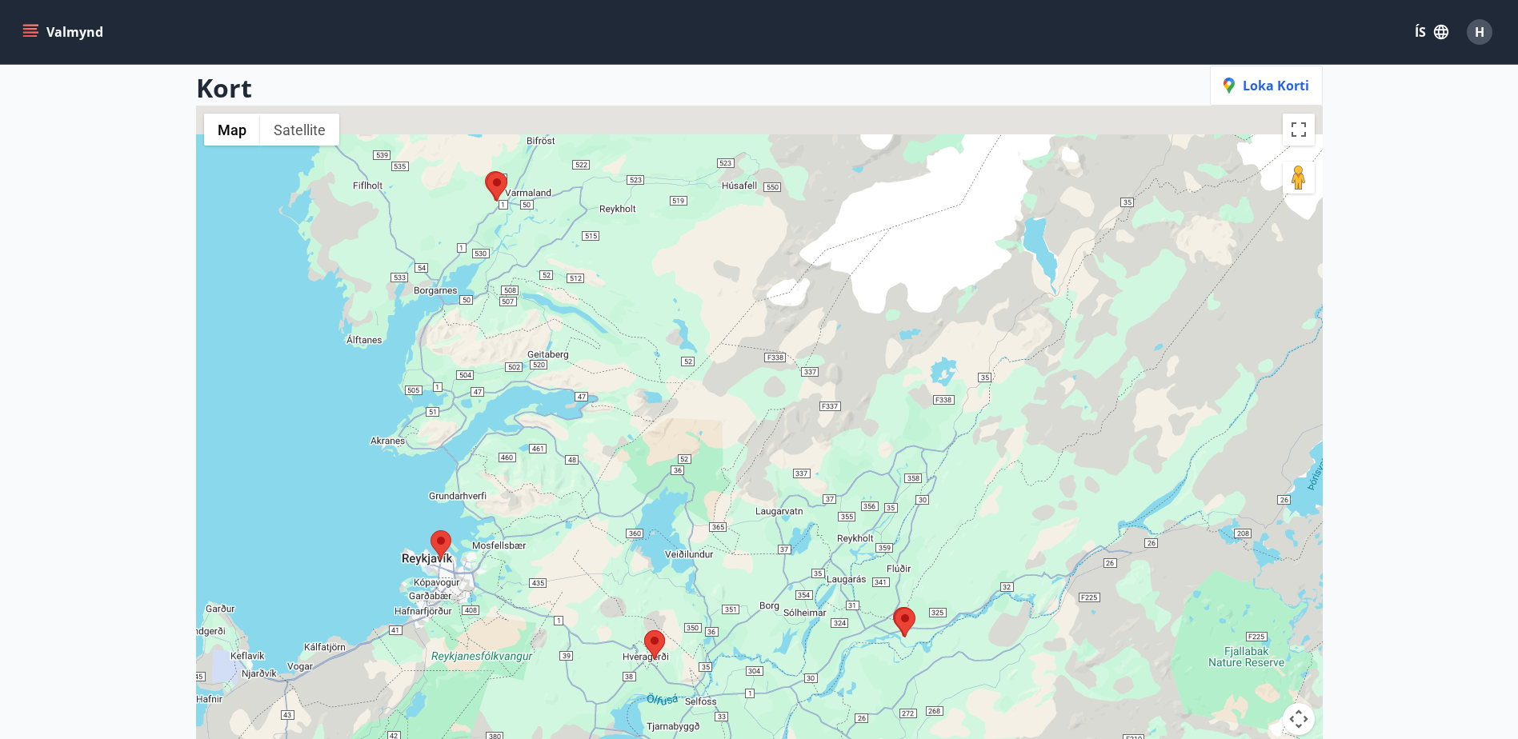
drag, startPoint x: 852, startPoint y: 281, endPoint x: 872, endPoint y: 398, distance: 118.4
click at [872, 398] on div at bounding box center [759, 475] width 1127 height 739
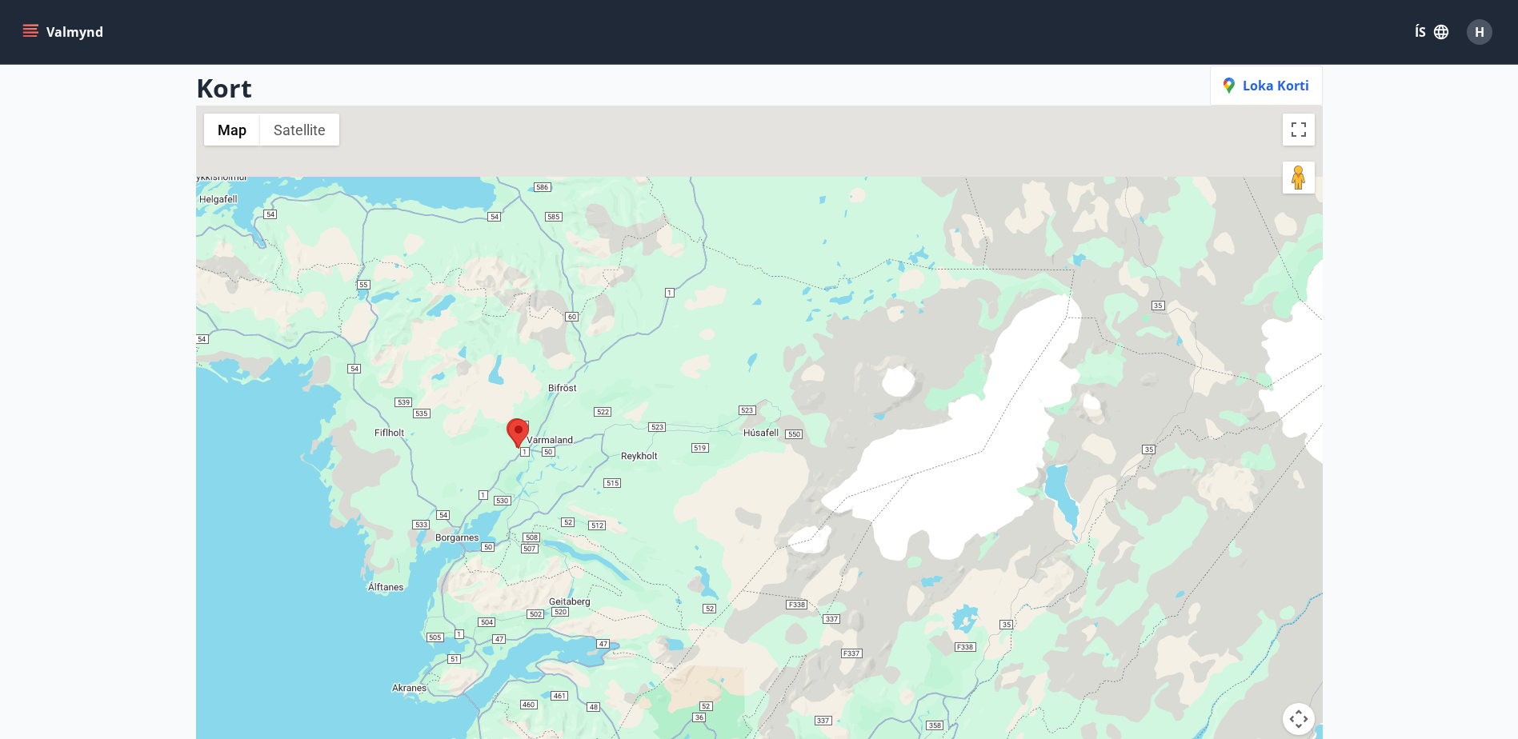
drag, startPoint x: 814, startPoint y: 255, endPoint x: 821, endPoint y: 467, distance: 211.4
click at [821, 467] on div at bounding box center [759, 475] width 1127 height 739
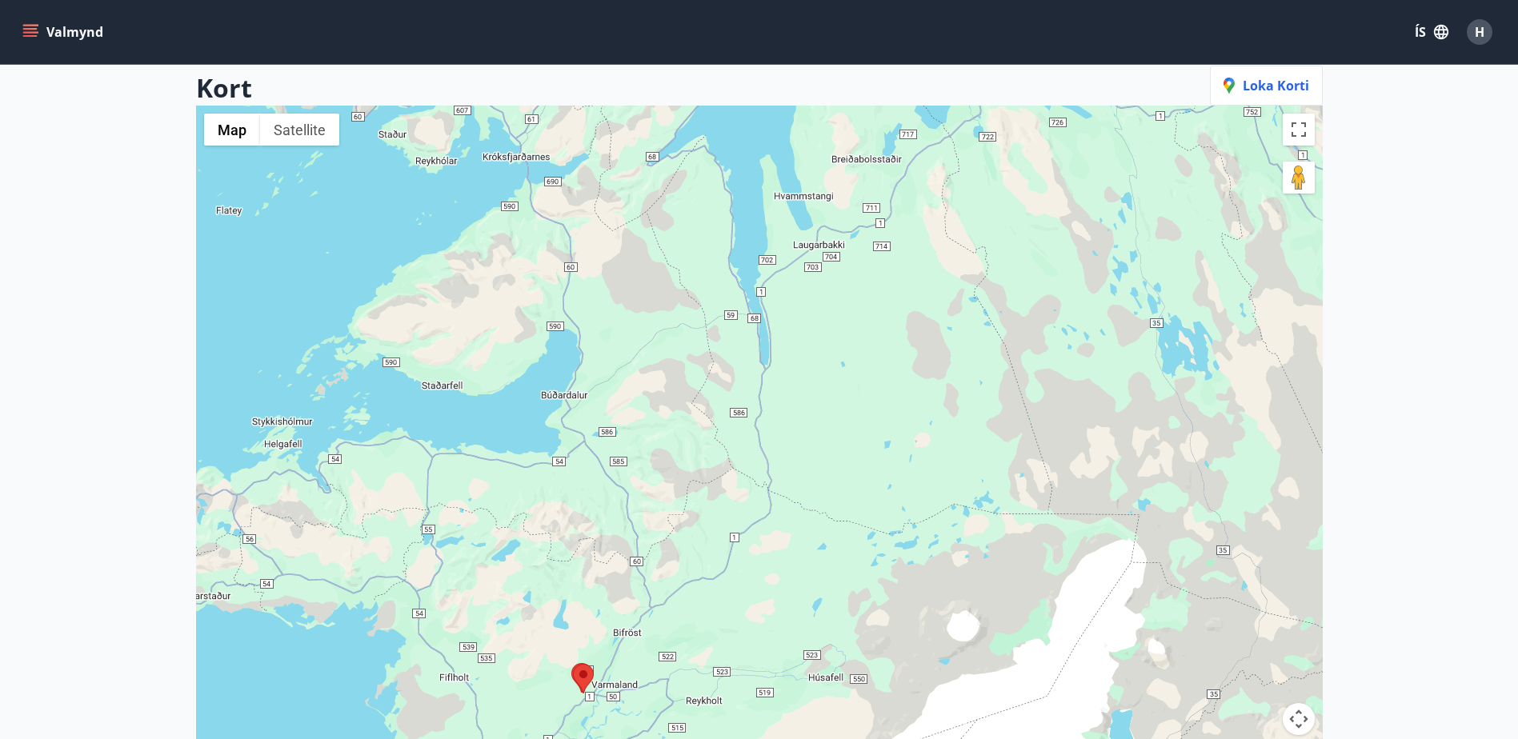
drag, startPoint x: 895, startPoint y: 437, endPoint x: 914, endPoint y: 479, distance: 46.6
click at [914, 479] on div at bounding box center [759, 475] width 1127 height 739
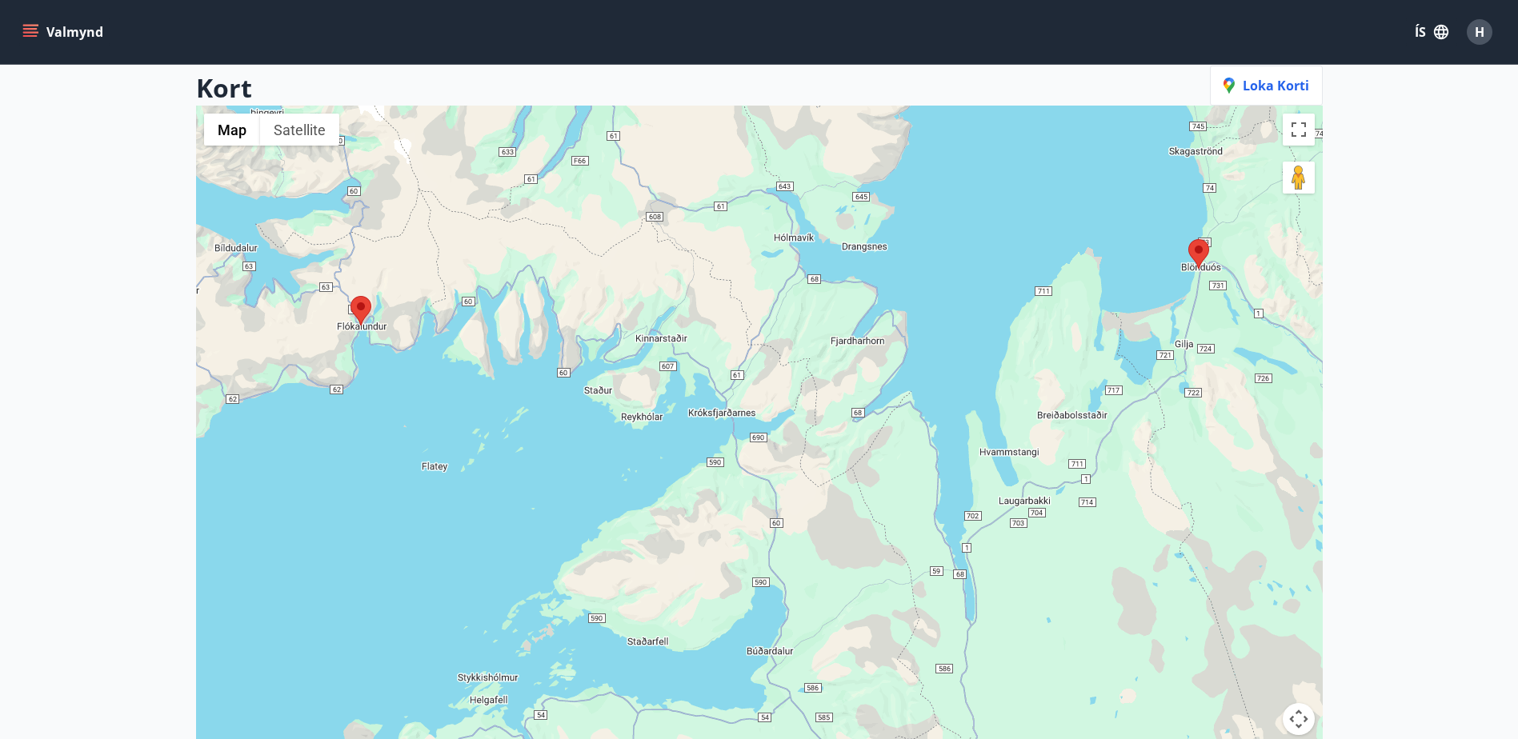
drag, startPoint x: 884, startPoint y: 311, endPoint x: 1036, endPoint y: 431, distance: 193.7
click at [1036, 431] on div at bounding box center [759, 475] width 1127 height 739
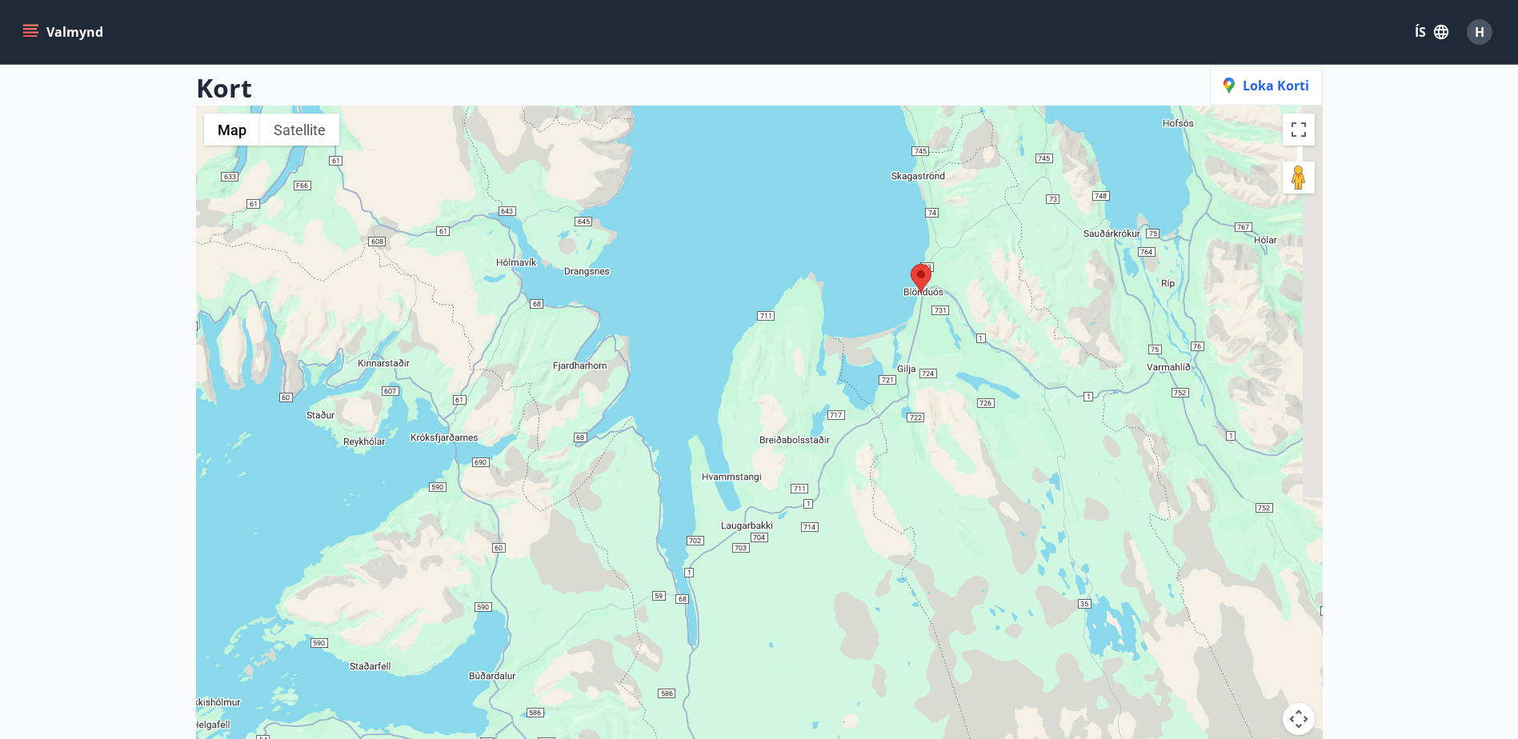
drag, startPoint x: 1079, startPoint y: 407, endPoint x: 811, endPoint y: 427, distance: 268.0
click at [811, 427] on div at bounding box center [759, 475] width 1127 height 739
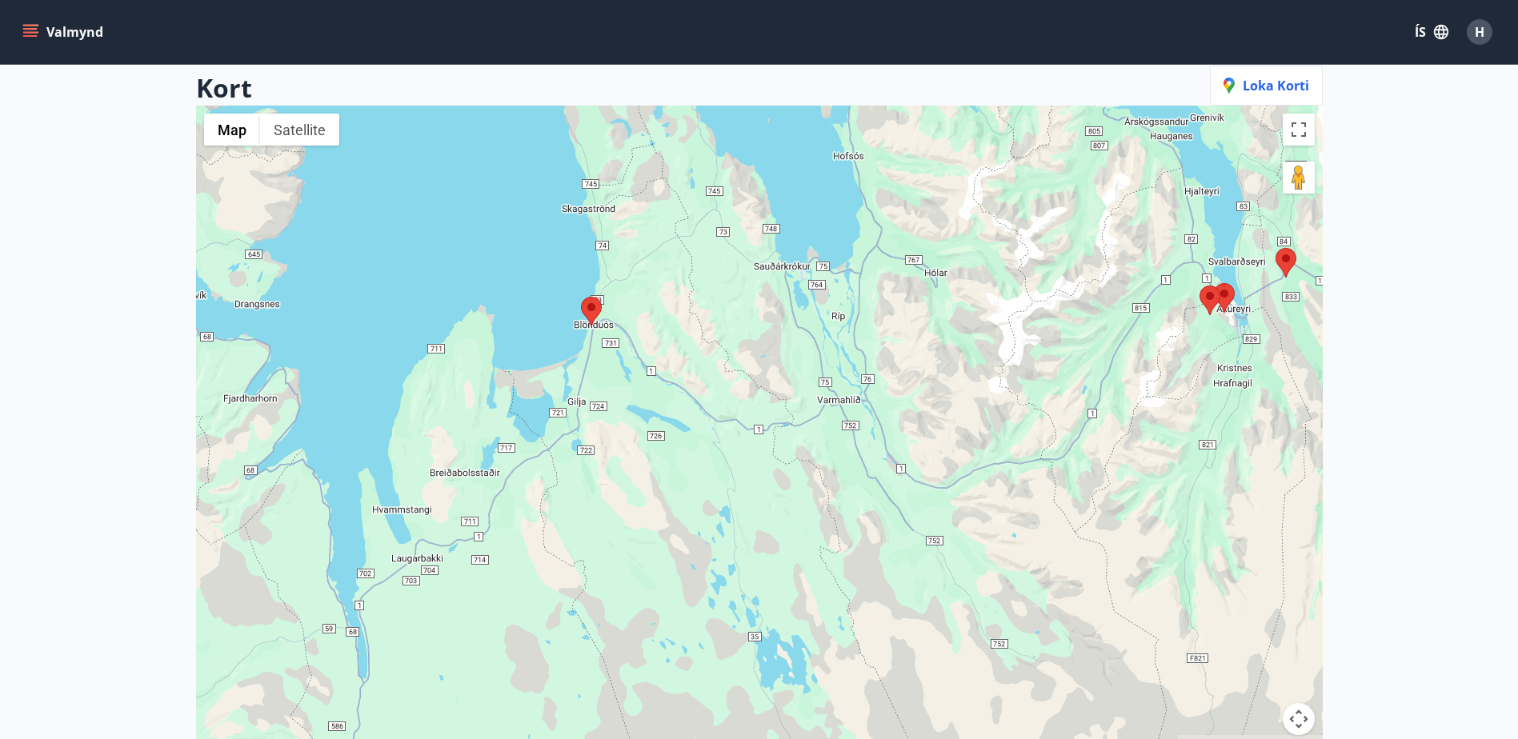
drag, startPoint x: 1046, startPoint y: 379, endPoint x: 700, endPoint y: 413, distance: 347.4
click at [700, 412] on div at bounding box center [759, 475] width 1127 height 739
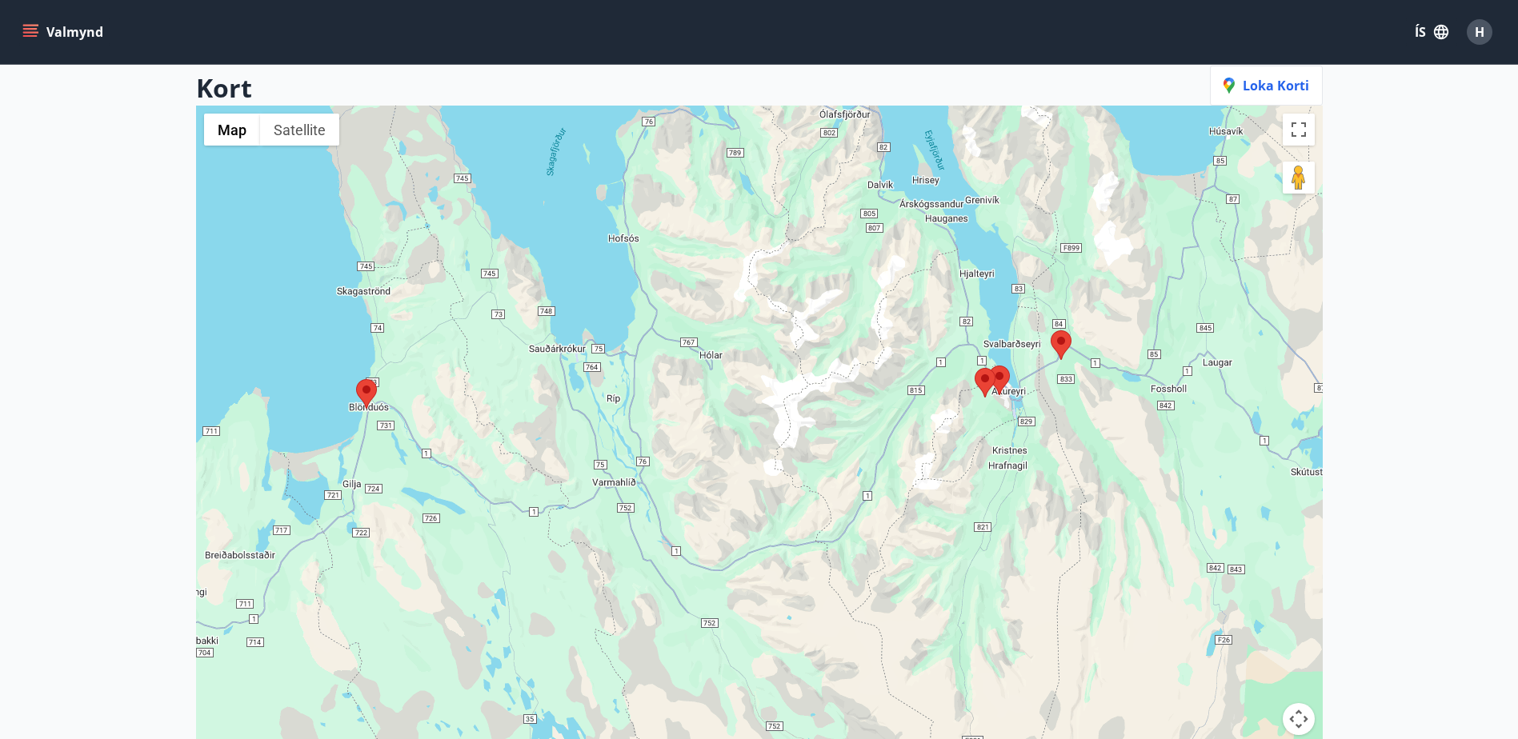
drag, startPoint x: 981, startPoint y: 369, endPoint x: 827, endPoint y: 445, distance: 172.2
click at [827, 445] on div at bounding box center [759, 475] width 1127 height 739
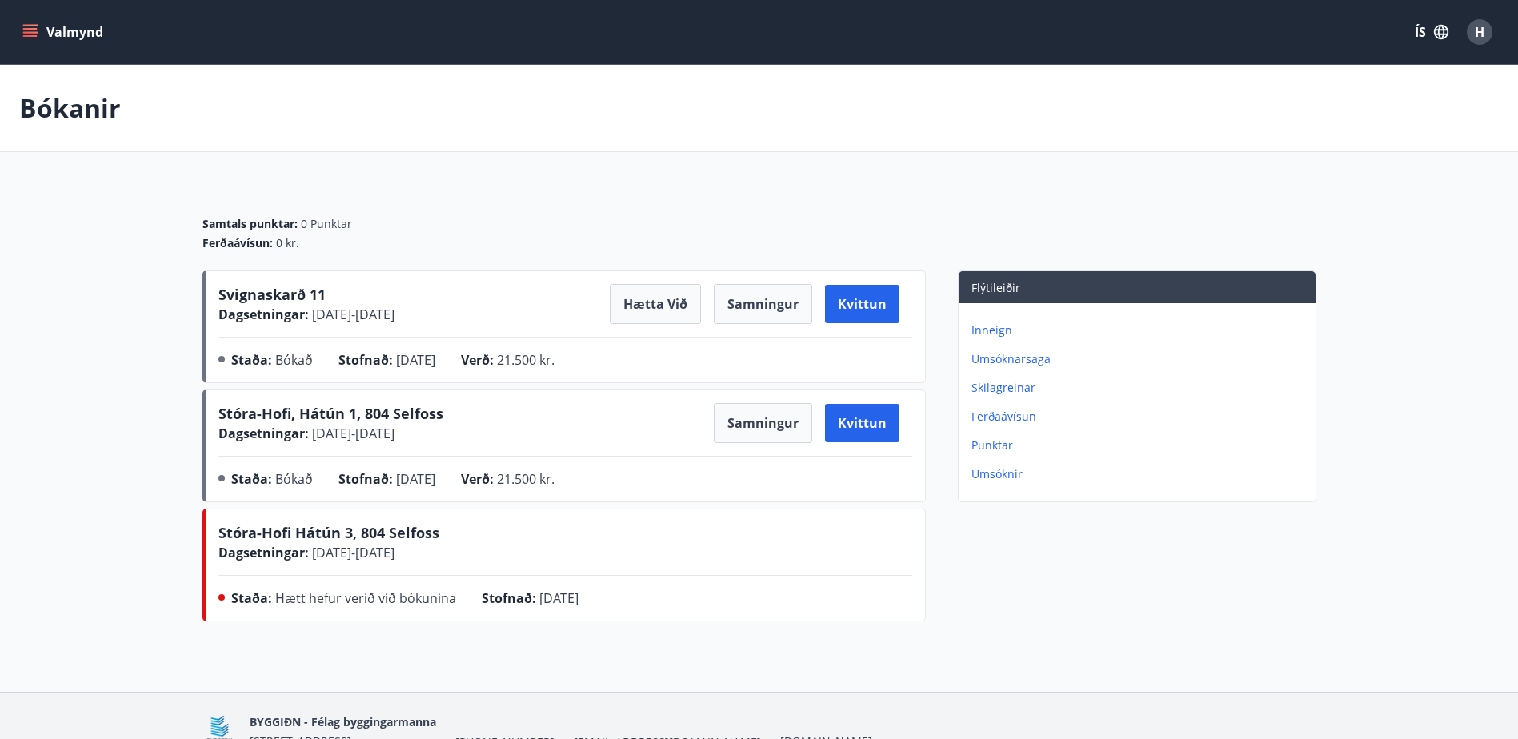
click at [80, 34] on button "Valmynd" at bounding box center [64, 32] width 90 height 29
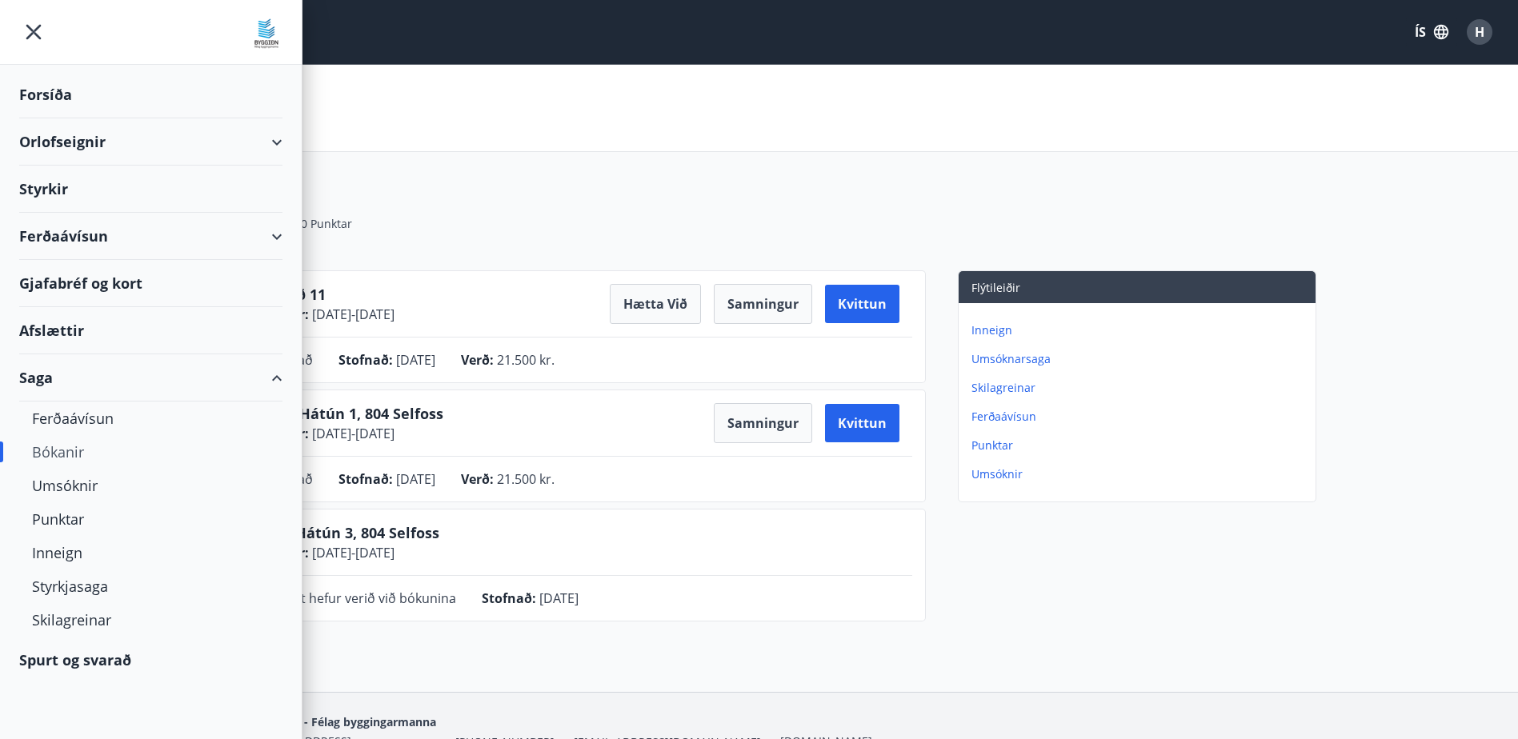
click at [262, 137] on div "Orlofseignir" at bounding box center [150, 141] width 263 height 47
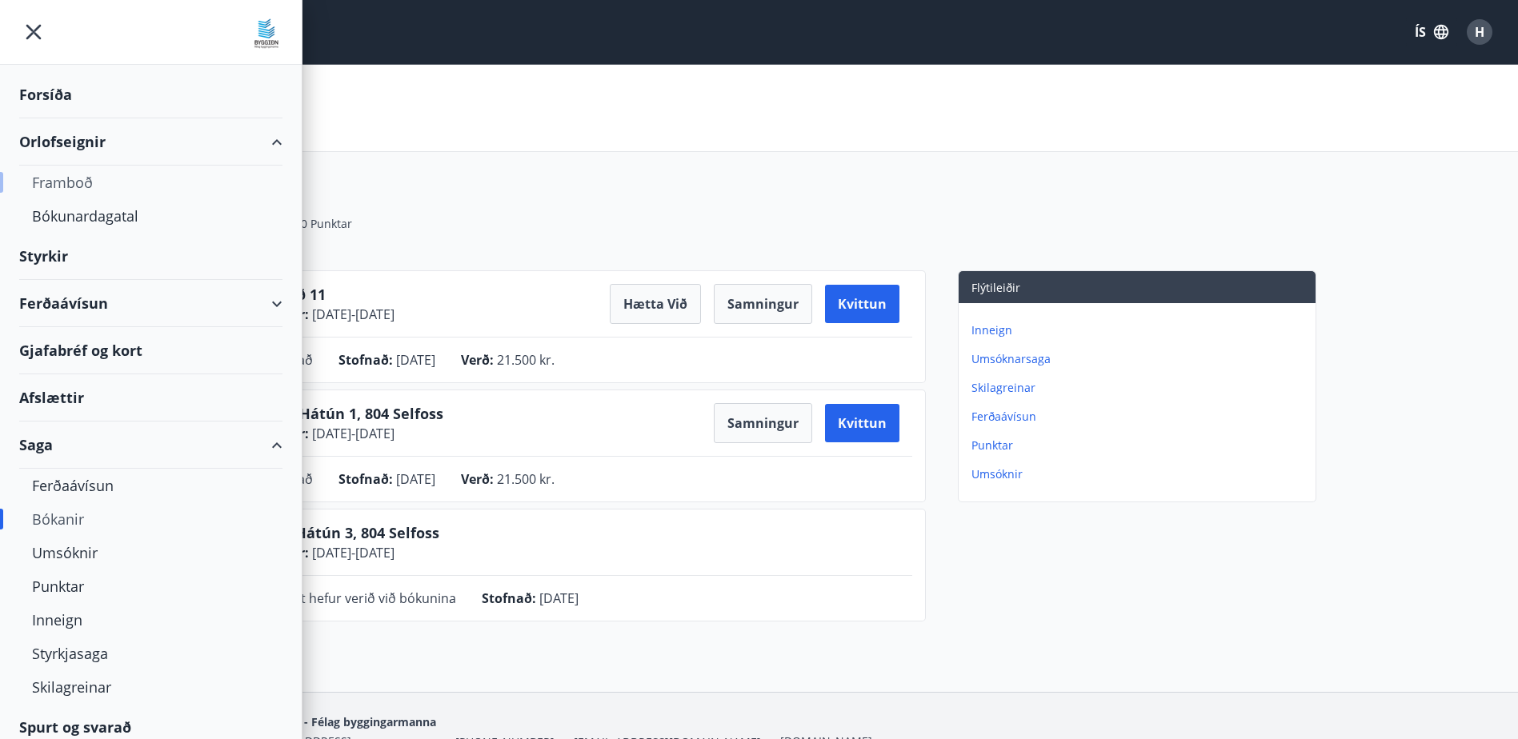
click at [80, 186] on div "Framboð" at bounding box center [151, 183] width 238 height 34
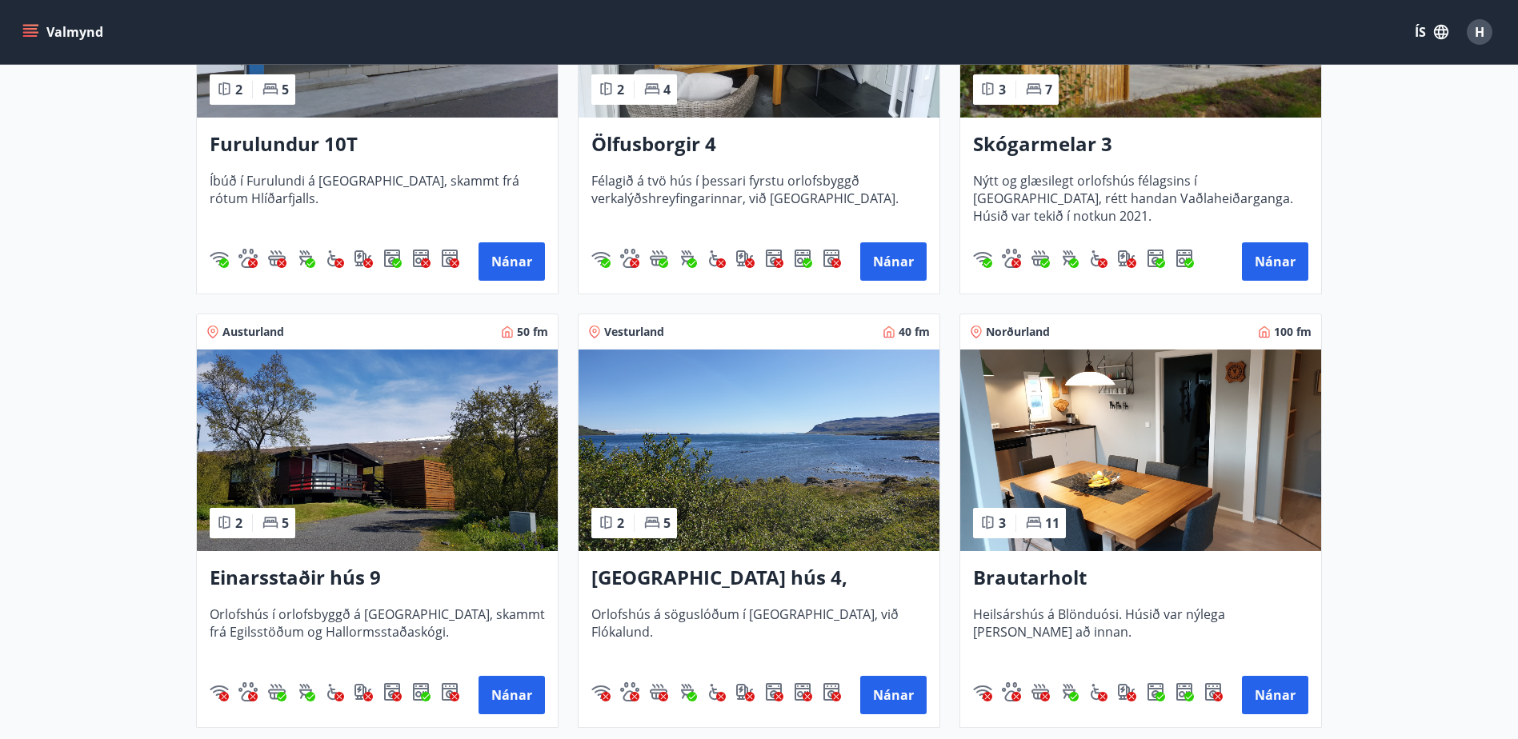
scroll to position [1067, 0]
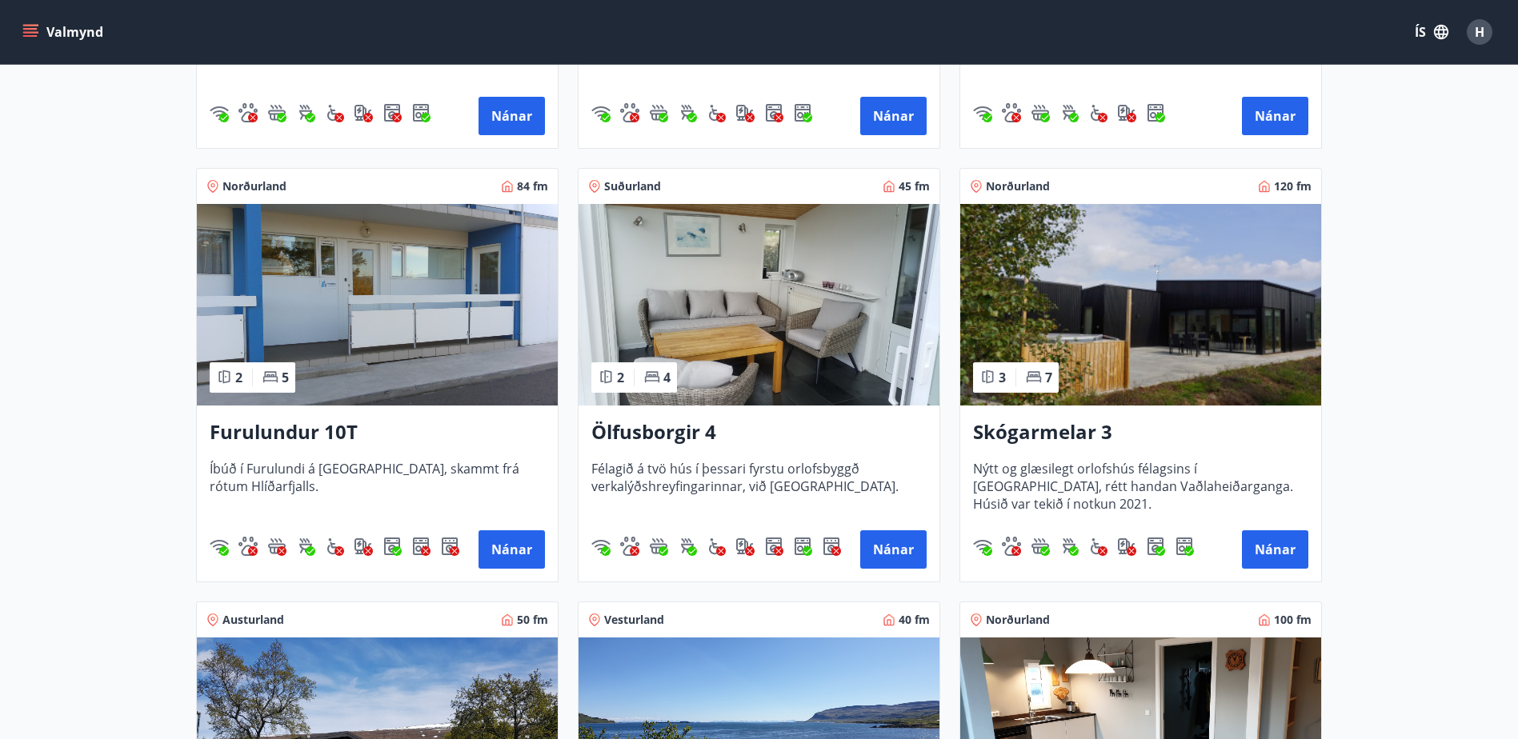
click at [1044, 431] on h3 "Skógarmelar 3" at bounding box center [1140, 433] width 335 height 29
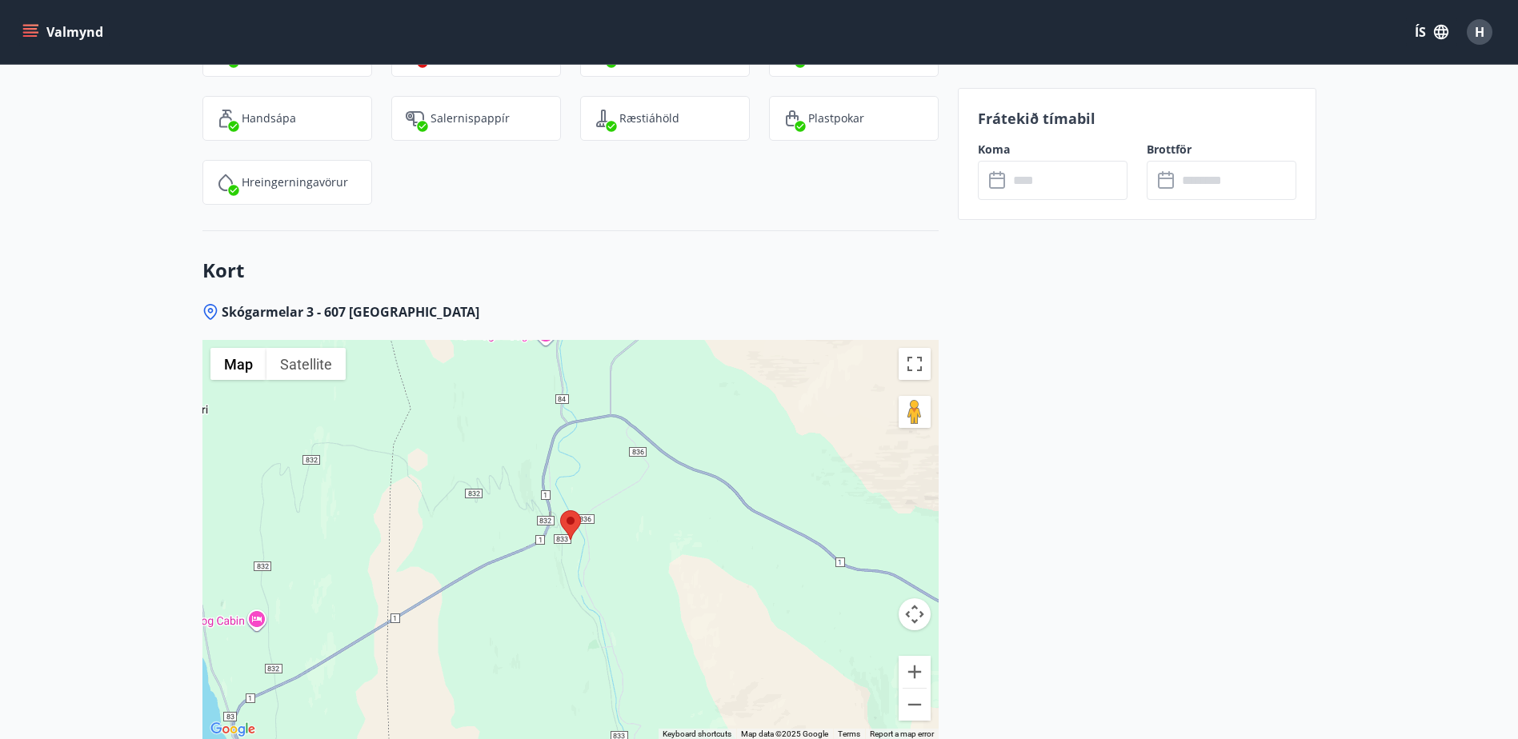
scroll to position [2134, 0]
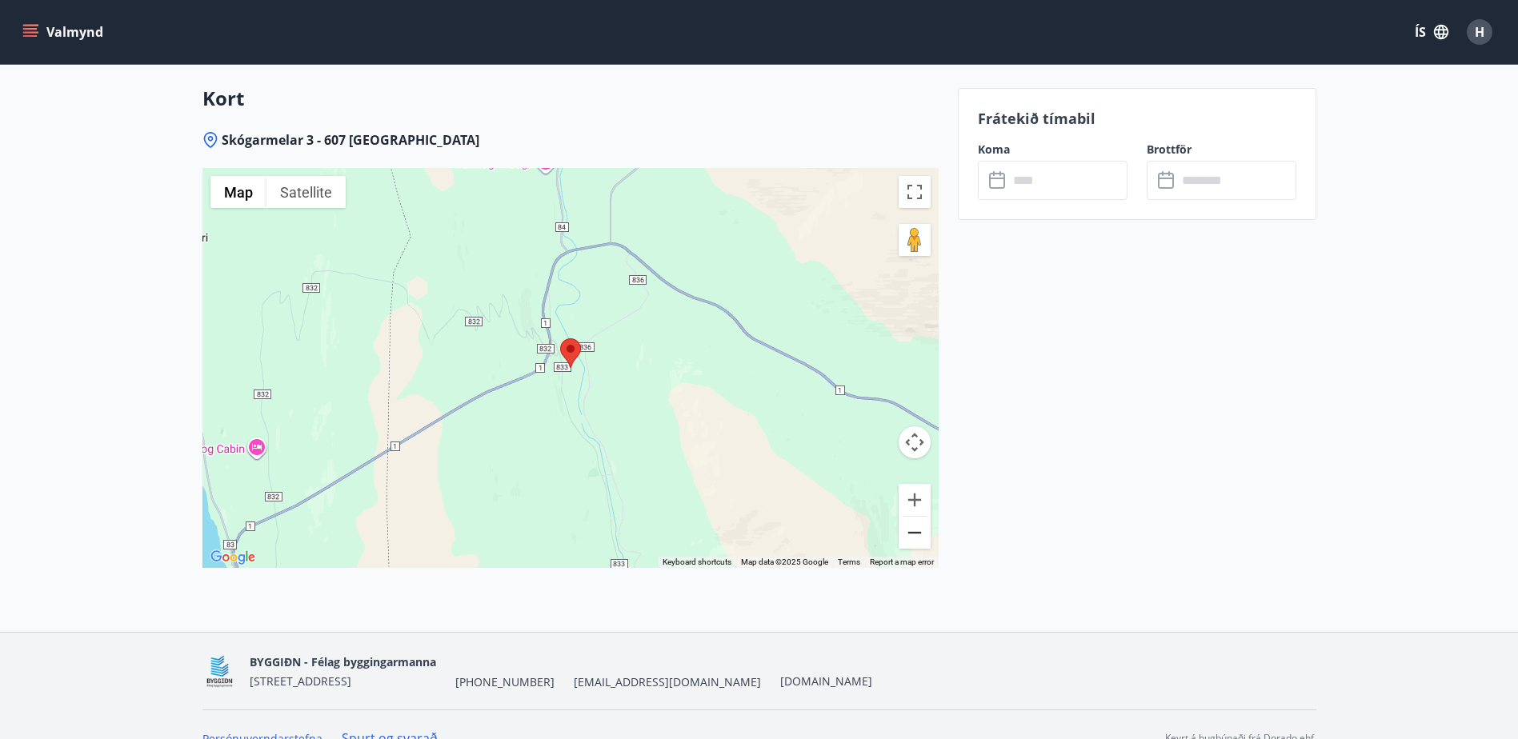
click at [907, 539] on button "Zoom out" at bounding box center [915, 533] width 32 height 32
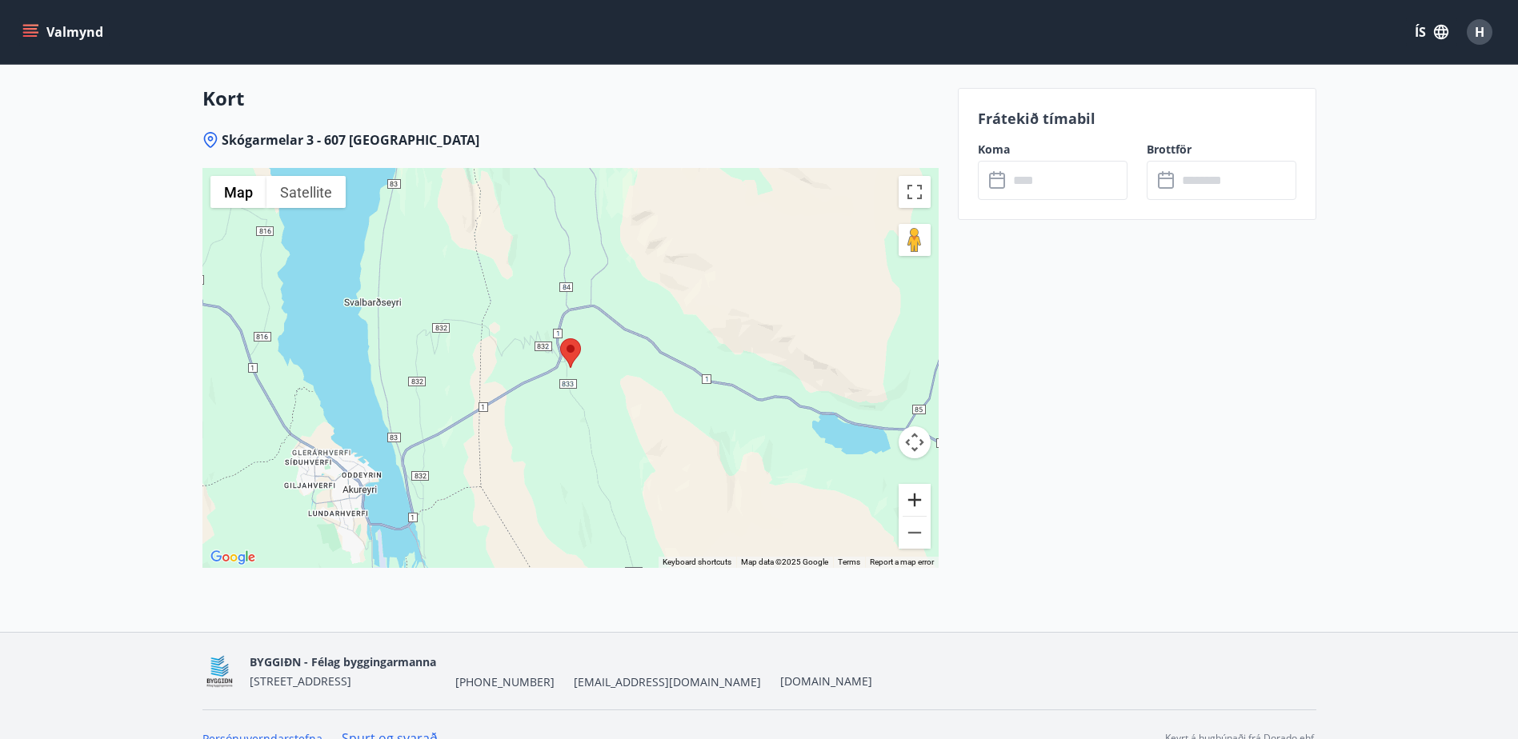
click at [914, 499] on button "Zoom in" at bounding box center [915, 500] width 32 height 32
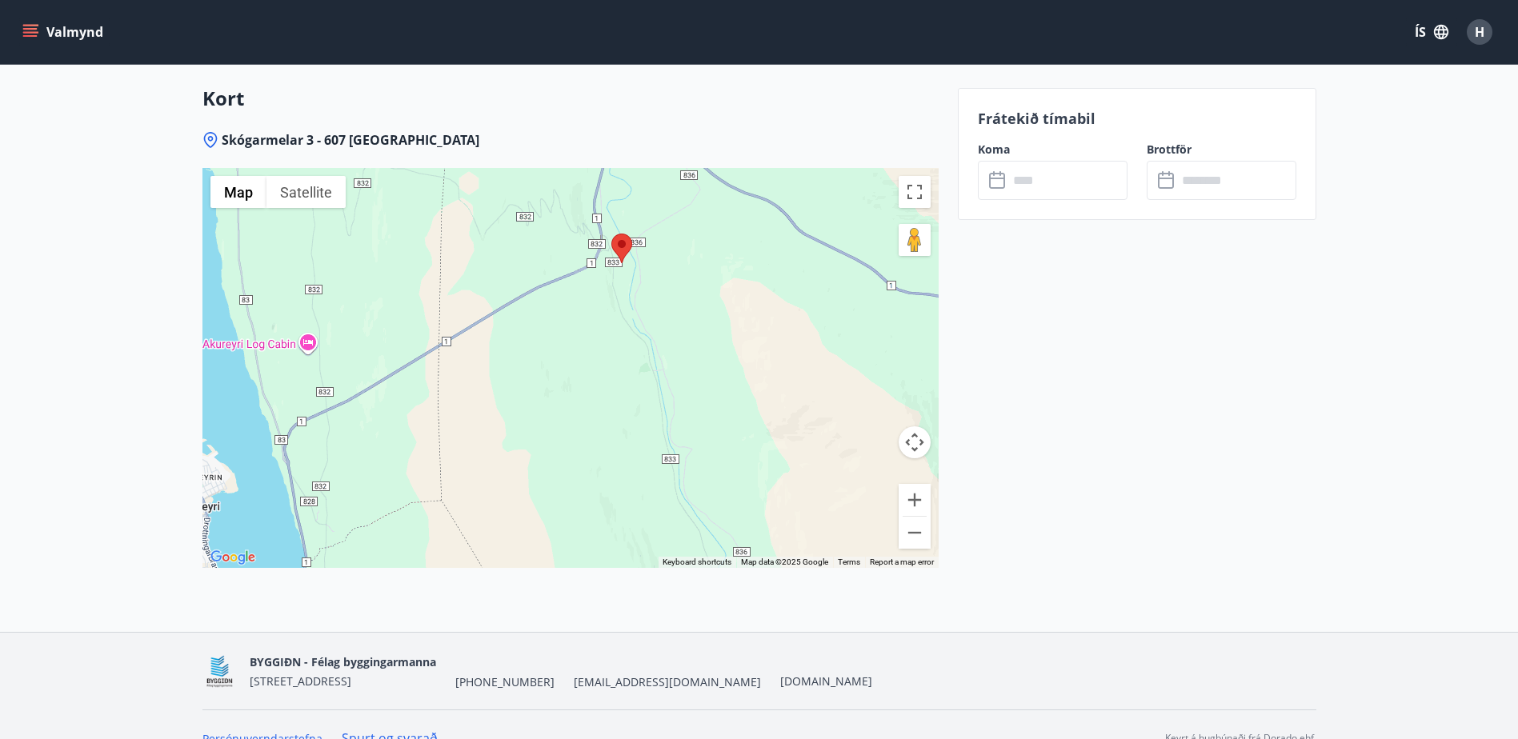
drag, startPoint x: 543, startPoint y: 443, endPoint x: 606, endPoint y: 371, distance: 96.4
click at [606, 371] on div at bounding box center [570, 368] width 736 height 400
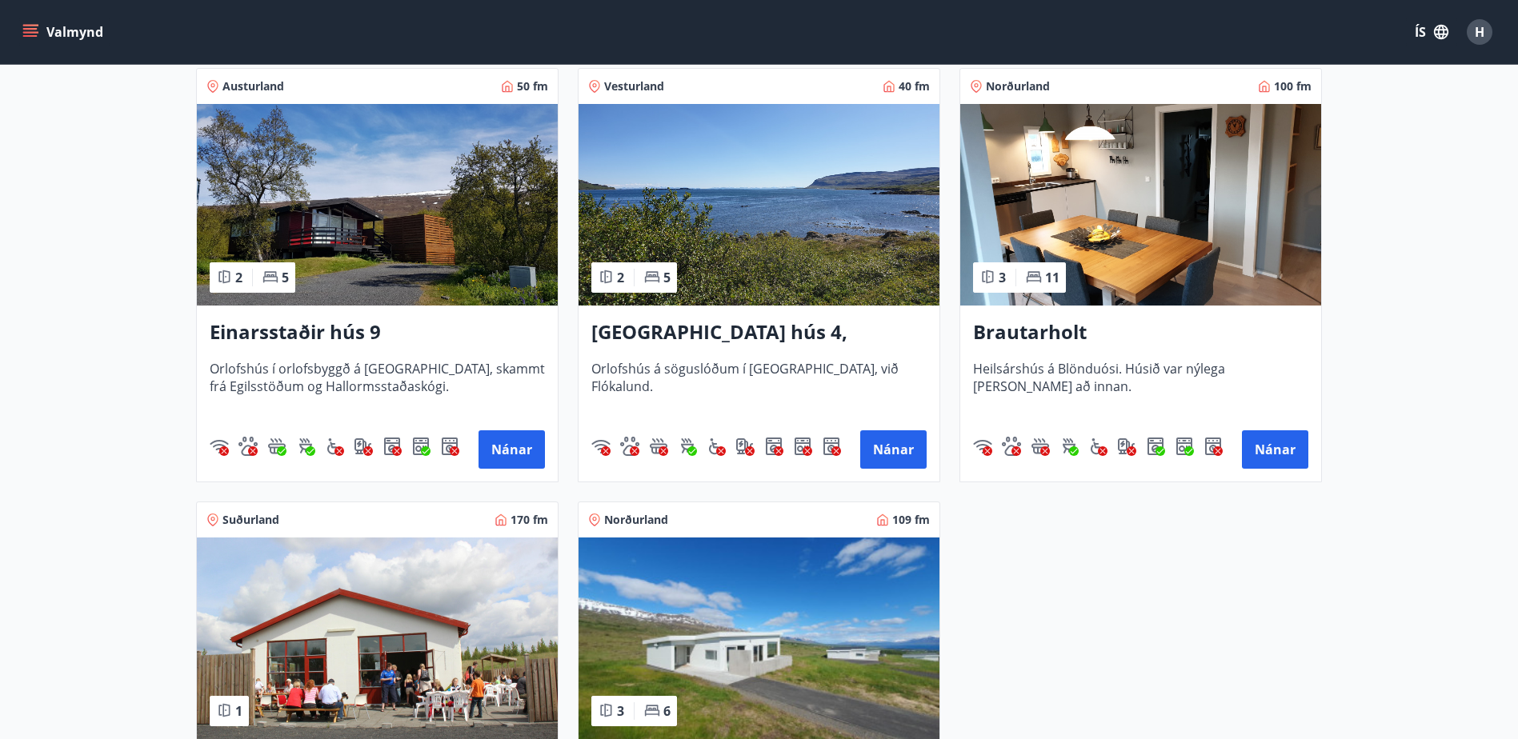
scroll to position [1867, 0]
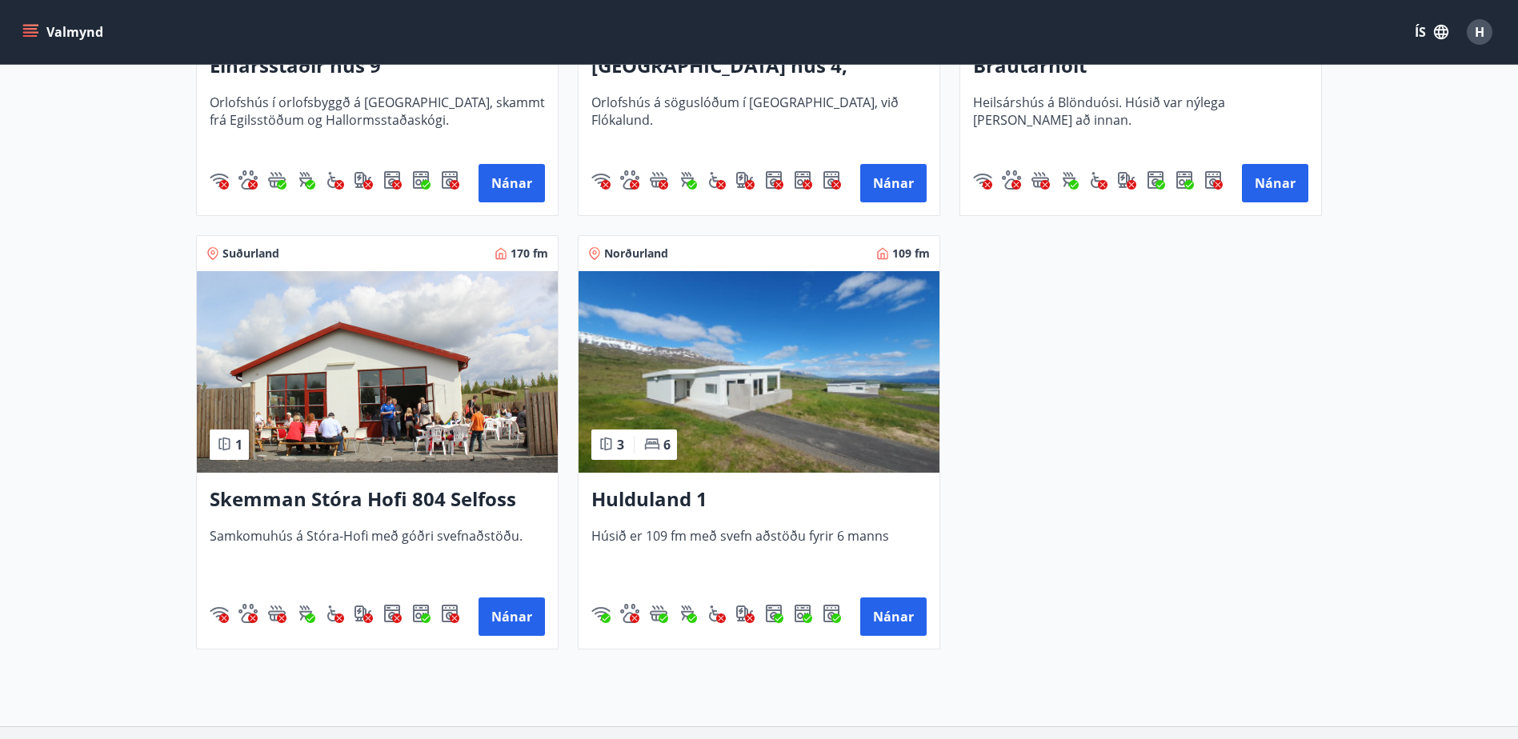
click at [335, 395] on img at bounding box center [377, 372] width 361 height 202
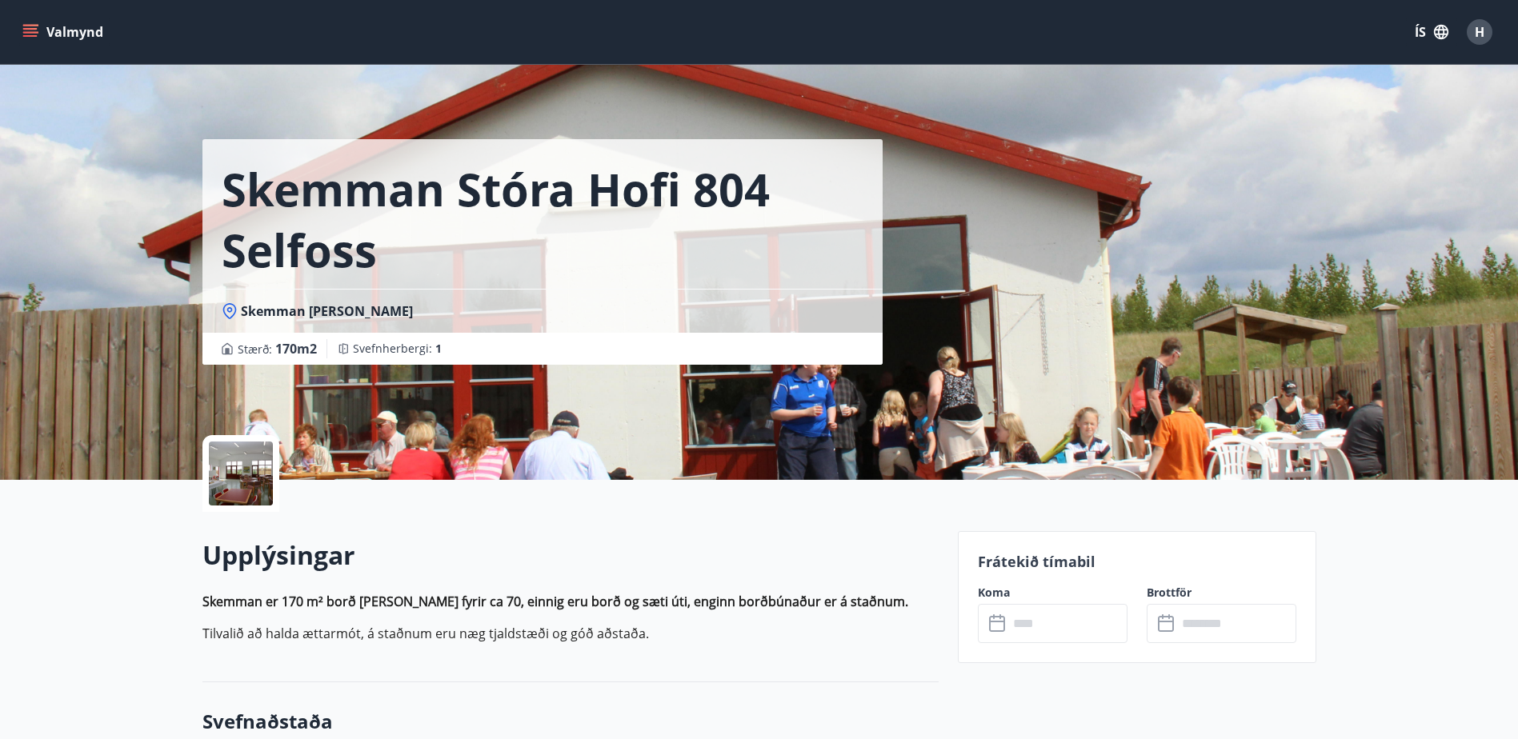
scroll to position [266, 0]
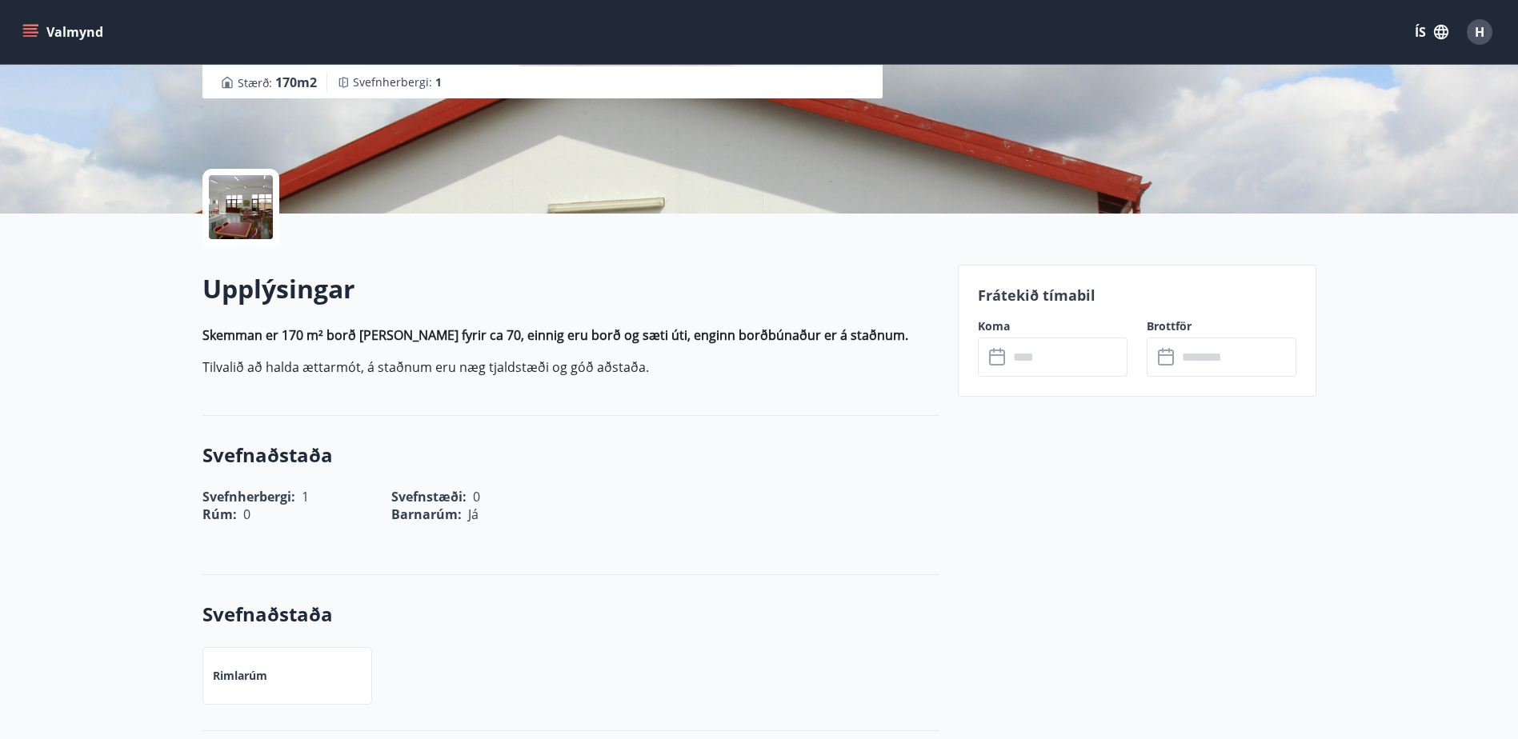
click at [242, 210] on div at bounding box center [241, 207] width 64 height 64
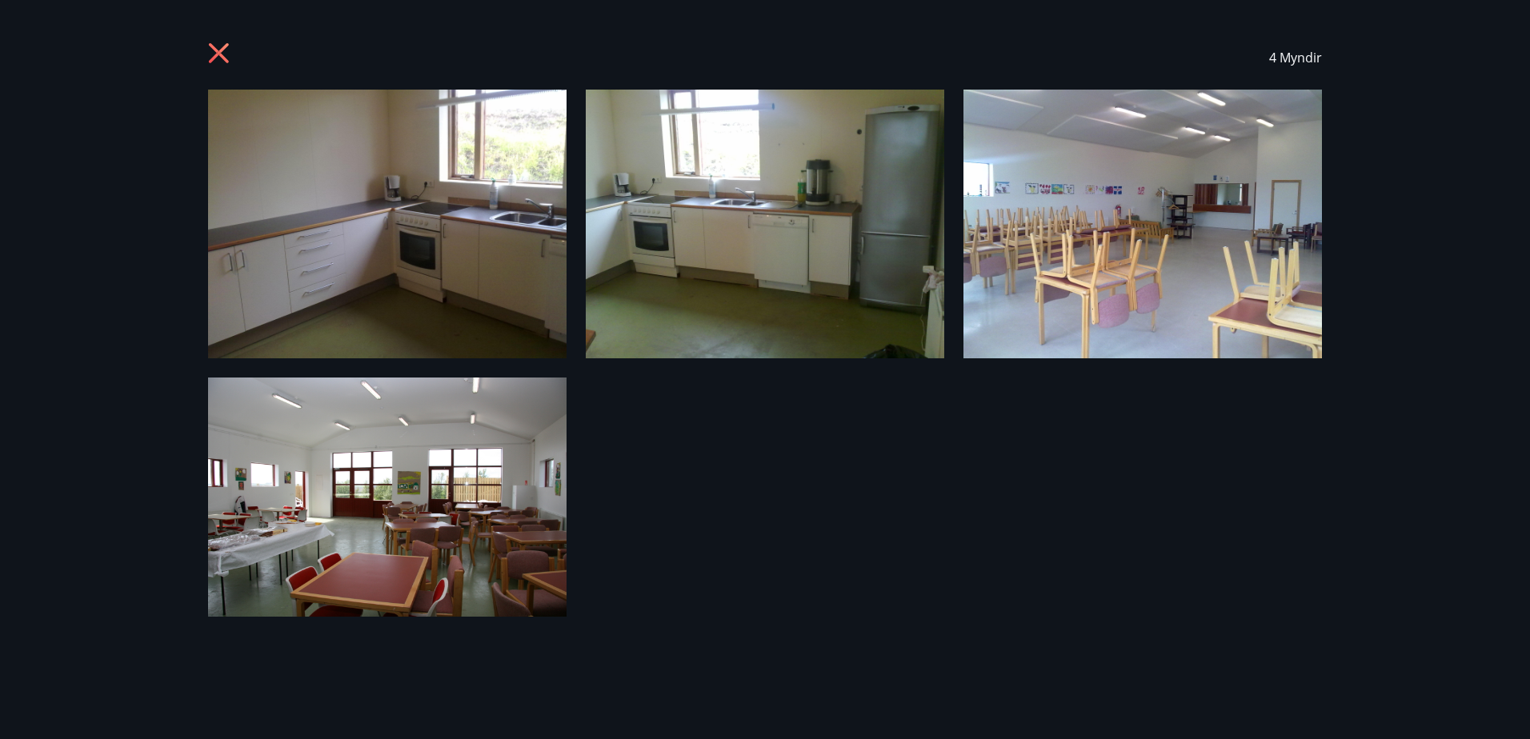
click at [226, 48] on icon at bounding box center [221, 55] width 26 height 26
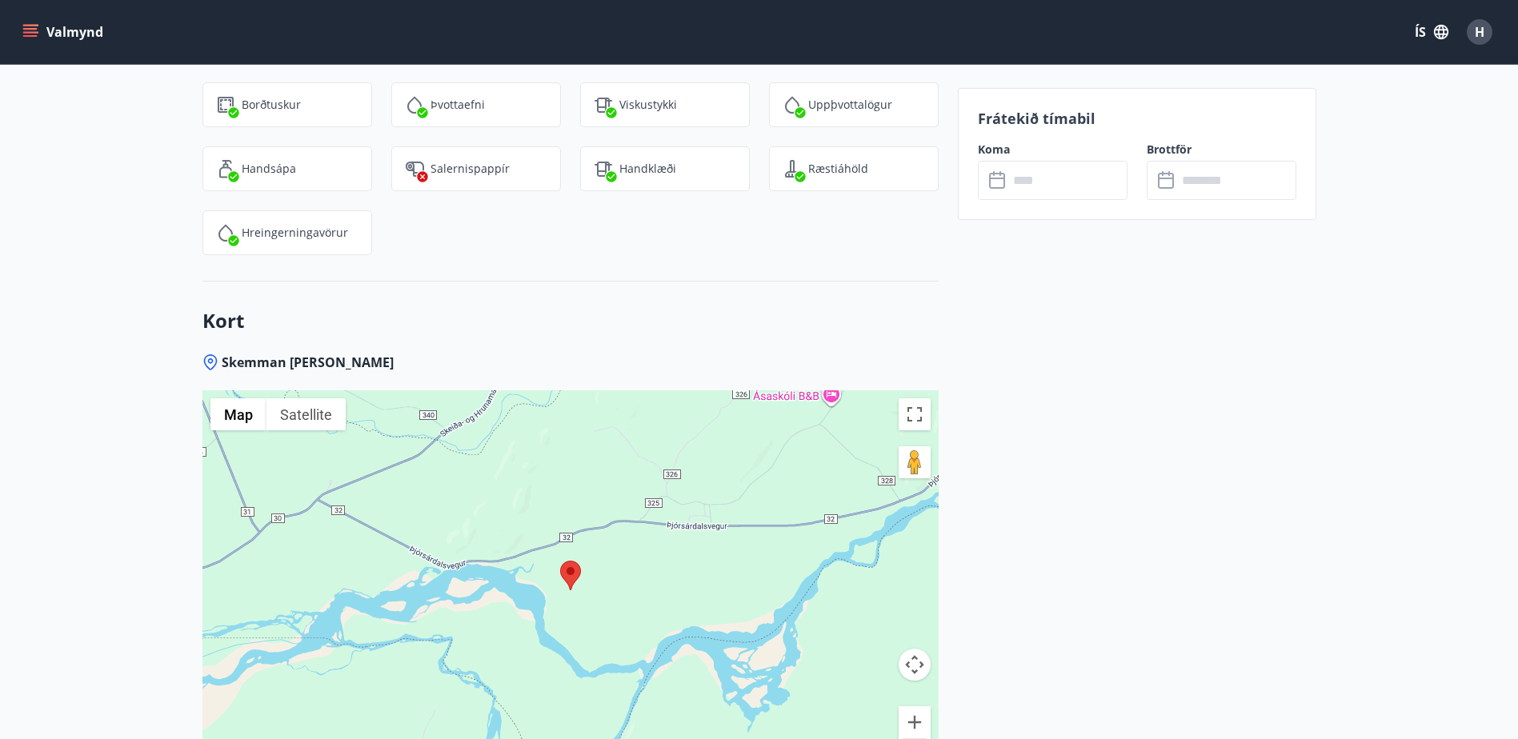
scroll to position [1867, 0]
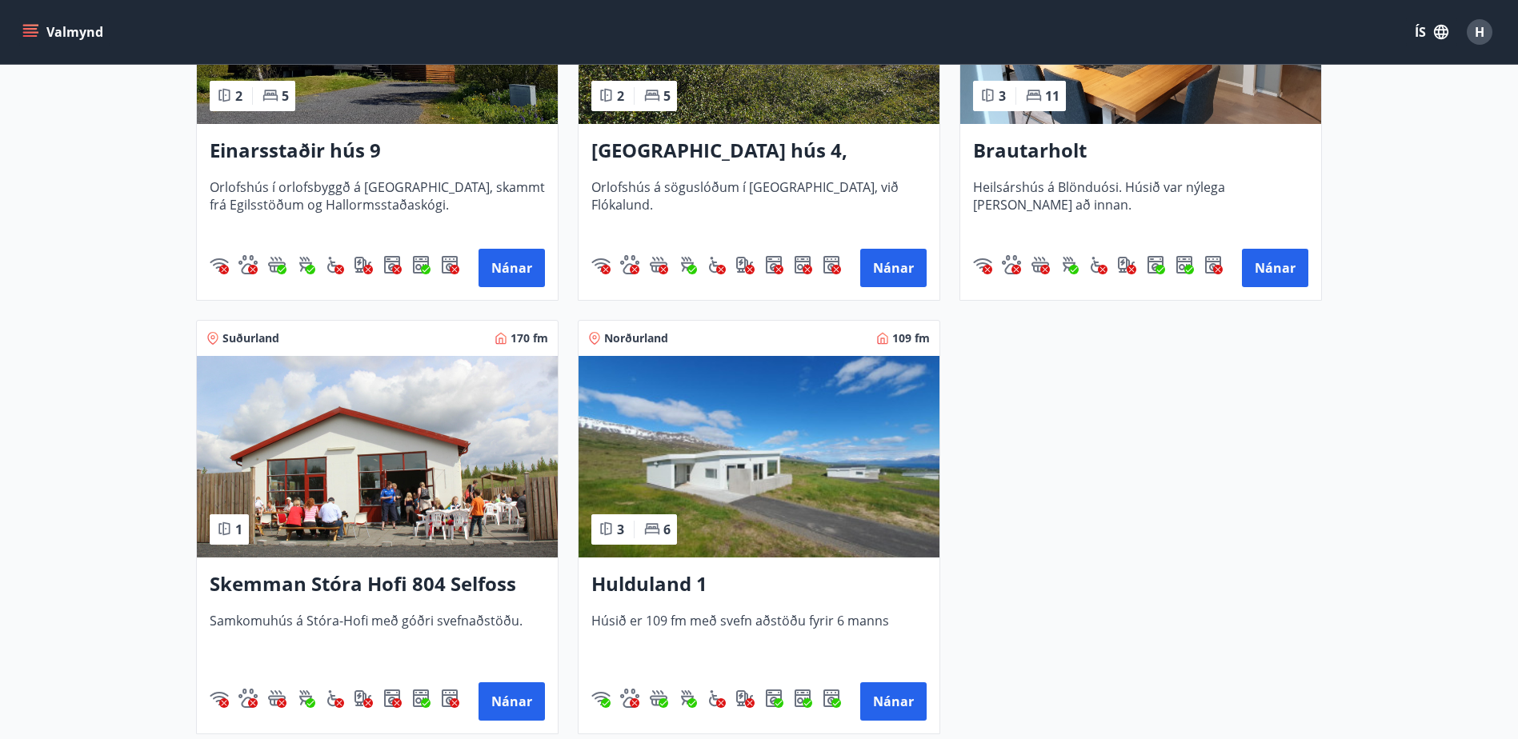
scroll to position [1867, 0]
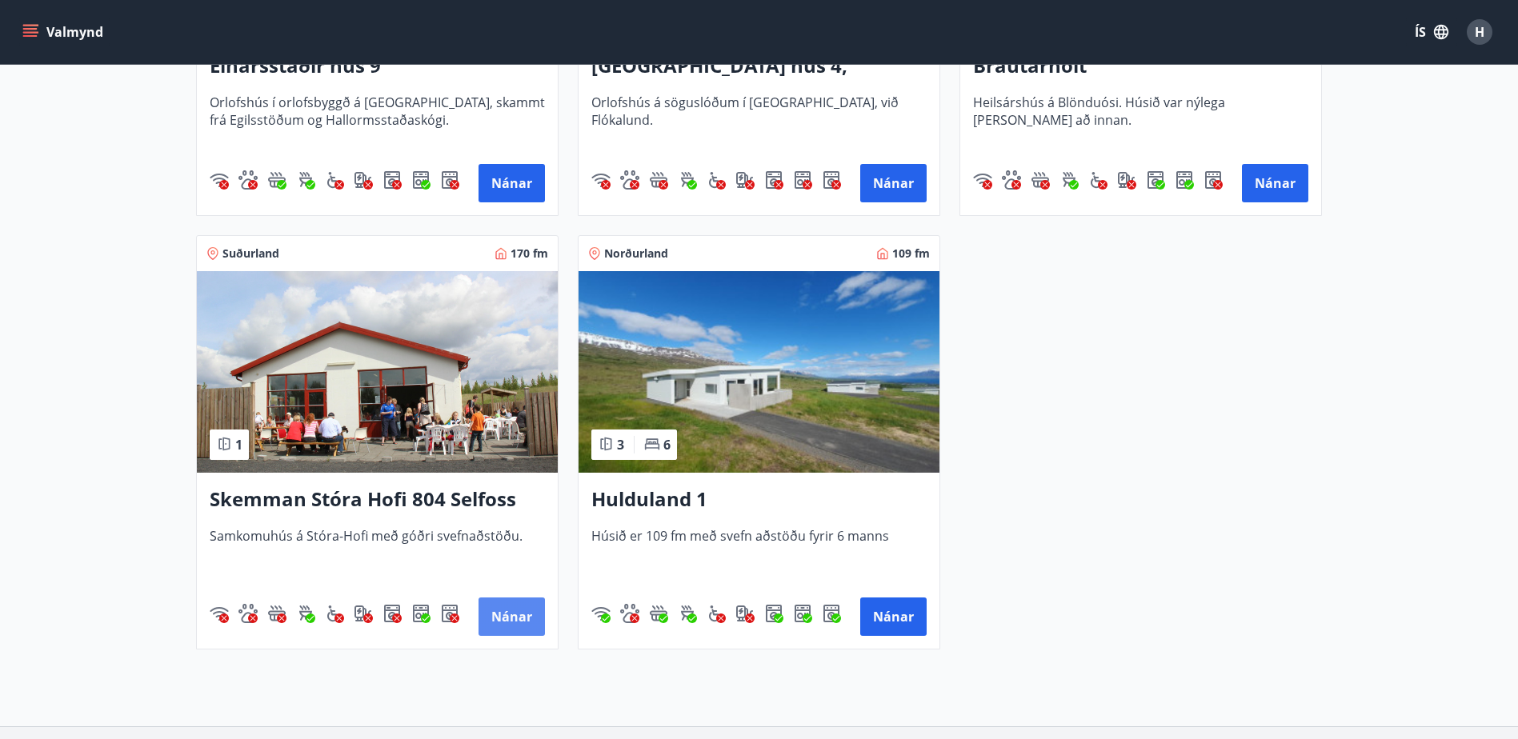
click at [522, 623] on button "Nánar" at bounding box center [512, 617] width 66 height 38
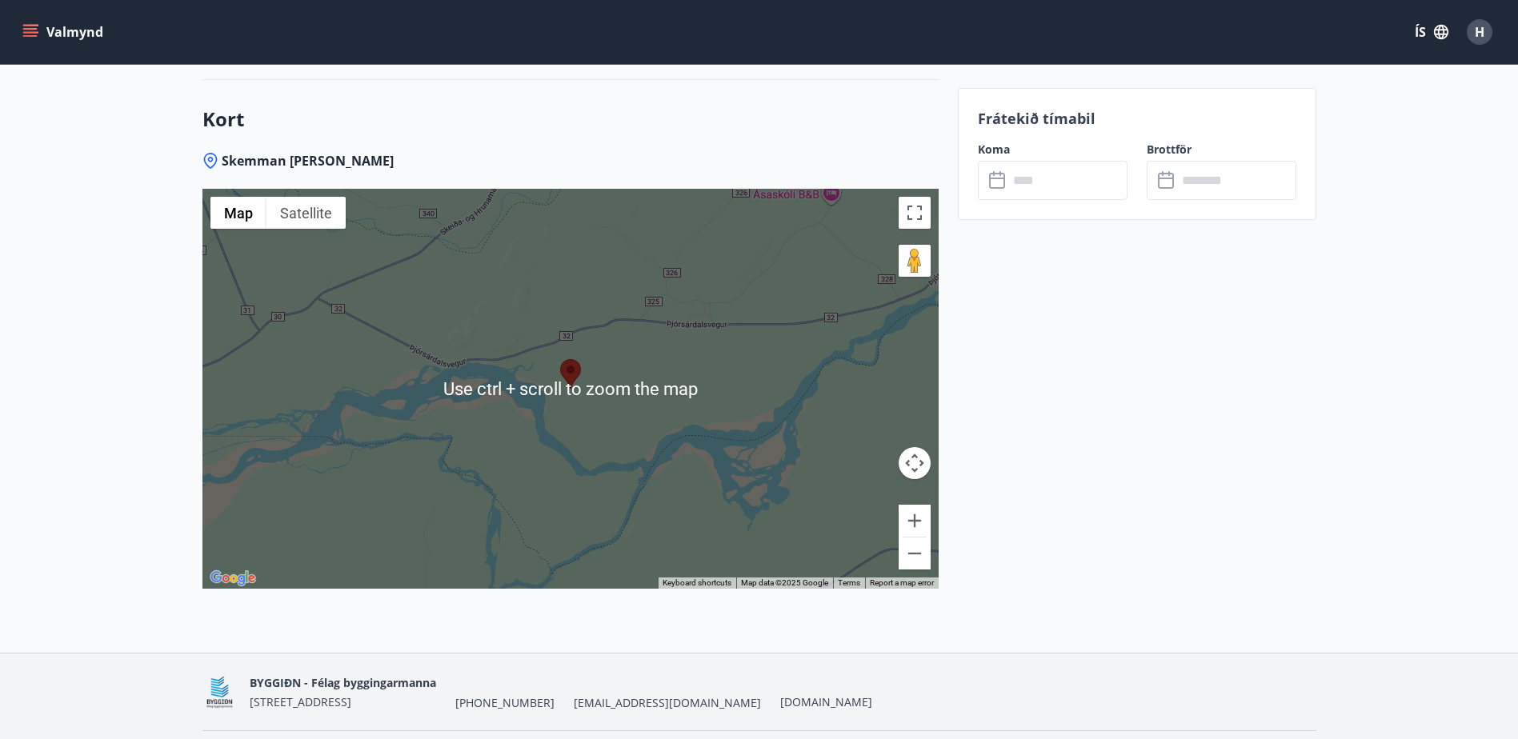
scroll to position [1984, 0]
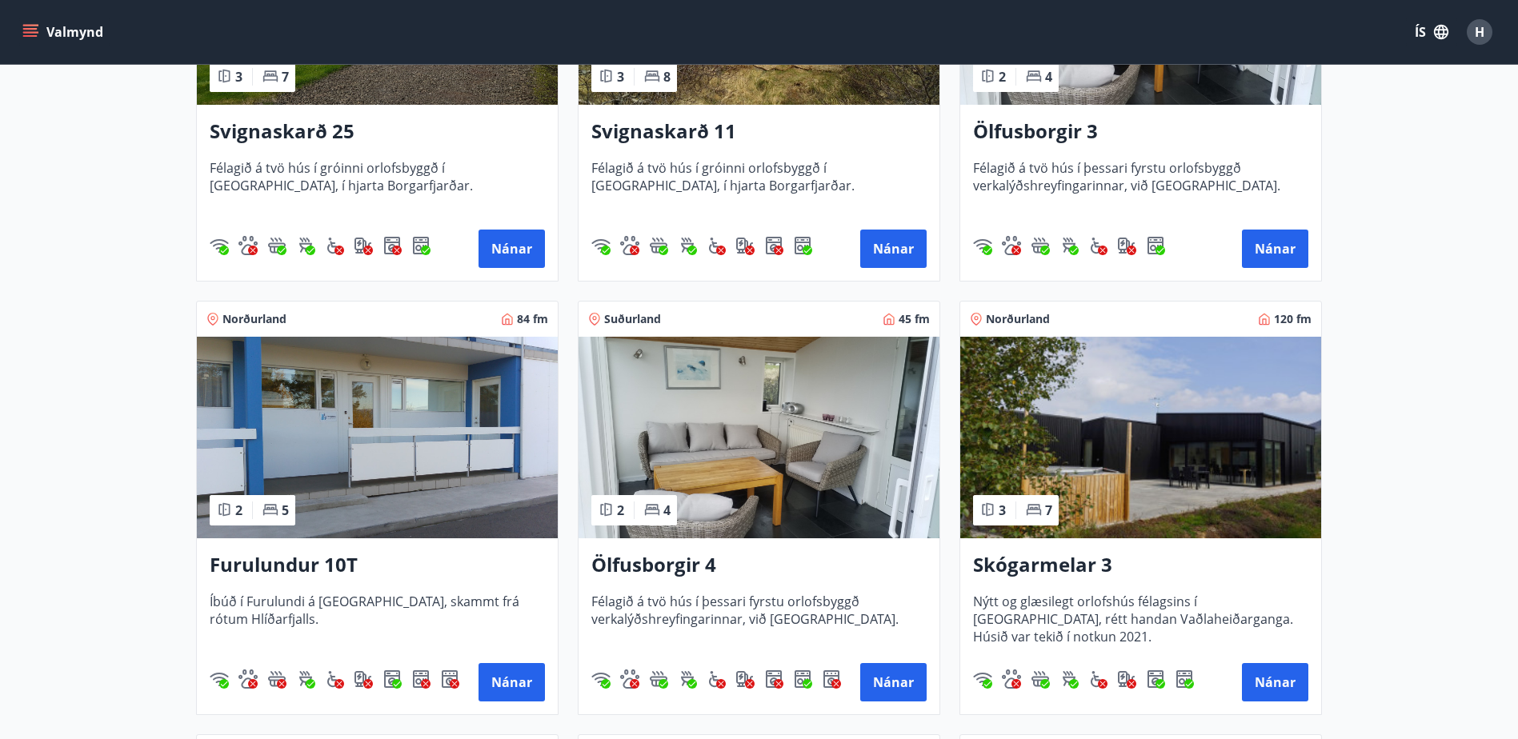
scroll to position [1467, 0]
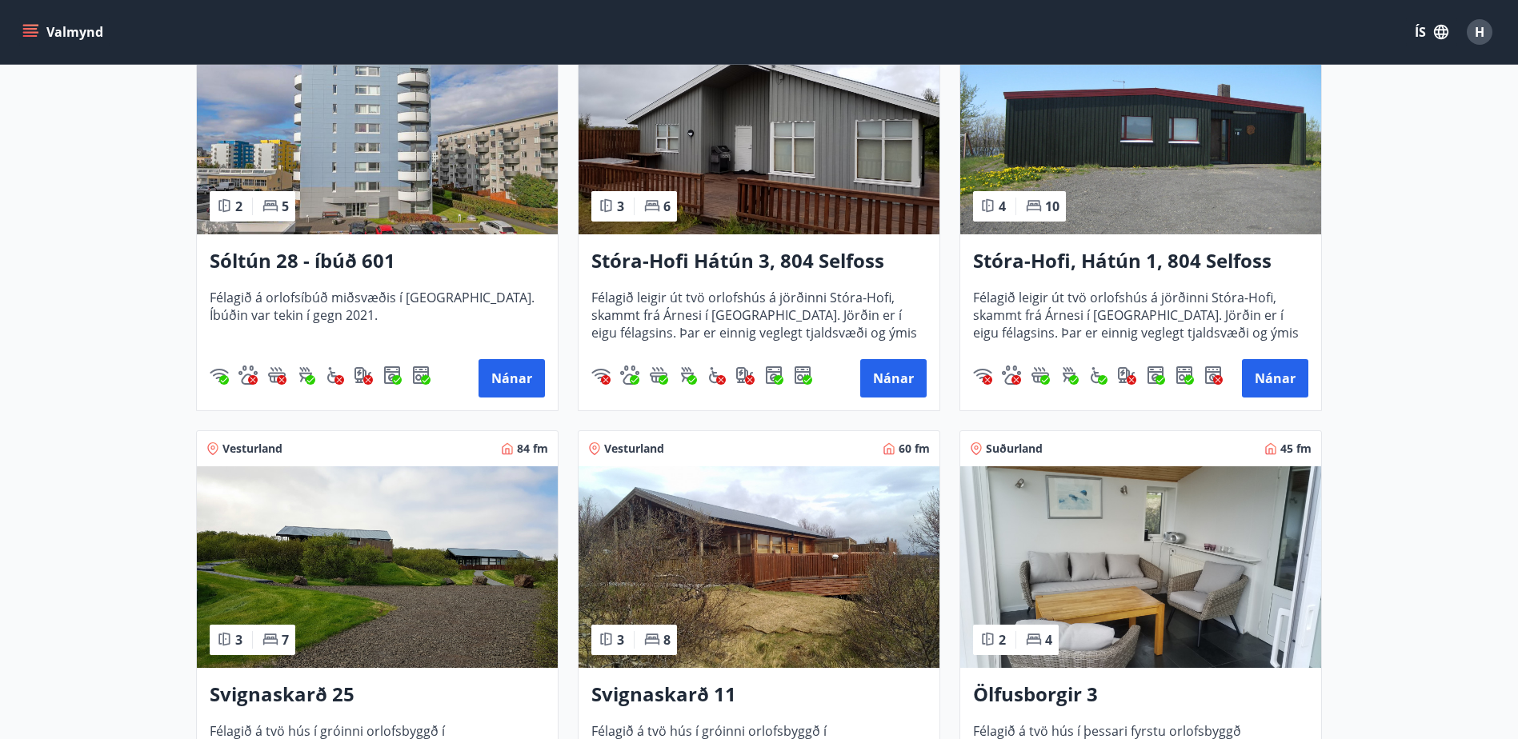
scroll to position [0, 0]
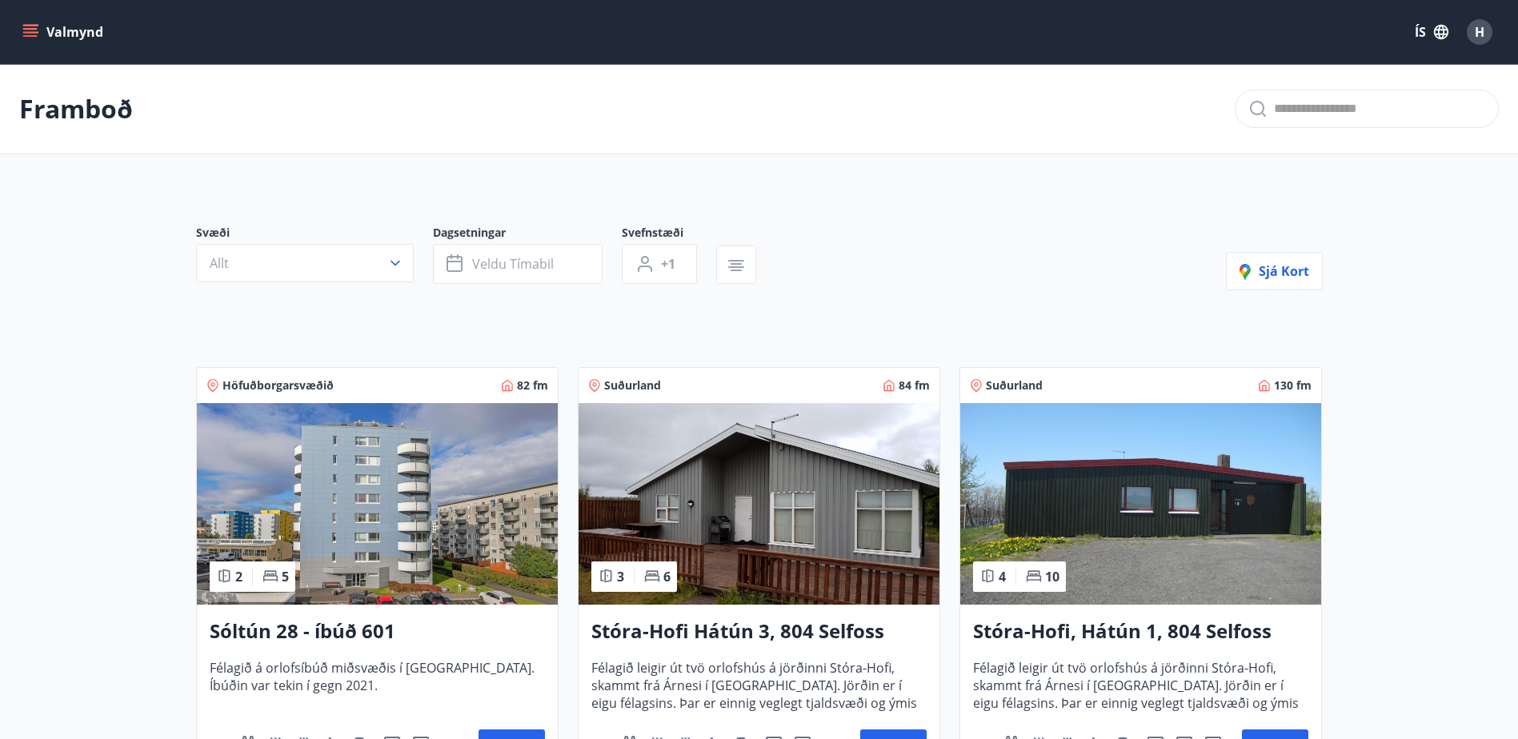
click at [39, 29] on button "Valmynd" at bounding box center [64, 32] width 90 height 29
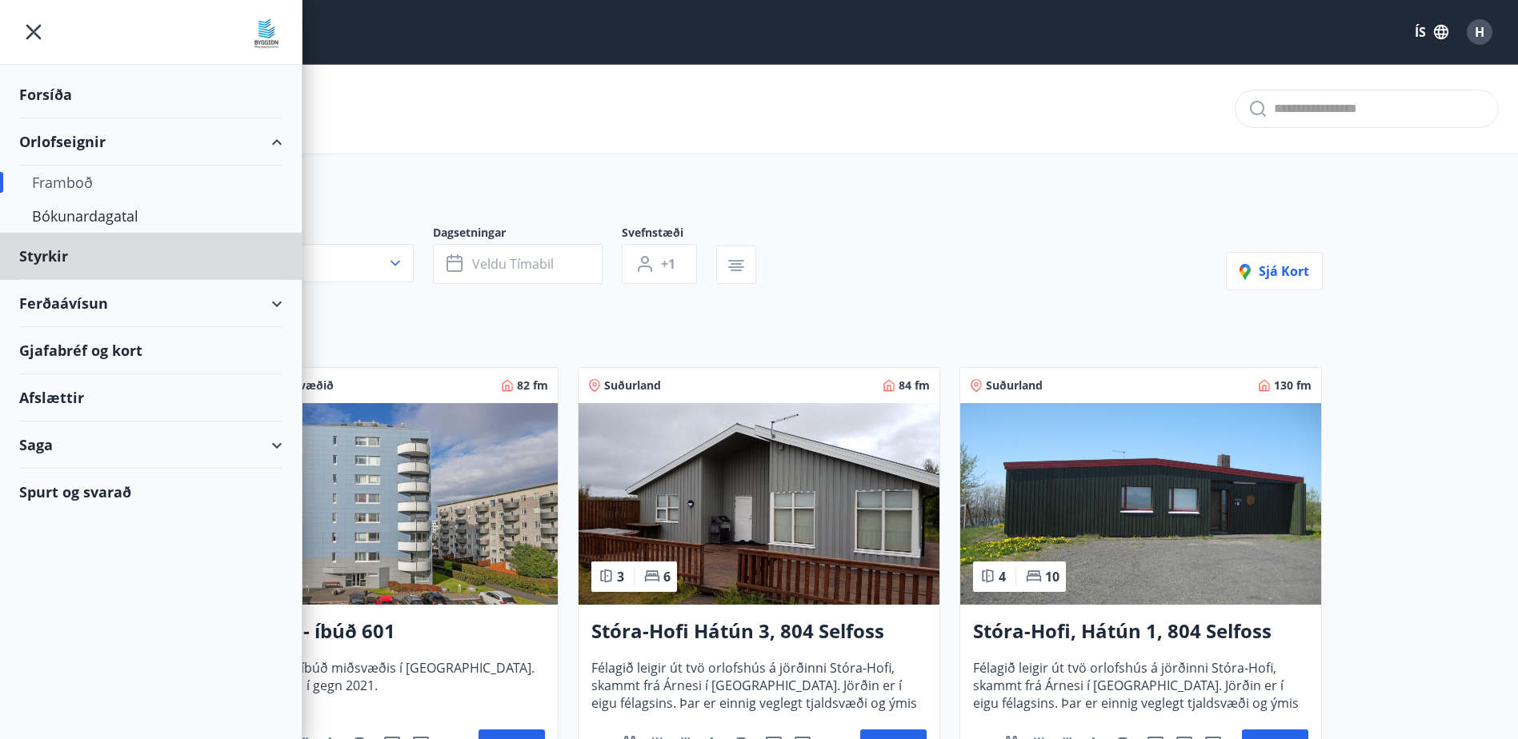
click at [66, 98] on div "Forsíða" at bounding box center [150, 94] width 263 height 47
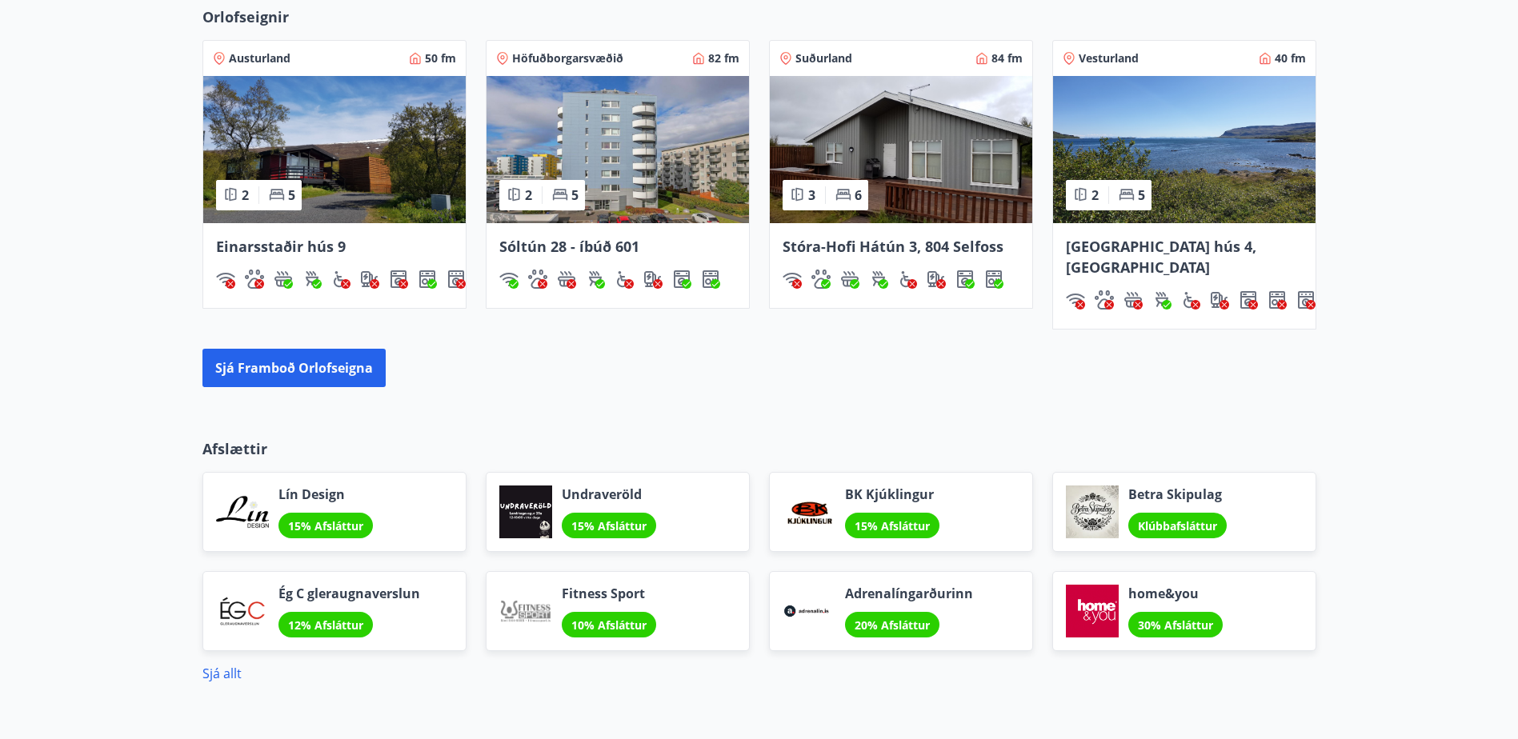
scroll to position [1200, 0]
